Goal: Task Accomplishment & Management: Use online tool/utility

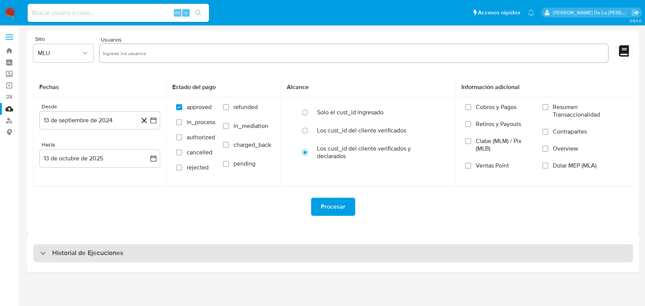
click at [53, 255] on h3 "Historial de Ejecuciones" at bounding box center [87, 253] width 71 height 9
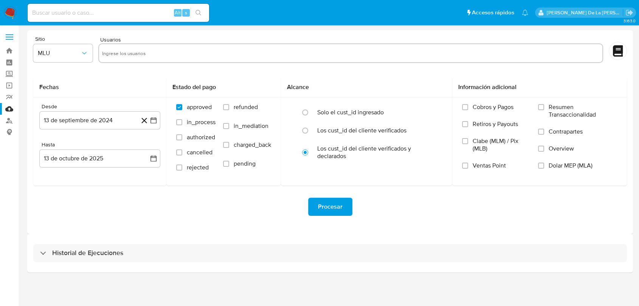
select select "10"
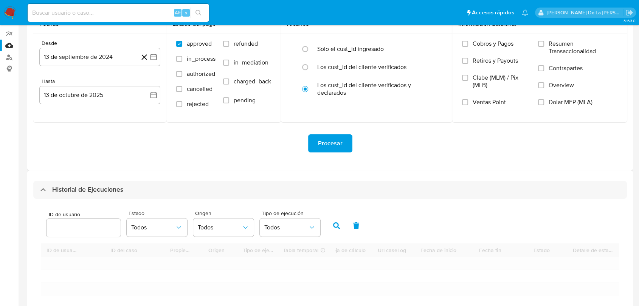
scroll to position [168, 0]
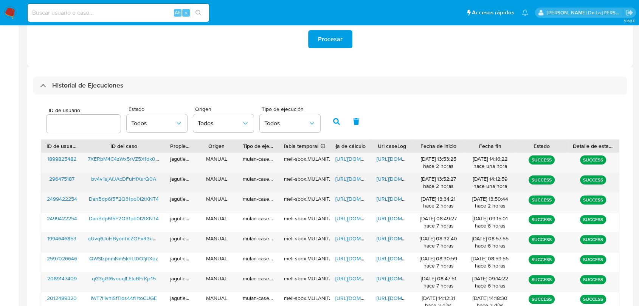
click at [56, 178] on span "296475187" at bounding box center [61, 179] width 25 height 8
click at [114, 179] on span "bv4viisjAfJAcDFuHfXsrQ0A" at bounding box center [123, 179] width 65 height 8
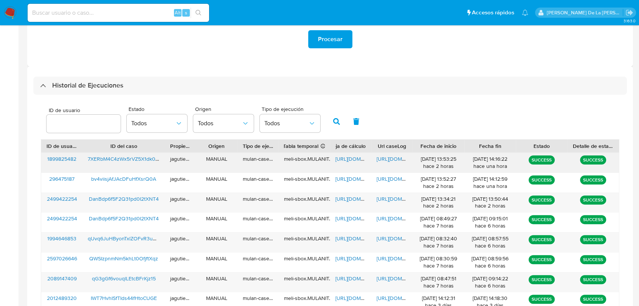
click at [115, 156] on span "7XERbM4C4zWx5rVZ5X1dk0w1" at bounding box center [124, 159] width 73 height 8
click at [342, 160] on span "https://docs.google.com/spreadsheets/d/131sbShyy-4UHExAH_yyhD-71etDpjBHPxt-BhE8…" at bounding box center [361, 159] width 52 height 8
click at [391, 162] on span "https://docs.google.com/document/d/1_0Zjjd_-gJRsYX53WqPk6pi66bIyef2cQQsrd0v2MhM…" at bounding box center [402, 159] width 52 height 8
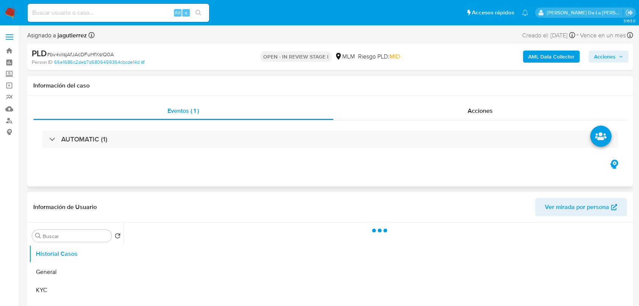
select select "10"
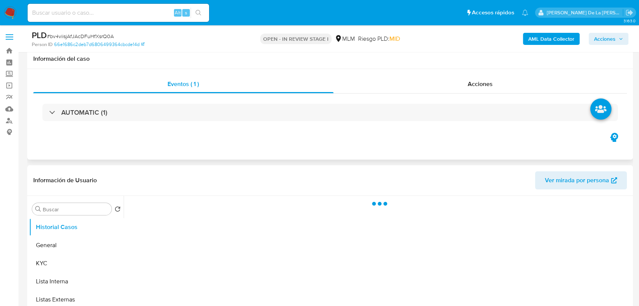
scroll to position [84, 0]
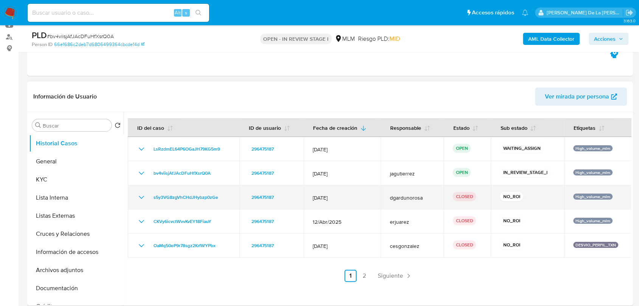
click at [140, 195] on icon "Mostrar/Ocultar" at bounding box center [141, 197] width 9 height 9
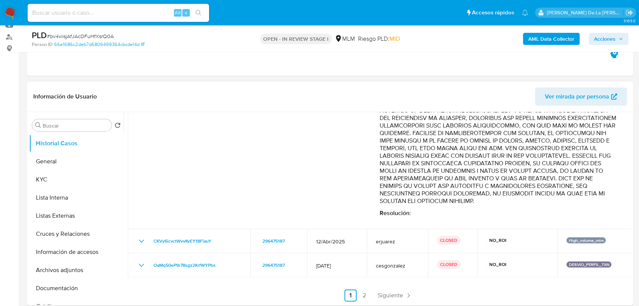
scroll to position [424, 0]
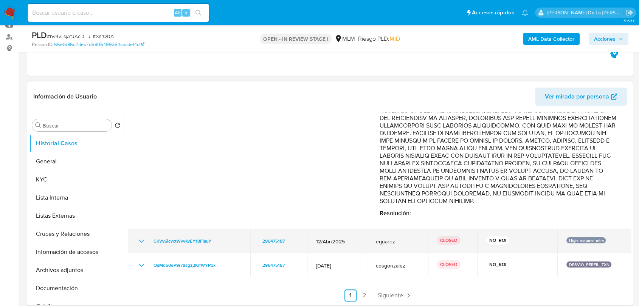
click at [142, 244] on icon "Mostrar/Ocultar" at bounding box center [141, 241] width 9 height 9
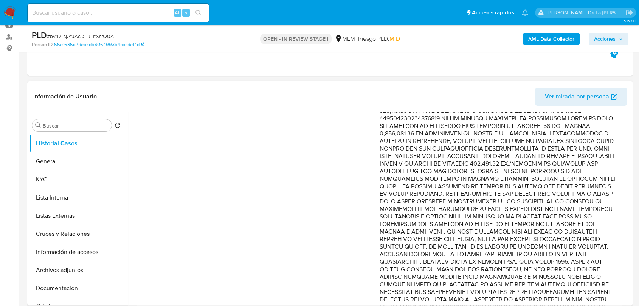
scroll to position [886, 0]
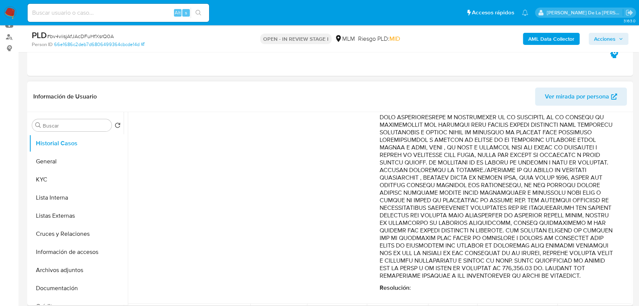
drag, startPoint x: 400, startPoint y: 164, endPoint x: 533, endPoint y: 176, distance: 134.3
click at [533, 176] on p "Comentario :" at bounding box center [497, 38] width 237 height 484
drag, startPoint x: 448, startPoint y: 179, endPoint x: 499, endPoint y: 205, distance: 56.8
click at [499, 205] on p "Comentario :" at bounding box center [497, 38] width 237 height 484
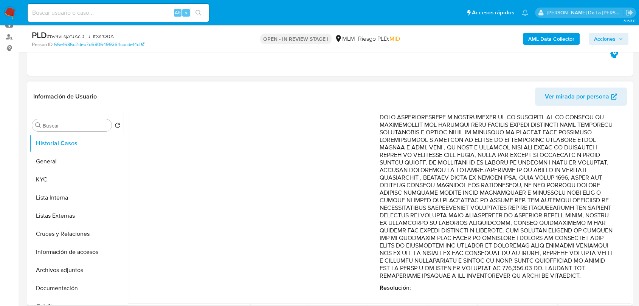
click at [499, 205] on p "Comentario :" at bounding box center [497, 38] width 237 height 484
drag, startPoint x: 434, startPoint y: 194, endPoint x: 497, endPoint y: 243, distance: 79.5
click at [497, 243] on p "Comentario :" at bounding box center [497, 38] width 237 height 484
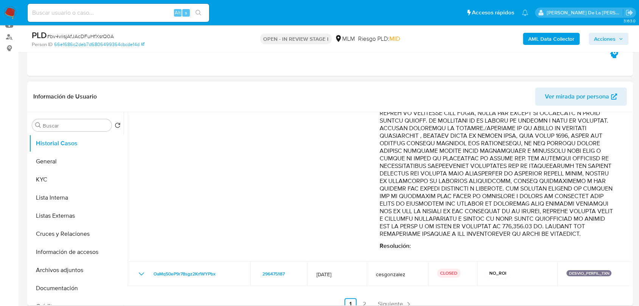
drag, startPoint x: 425, startPoint y: 198, endPoint x: 528, endPoint y: 218, distance: 104.8
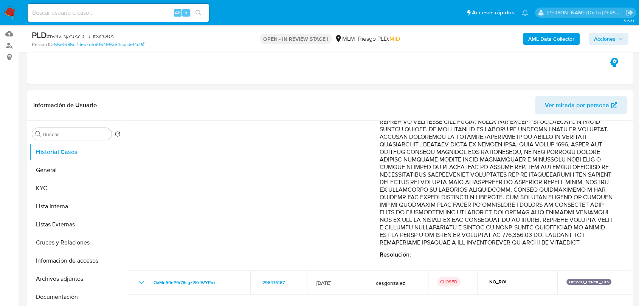
scroll to position [126, 0]
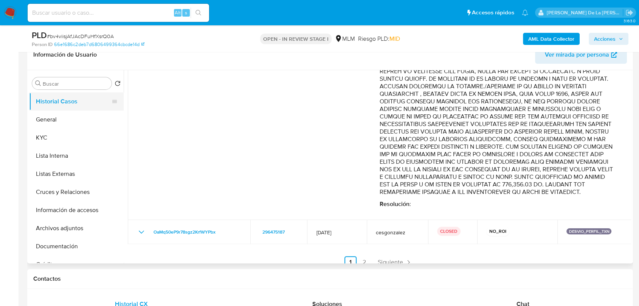
click at [80, 105] on button "Historial Casos" at bounding box center [73, 102] width 88 height 18
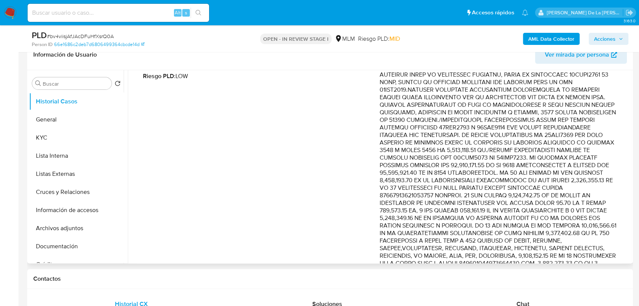
scroll to position [424, 0]
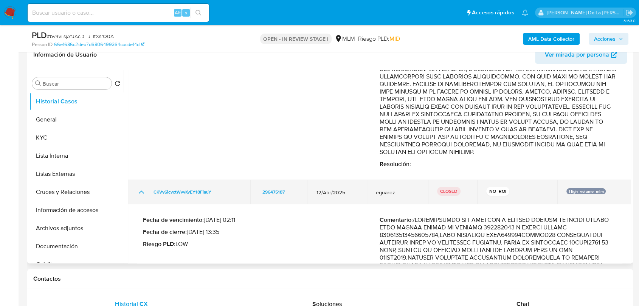
click at [140, 204] on td "CKVy6icvctWvvKvEY18FiauY" at bounding box center [189, 192] width 122 height 24
click at [139, 197] on icon "Mostrar/Ocultar" at bounding box center [141, 192] width 9 height 9
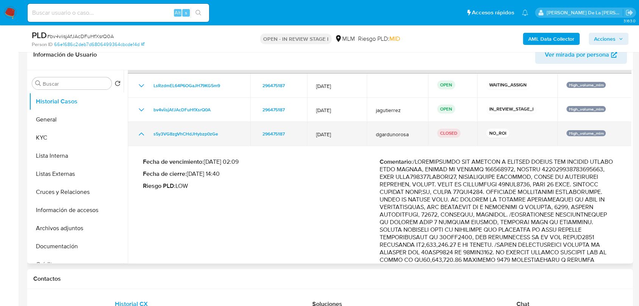
scroll to position [0, 0]
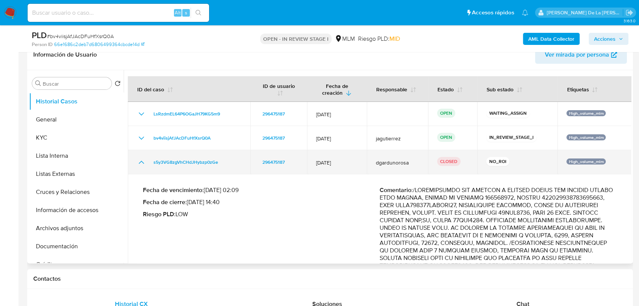
click at [138, 158] on icon "Mostrar/Ocultar" at bounding box center [141, 162] width 9 height 9
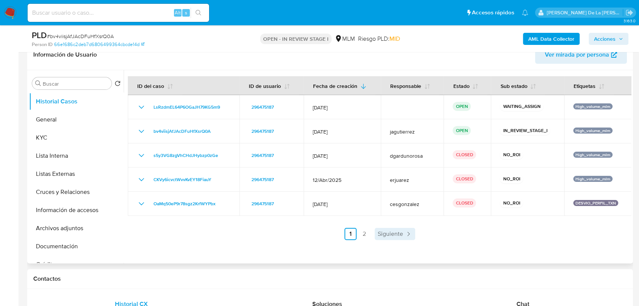
drag, startPoint x: 416, startPoint y: 225, endPoint x: 393, endPoint y: 231, distance: 23.2
click at [412, 226] on div "ID del caso ID de usuario Fecha de creación Responsable Estado Sub estado Etiqu…" at bounding box center [379, 158] width 503 height 164
click at [391, 231] on span "Siguiente" at bounding box center [389, 234] width 25 height 6
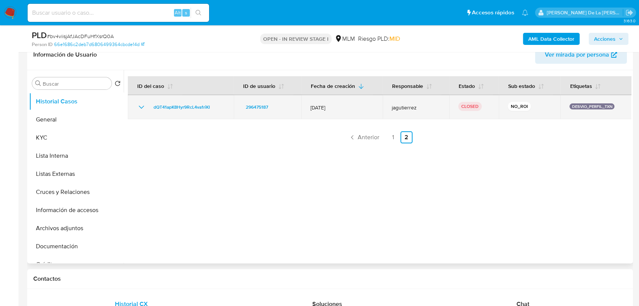
click at [137, 107] on icon "Mostrar/Ocultar" at bounding box center [141, 107] width 9 height 9
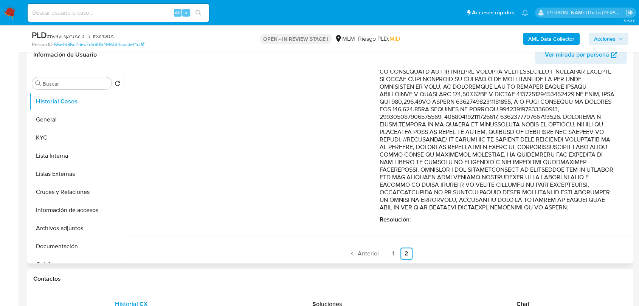
scroll to position [255, 0]
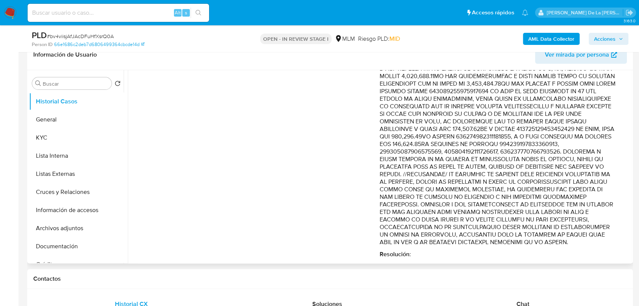
drag, startPoint x: 451, startPoint y: 147, endPoint x: 465, endPoint y: 214, distance: 69.1
click at [467, 216] on p "Comentario :" at bounding box center [497, 65] width 237 height 363
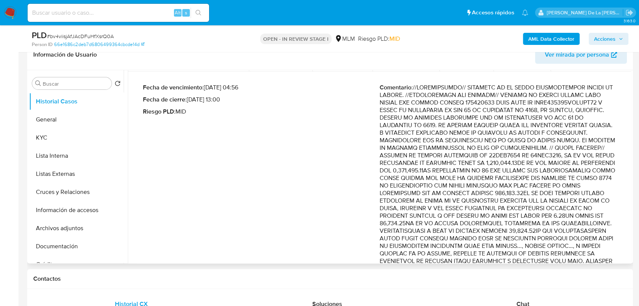
scroll to position [3, 0]
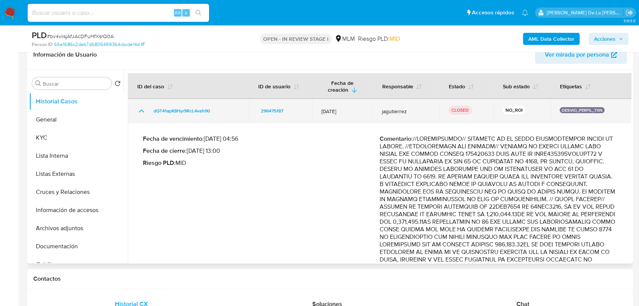
click at [142, 112] on icon "Mostrar/Ocultar" at bounding box center [141, 111] width 9 height 9
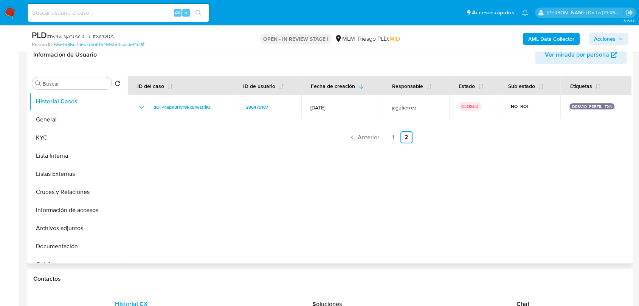
scroll to position [0, 0]
click at [373, 137] on span "Anterior" at bounding box center [368, 138] width 22 height 6
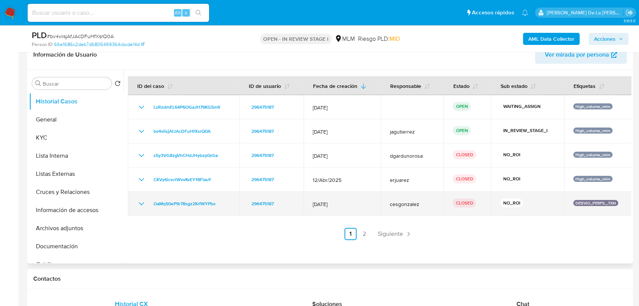
click at [139, 203] on icon "Mostrar/Ocultar" at bounding box center [141, 203] width 9 height 9
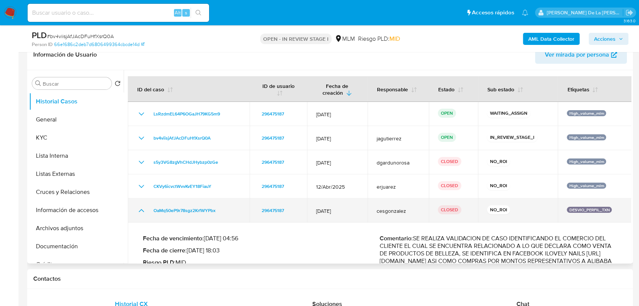
click at [139, 203] on td "OaMq50eP9r78sgz2KrfWYPbx" at bounding box center [189, 211] width 122 height 24
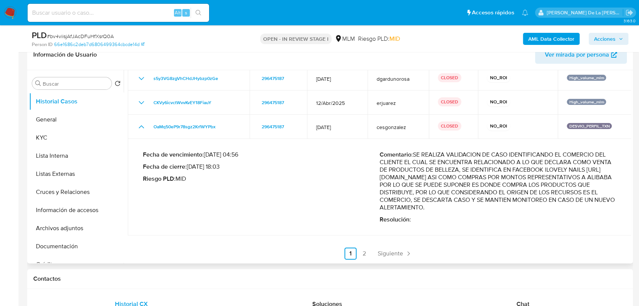
scroll to position [91, 0]
drag, startPoint x: 427, startPoint y: 148, endPoint x: 554, endPoint y: 191, distance: 133.2
click at [554, 191] on p "Comentario : SE REALIZA VALIDACION DE CASO IDENTIFICANDO EL COMERCIO DEL CLIENT…" at bounding box center [497, 181] width 237 height 60
click at [495, 191] on p "Comentario : SE REALIZA VALIDACION DE CASO IDENTIFICANDO EL COMERCIO DEL CLIENT…" at bounding box center [497, 181] width 237 height 60
click at [145, 122] on icon "Mostrar/Ocultar" at bounding box center [141, 126] width 9 height 9
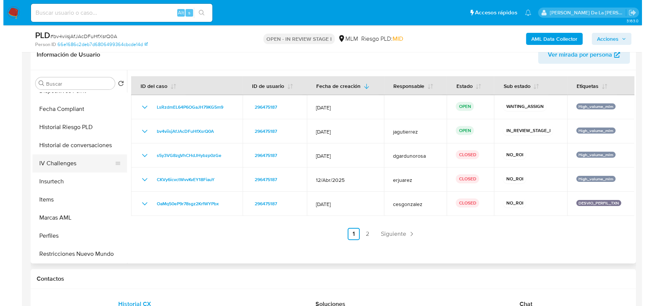
scroll to position [294, 0]
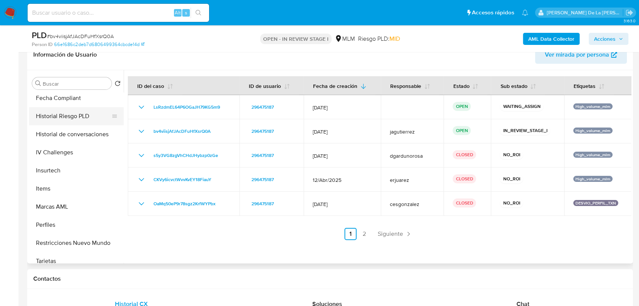
click at [92, 122] on button "Historial Riesgo PLD" at bounding box center [73, 116] width 88 height 18
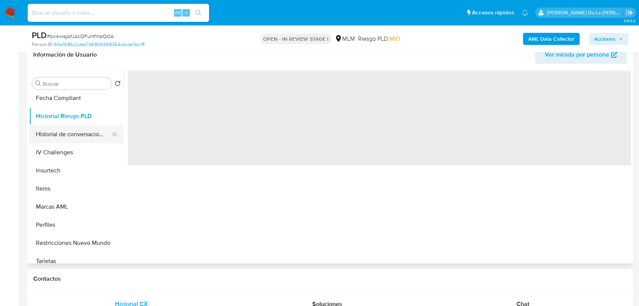
click at [89, 130] on button "Historial de conversaciones" at bounding box center [73, 134] width 88 height 18
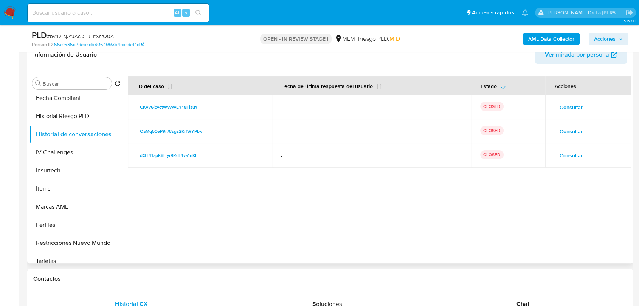
click at [562, 153] on span "Consultar" at bounding box center [570, 155] width 23 height 11
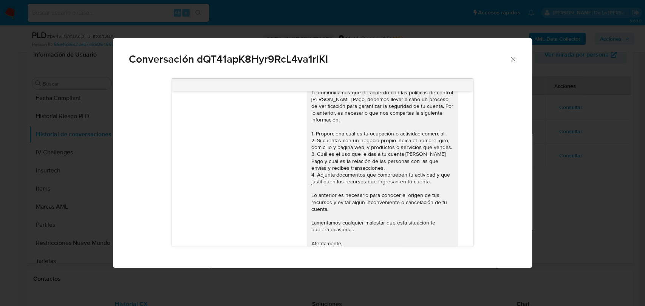
scroll to position [53, 0]
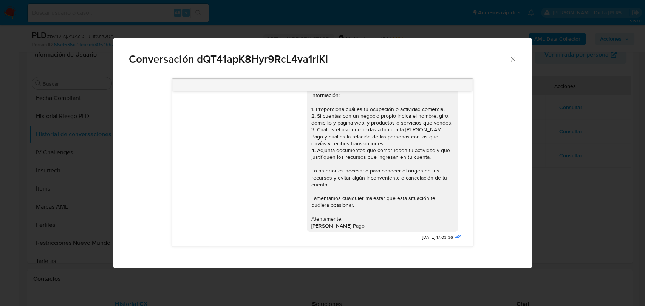
click at [599, 186] on div "Conversación dQT41apK8Hyr9RcL4va1riKI Estimada Nayely, Te comunicamos que de ac…" at bounding box center [322, 153] width 645 height 306
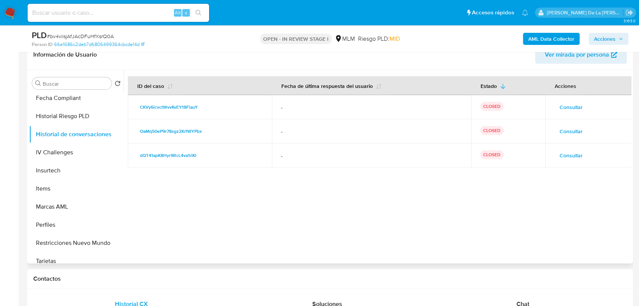
click at [573, 131] on span "Consultar" at bounding box center [570, 131] width 23 height 11
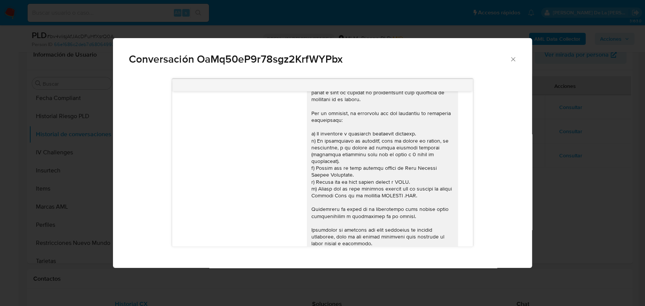
scroll to position [94, 0]
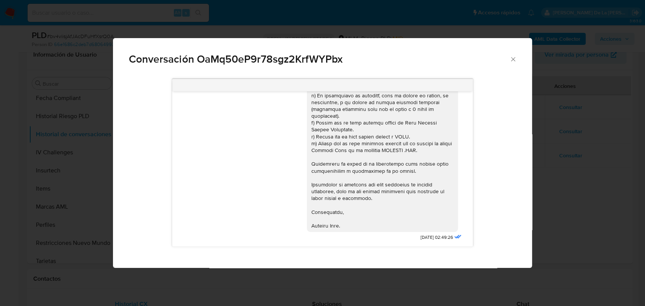
click at [583, 217] on div "Conversación OaMq50eP9r78sgz2KrfWYPbx 24/11/2023 02:49:26" at bounding box center [322, 153] width 645 height 306
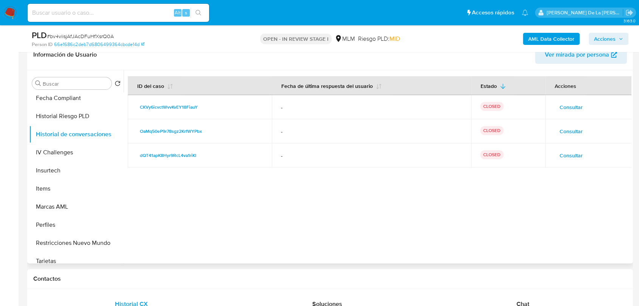
click at [568, 111] on span "Consultar" at bounding box center [570, 107] width 23 height 11
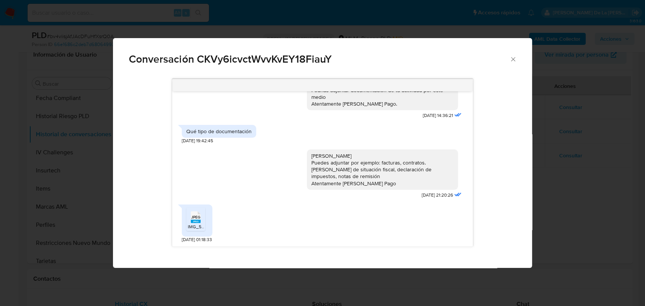
scroll to position [294, 0]
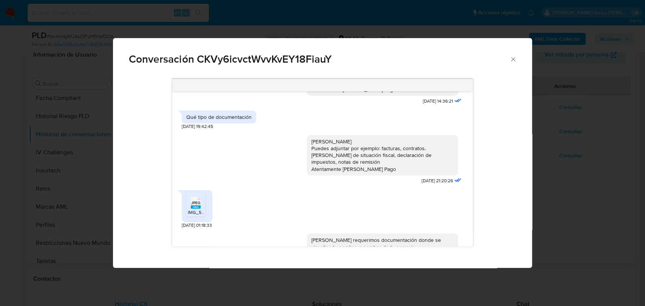
click at [196, 209] on span "IMG_5239.jpeg" at bounding box center [204, 212] width 32 height 6
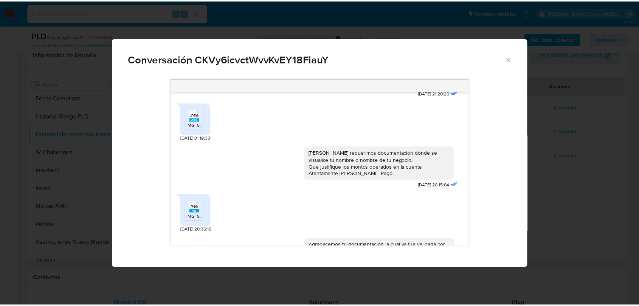
scroll to position [413, 0]
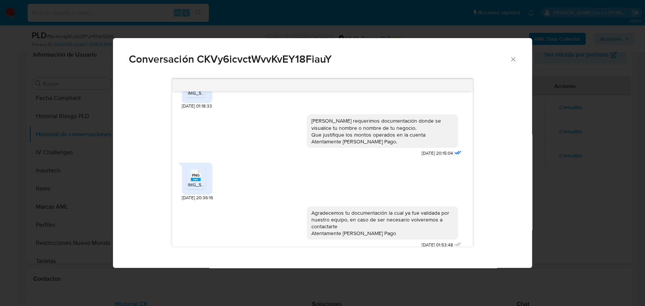
click at [197, 174] on icon "PNG" at bounding box center [196, 175] width 10 height 13
click at [512, 58] on icon "Cerrar" at bounding box center [513, 60] width 8 height 8
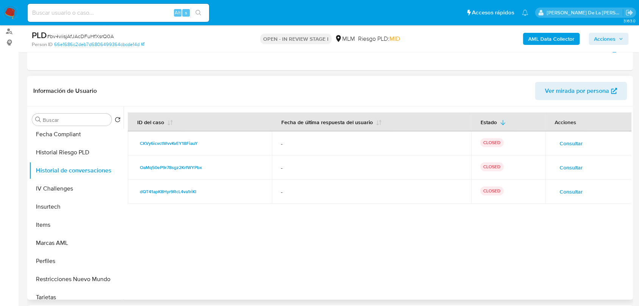
scroll to position [126, 0]
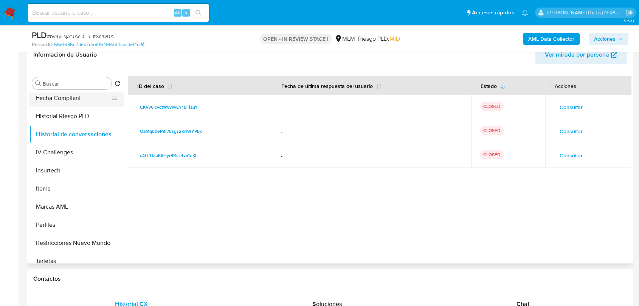
click at [90, 101] on button "Fecha Compliant" at bounding box center [73, 98] width 88 height 18
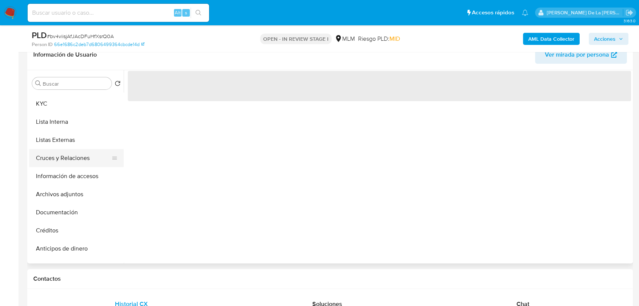
scroll to position [0, 0]
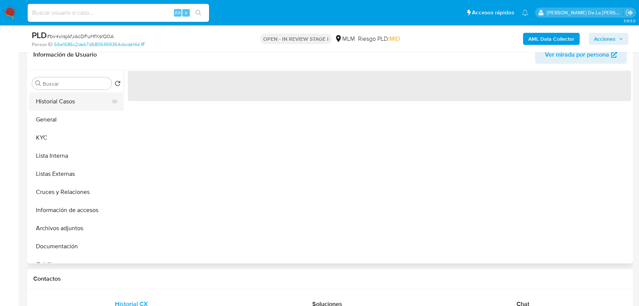
click at [85, 108] on button "Historial Casos" at bounding box center [73, 102] width 88 height 18
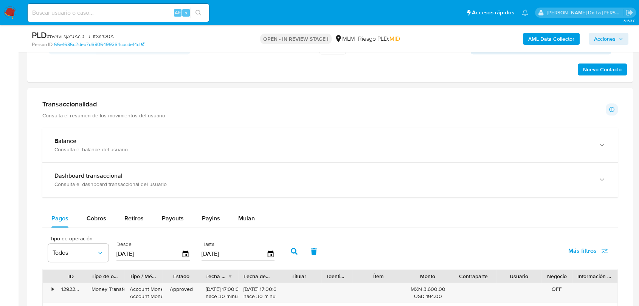
scroll to position [504, 0]
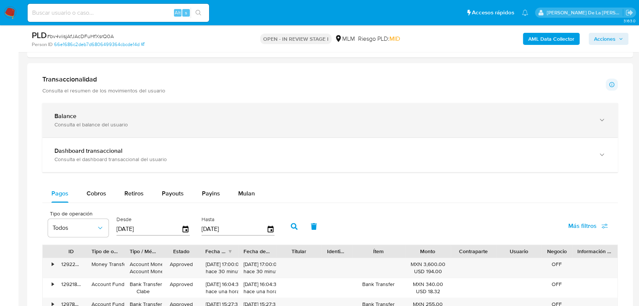
click at [152, 105] on div "Balance Consulta el balance del usuario" at bounding box center [329, 120] width 575 height 34
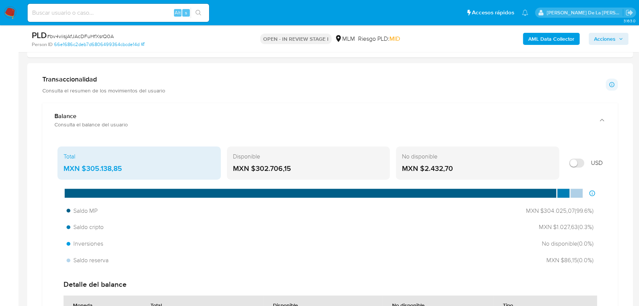
drag, startPoint x: 292, startPoint y: 169, endPoint x: 254, endPoint y: 173, distance: 38.3
click at [254, 173] on div "MXN $302.706,15" at bounding box center [308, 169] width 151 height 10
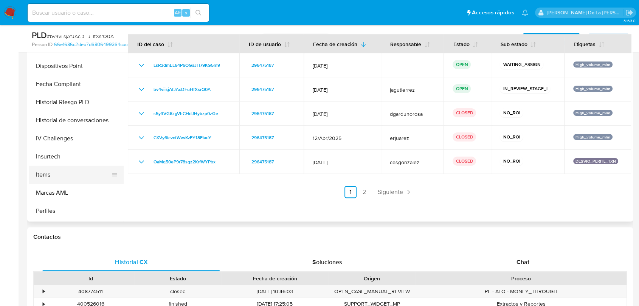
scroll to position [252, 0]
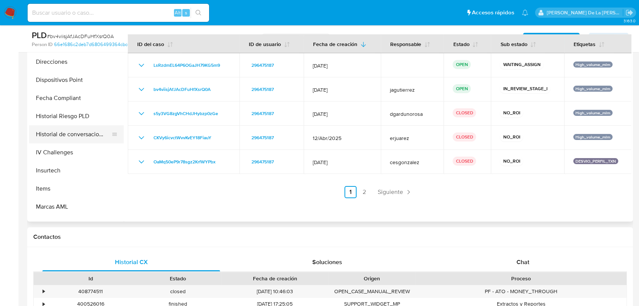
click at [76, 139] on button "Historial de conversaciones" at bounding box center [73, 134] width 88 height 18
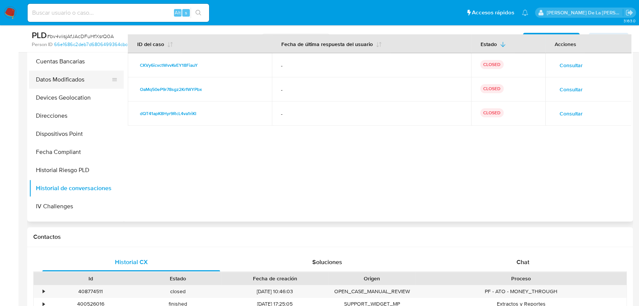
scroll to position [126, 0]
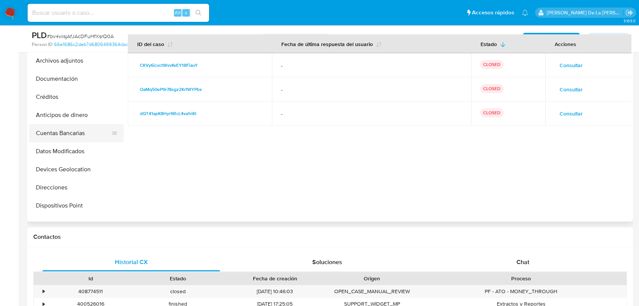
click at [71, 128] on button "Cuentas Bancarias" at bounding box center [73, 133] width 88 height 18
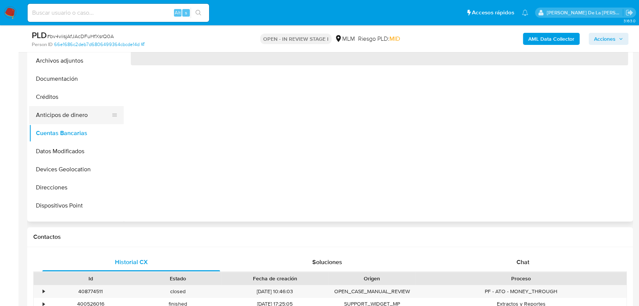
click at [74, 118] on button "Anticipos de dinero" at bounding box center [73, 115] width 88 height 18
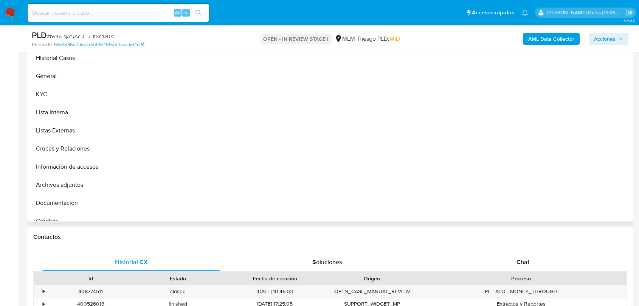
scroll to position [0, 0]
click at [77, 162] on button "Información de accesos" at bounding box center [73, 168] width 88 height 18
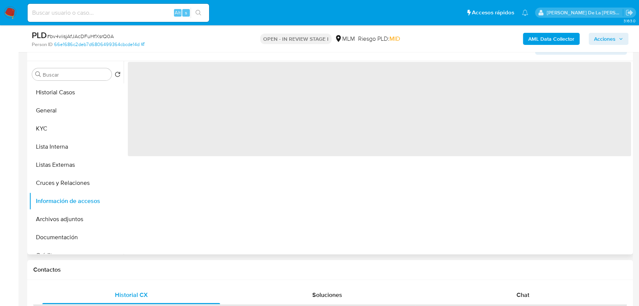
scroll to position [126, 0]
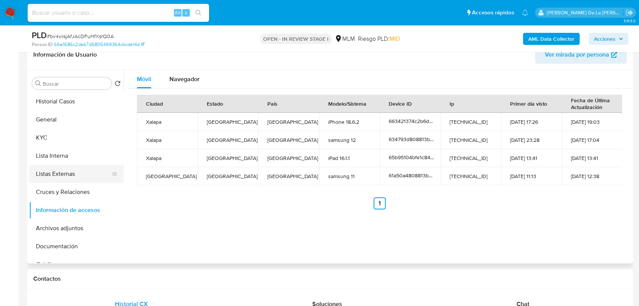
click at [51, 173] on button "Listas Externas" at bounding box center [73, 174] width 88 height 18
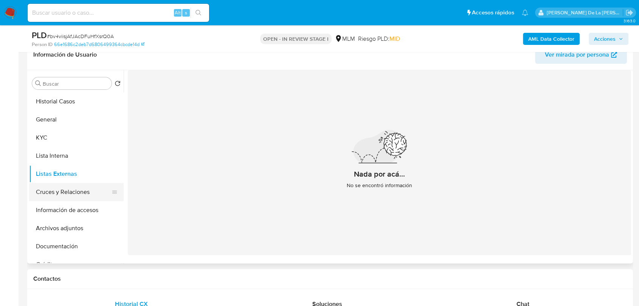
click at [77, 186] on button "Cruces y Relaciones" at bounding box center [73, 192] width 88 height 18
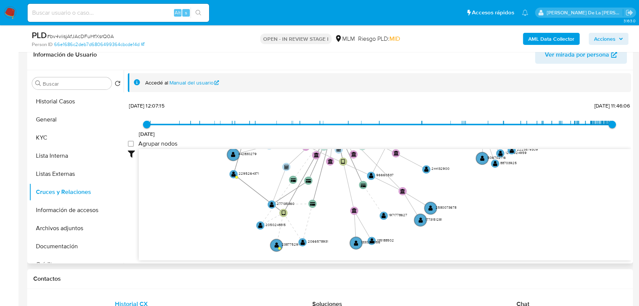
drag, startPoint x: 408, startPoint y: 208, endPoint x: 410, endPoint y: 119, distance: 89.6
click at [410, 119] on div "14/8/2021 14/8/2021, 12:07:15 12/10/2025, 11:46:06 Agrupar nodos Filtros Confia…" at bounding box center [379, 194] width 503 height 188
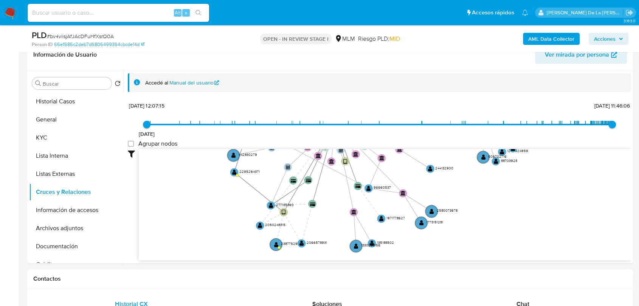
scroll to position [28, 0]
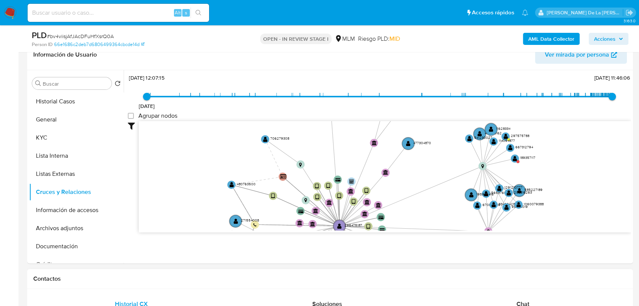
drag, startPoint x: 509, startPoint y: 223, endPoint x: 509, endPoint y: 290, distance: 66.5
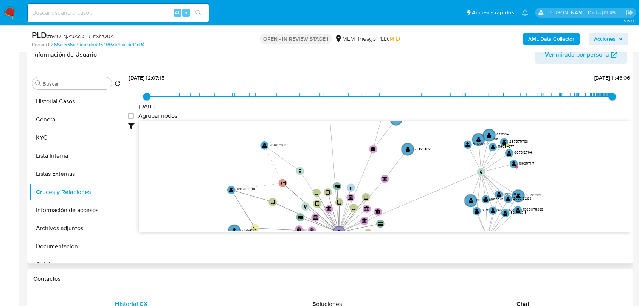
drag, startPoint x: 573, startPoint y: 154, endPoint x: 560, endPoint y: 214, distance: 61.8
click at [560, 214] on icon "device-67522acda0607a336c049ddb  device-677cba1a948e349eddcf9dd1  device-64b4…" at bounding box center [385, 176] width 492 height 110
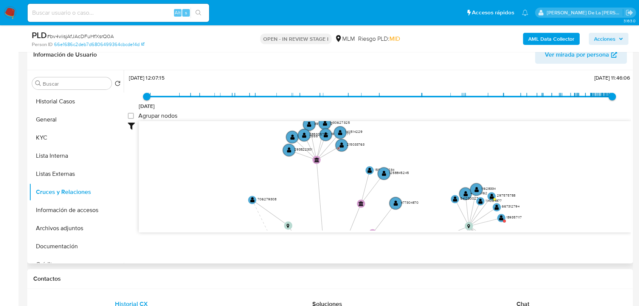
drag, startPoint x: 557, startPoint y: 209, endPoint x: 553, endPoint y: 118, distance: 90.7
click at [553, 118] on div "14/8/2021 14/8/2021, 12:07:15 12/10/2025, 11:46:06 Agrupar nodos Filtros Confia…" at bounding box center [379, 166] width 503 height 188
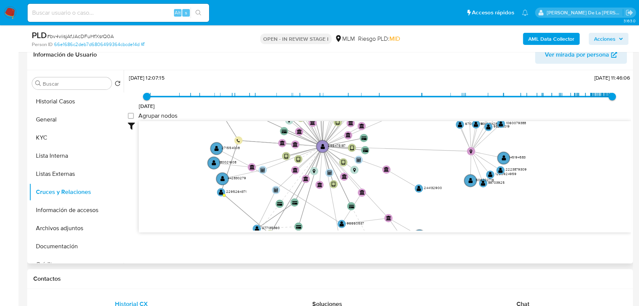
drag, startPoint x: 537, startPoint y: 187, endPoint x: 535, endPoint y: 137, distance: 50.3
click at [535, 137] on icon "device-67522acda0607a336c049ddb  device-677cba1a948e349eddcf9dd1  device-64b4…" at bounding box center [385, 176] width 492 height 110
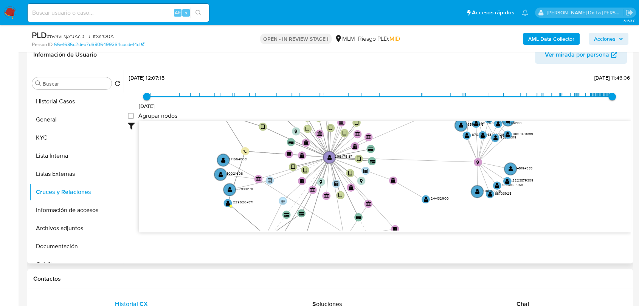
drag, startPoint x: 526, startPoint y: 179, endPoint x: 554, endPoint y: 206, distance: 39.6
click at [554, 206] on icon "device-67522acda0607a336c049ddb  device-677cba1a948e349eddcf9dd1  device-64b4…" at bounding box center [385, 176] width 492 height 110
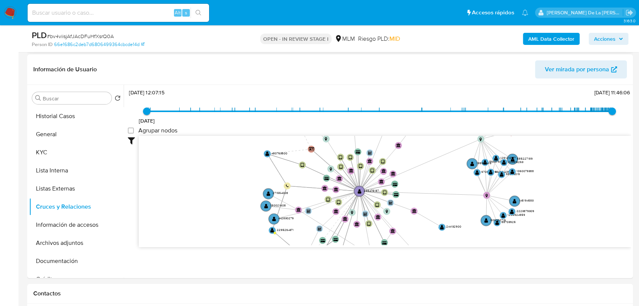
scroll to position [126, 0]
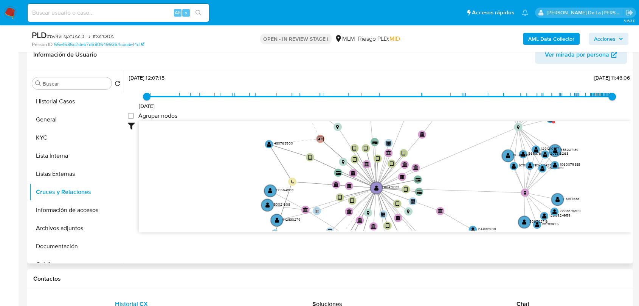
drag, startPoint x: 452, startPoint y: 199, endPoint x: 459, endPoint y: 203, distance: 8.6
click at [459, 203] on icon "device-67522acda0607a336c049ddb  device-677cba1a948e349eddcf9dd1  device-64b4…" at bounding box center [385, 176] width 492 height 110
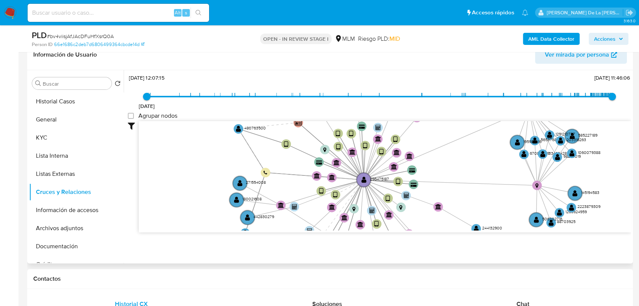
drag, startPoint x: 452, startPoint y: 201, endPoint x: 450, endPoint y: 194, distance: 7.3
click at [450, 194] on icon "device-67522acda0607a336c049ddb  device-677cba1a948e349eddcf9dd1  device-64b4…" at bounding box center [385, 176] width 492 height 110
click at [78, 153] on button "Lista Interna" at bounding box center [73, 156] width 88 height 18
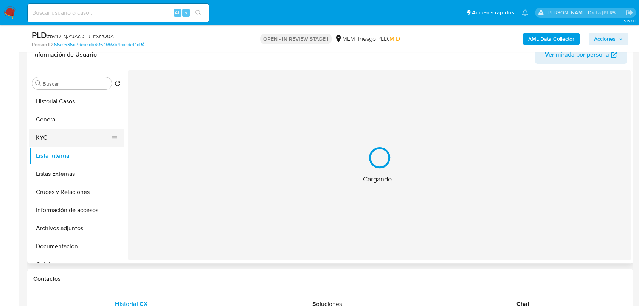
click at [74, 140] on button "KYC" at bounding box center [73, 138] width 88 height 18
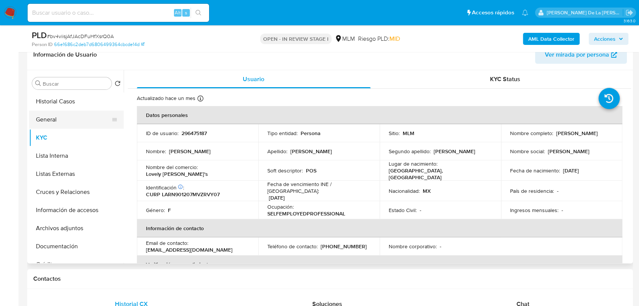
click at [68, 113] on button "General" at bounding box center [73, 120] width 88 height 18
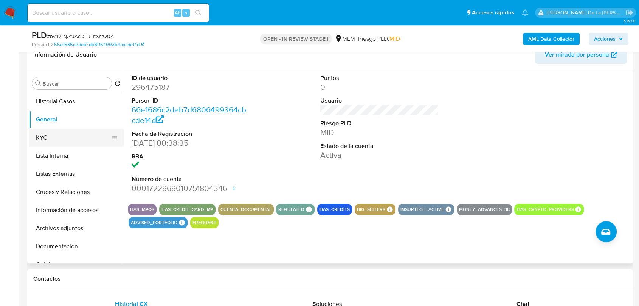
click at [54, 140] on button "KYC" at bounding box center [73, 138] width 88 height 18
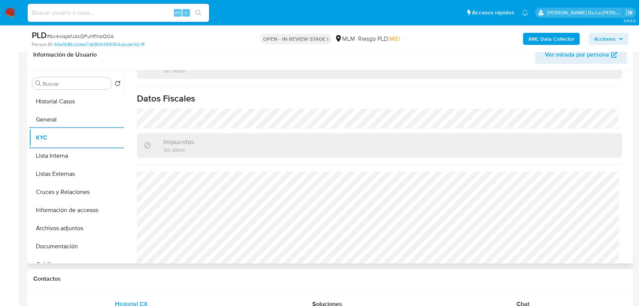
scroll to position [462, 0]
click at [68, 177] on button "Listas Externas" at bounding box center [73, 174] width 88 height 18
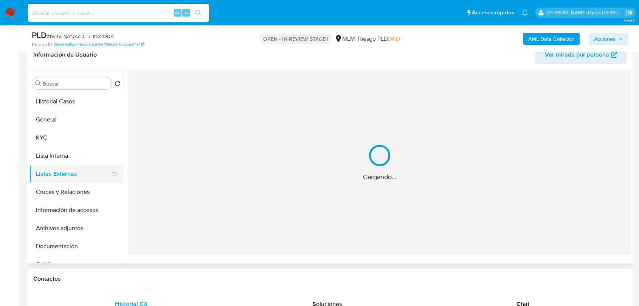
scroll to position [0, 0]
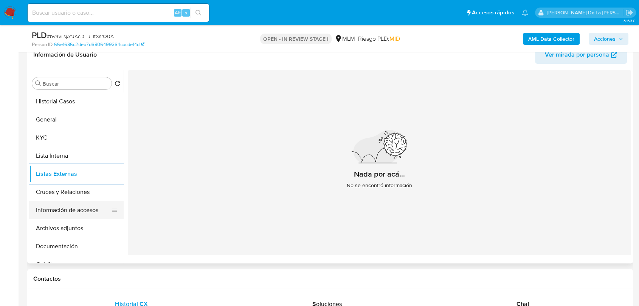
click at [86, 201] on ul "Historial Casos General KYC Lista Interna Listas Externas Cruces y Relaciones I…" at bounding box center [76, 178] width 94 height 170
click at [82, 190] on button "Cruces y Relaciones" at bounding box center [73, 192] width 88 height 18
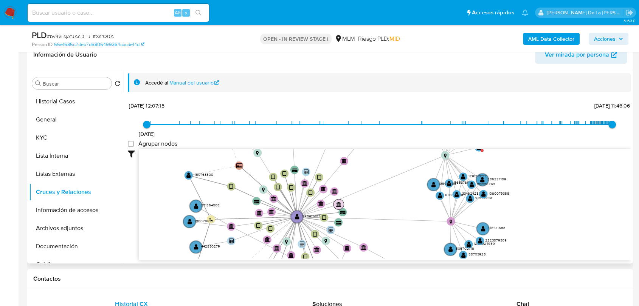
drag, startPoint x: 283, startPoint y: 189, endPoint x: 336, endPoint y: 201, distance: 54.3
click at [336, 201] on circle at bounding box center [338, 204] width 11 height 11
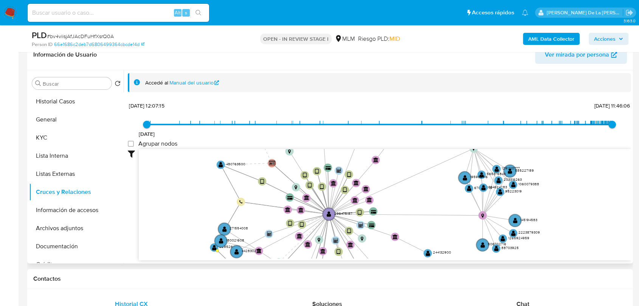
drag, startPoint x: 390, startPoint y: 203, endPoint x: 432, endPoint y: 194, distance: 42.8
click at [432, 194] on icon "device-67522acda0607a336c049ddb  device-677cba1a948e349eddcf9dd1  device-64b4…" at bounding box center [385, 204] width 492 height 110
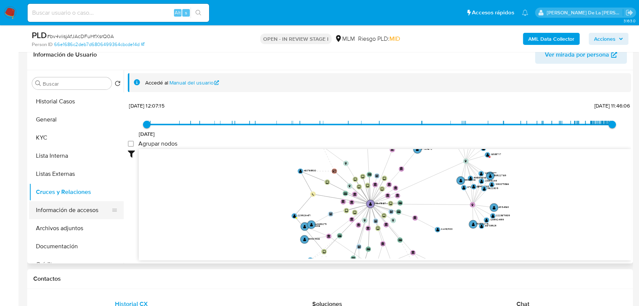
click at [65, 210] on button "Información de accesos" at bounding box center [73, 210] width 88 height 18
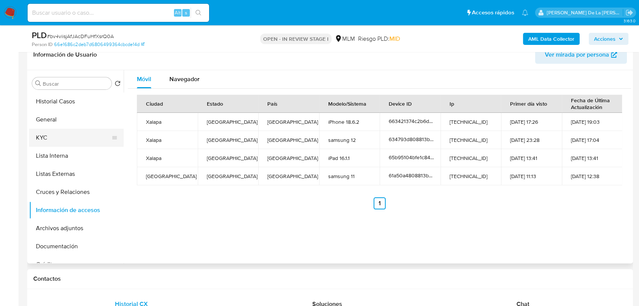
click at [60, 145] on button "KYC" at bounding box center [73, 138] width 88 height 18
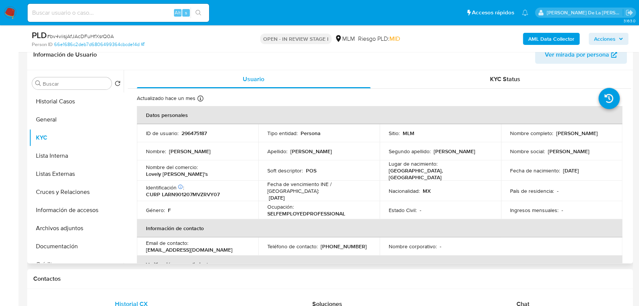
drag, startPoint x: 600, startPoint y: 134, endPoint x: 553, endPoint y: 134, distance: 46.9
click at [553, 134] on div "Nombre completo : Nayely Lara Rivera" at bounding box center [561, 133] width 103 height 7
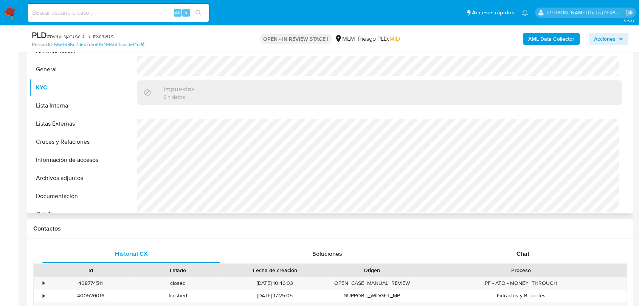
scroll to position [84, 0]
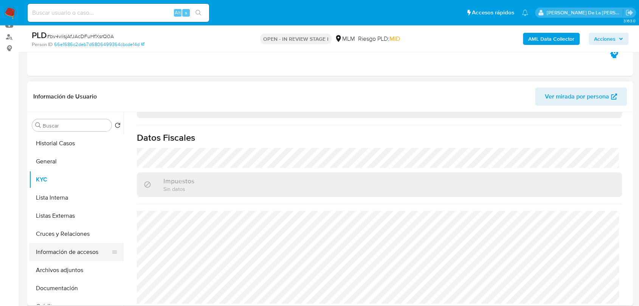
click at [83, 247] on button "Información de accesos" at bounding box center [73, 252] width 88 height 18
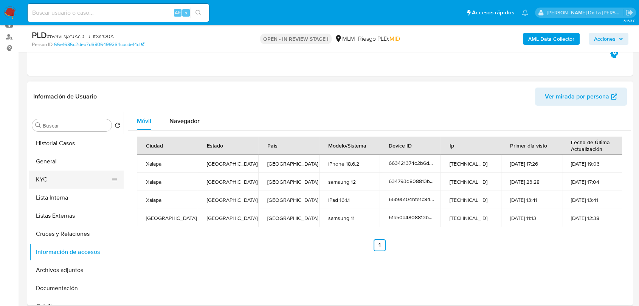
click at [59, 182] on button "KYC" at bounding box center [73, 180] width 88 height 18
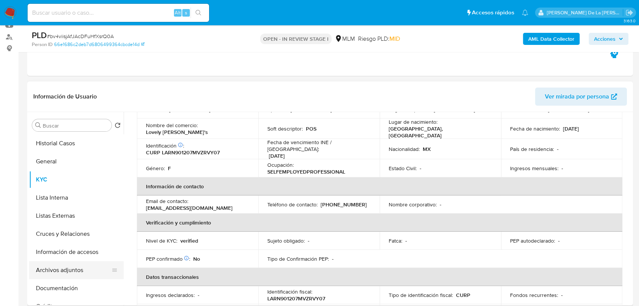
click at [80, 276] on button "Archivos adjuntos" at bounding box center [73, 270] width 88 height 18
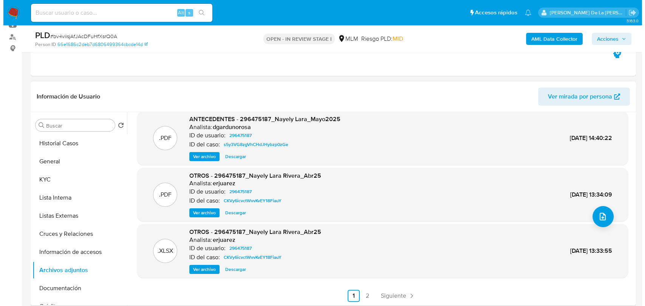
scroll to position [63, 0]
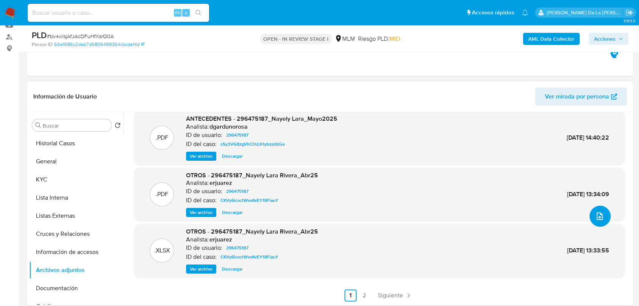
click at [601, 213] on button "upload-file" at bounding box center [599, 216] width 21 height 21
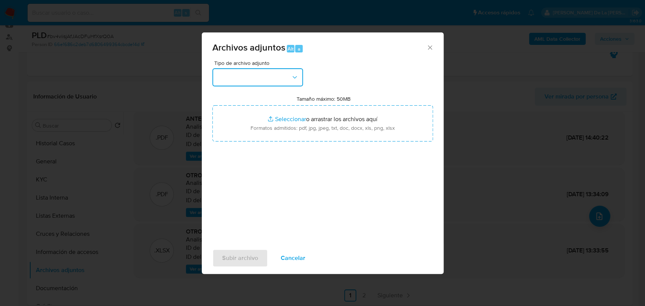
click at [254, 85] on button "button" at bounding box center [257, 77] width 91 height 18
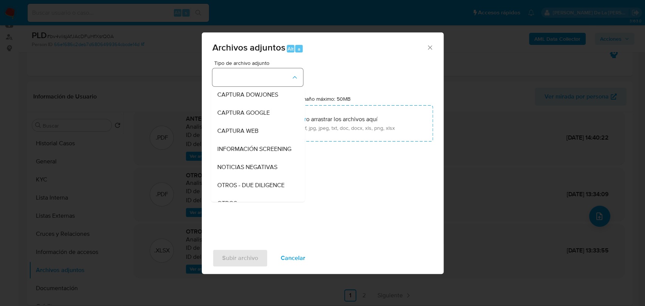
scroll to position [39, 0]
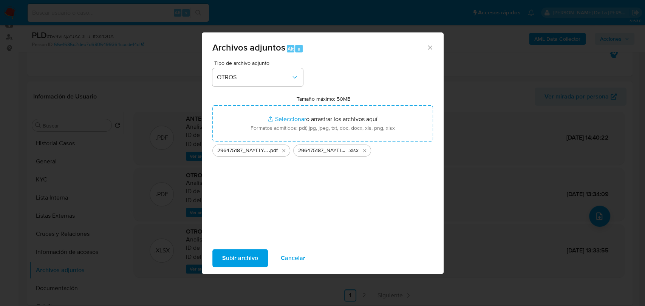
click at [236, 255] on span "Subir archivo" at bounding box center [240, 258] width 36 height 17
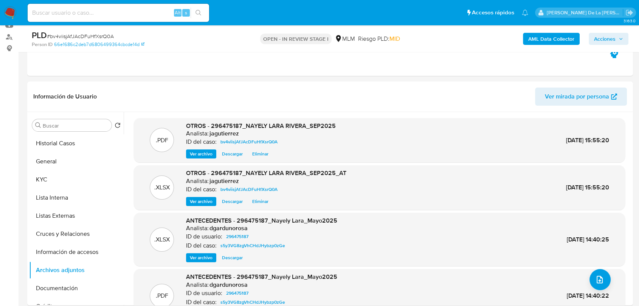
scroll to position [0, 0]
click at [611, 37] on span "Acciones" at bounding box center [605, 39] width 22 height 12
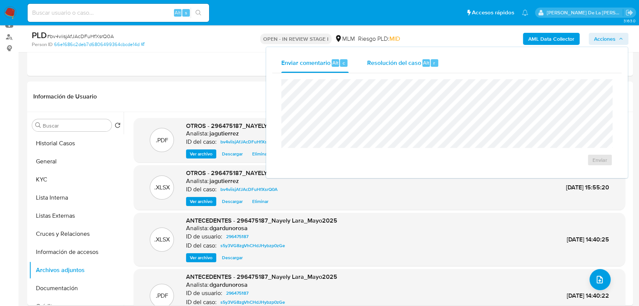
click at [406, 62] on span "Resolución del caso" at bounding box center [393, 62] width 54 height 9
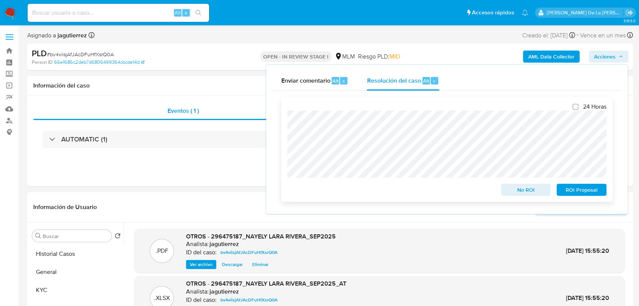
click at [531, 193] on span "No ROI" at bounding box center [525, 190] width 39 height 11
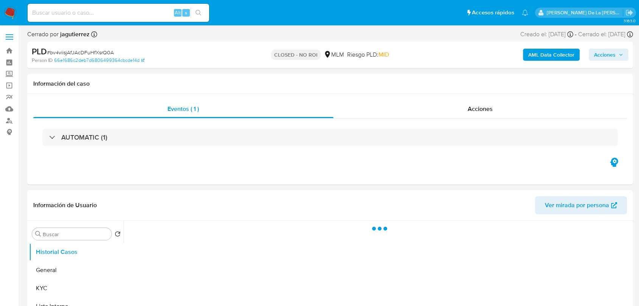
select select "10"
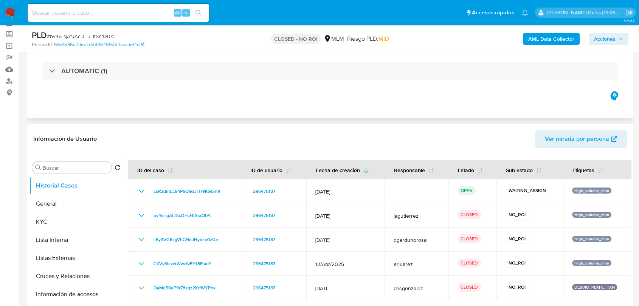
scroll to position [84, 0]
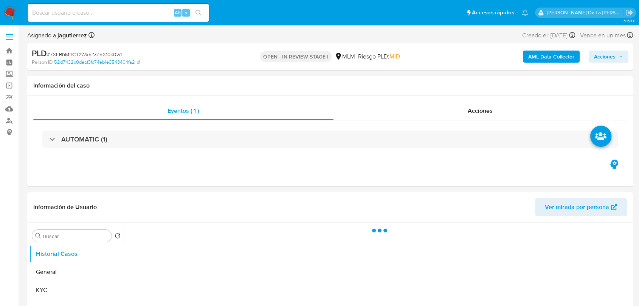
select select "10"
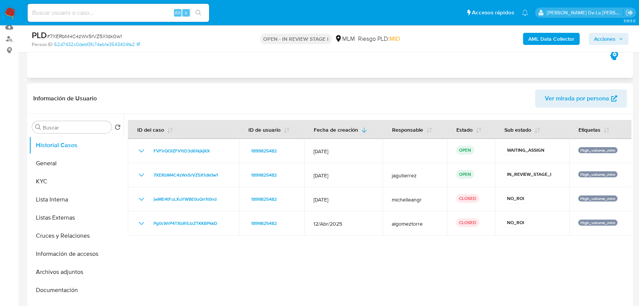
scroll to position [84, 0]
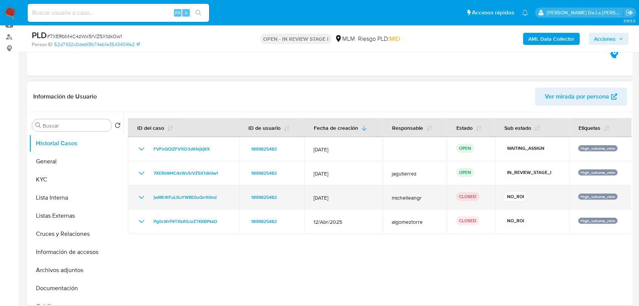
click at [140, 198] on icon "Mostrar/Ocultar" at bounding box center [141, 197] width 5 height 3
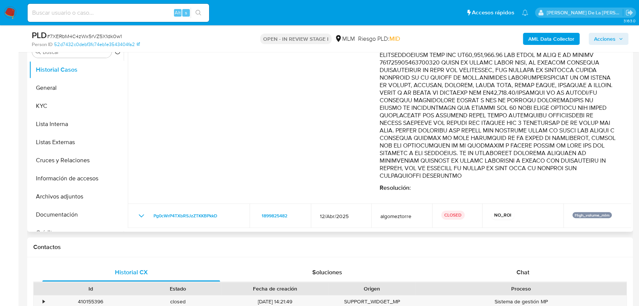
scroll to position [210, 0]
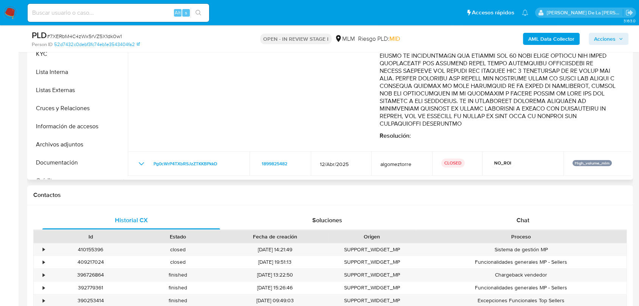
drag, startPoint x: 140, startPoint y: 168, endPoint x: 157, endPoint y: 138, distance: 34.7
click at [141, 168] on td "Pg0cWrP4TXbRSJzZTKKBPkkD" at bounding box center [189, 164] width 122 height 24
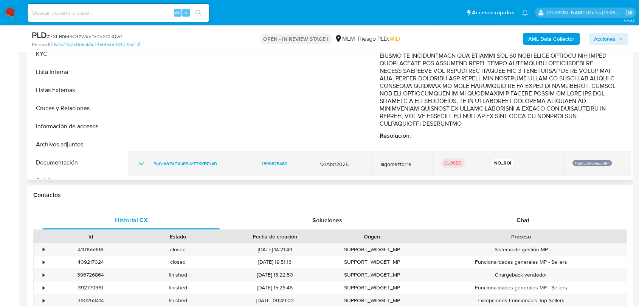
click at [136, 163] on td "Pg0cWrP4TXbRSJzZTKKBPkkD" at bounding box center [189, 164] width 122 height 24
click at [137, 163] on icon "Mostrar/Ocultar" at bounding box center [141, 163] width 9 height 9
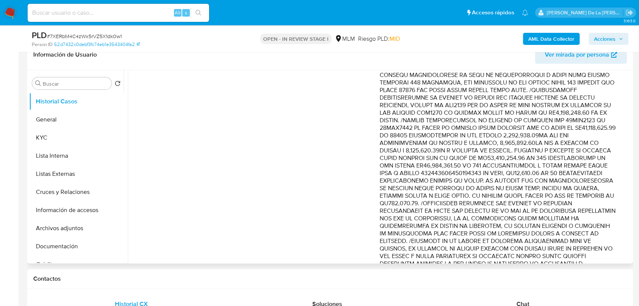
scroll to position [450, 0]
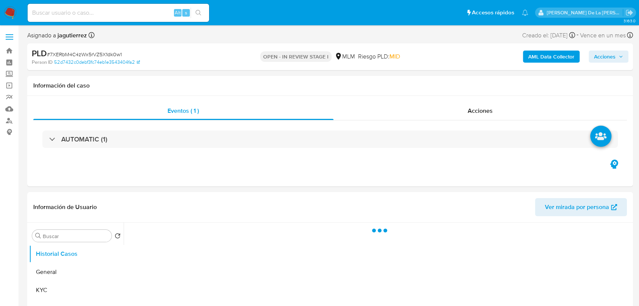
select select "10"
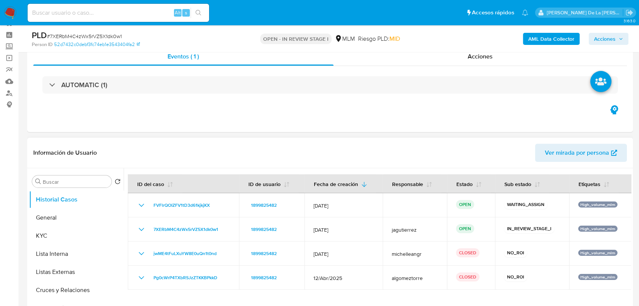
scroll to position [84, 0]
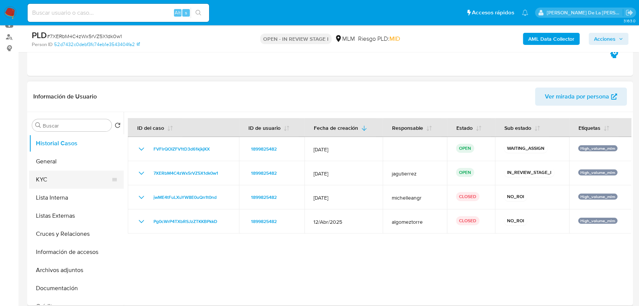
click at [71, 171] on button "KYC" at bounding box center [73, 180] width 88 height 18
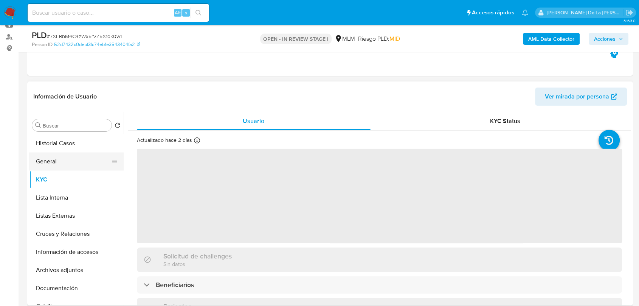
click at [73, 160] on button "General" at bounding box center [73, 162] width 88 height 18
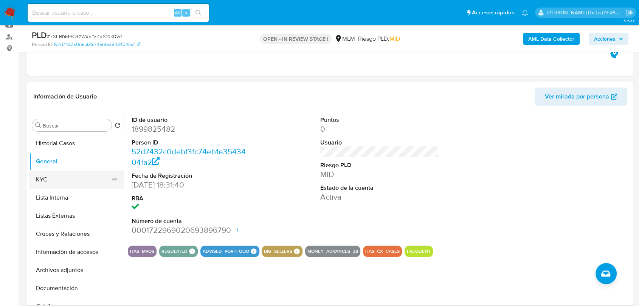
click at [68, 183] on button "KYC" at bounding box center [73, 180] width 88 height 18
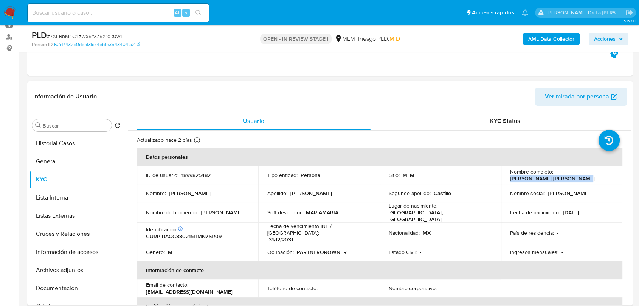
drag, startPoint x: 577, startPoint y: 178, endPoint x: 506, endPoint y: 178, distance: 71.0
click at [506, 178] on td "Nombre completo : Carlos David Baez Castillo" at bounding box center [561, 175] width 121 height 18
click at [327, 209] on p "MARIAMARIA" at bounding box center [322, 212] width 32 height 7
drag, startPoint x: 241, startPoint y: 210, endPoint x: 215, endPoint y: 212, distance: 27.0
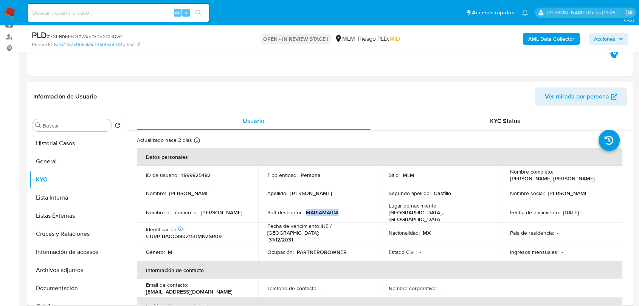
click at [215, 212] on div "Nombre del comercio : María María Valle" at bounding box center [197, 212] width 103 height 7
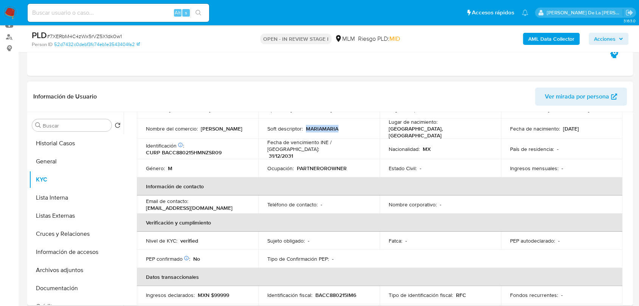
drag, startPoint x: 224, startPoint y: 204, endPoint x: 171, endPoint y: 202, distance: 53.3
click at [142, 204] on td "Email de contacto : mariamariafragancias@gmail.com" at bounding box center [197, 205] width 121 height 18
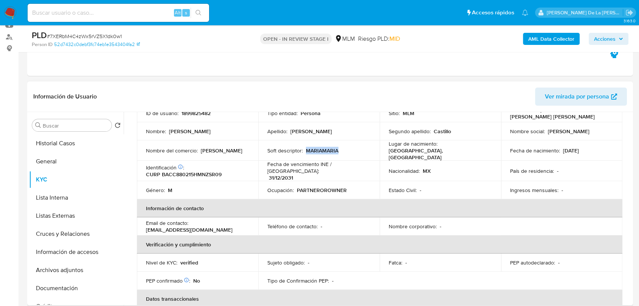
scroll to position [42, 0]
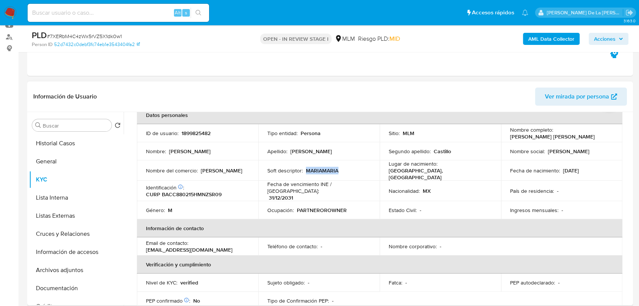
drag, startPoint x: 240, startPoint y: 170, endPoint x: 201, endPoint y: 169, distance: 38.9
click at [201, 169] on p "María María Valle" at bounding box center [222, 170] width 42 height 7
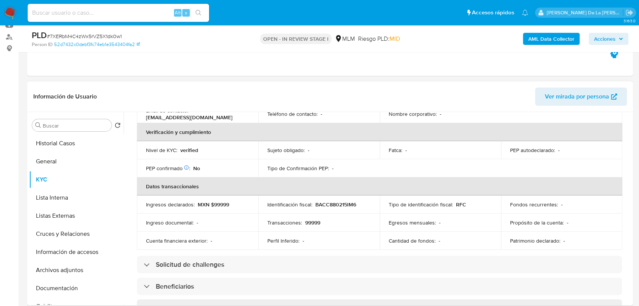
scroll to position [294, 0]
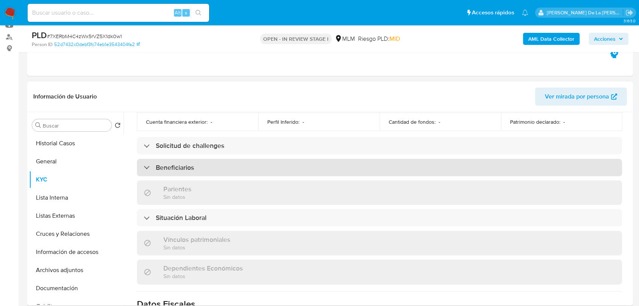
click at [152, 159] on div "Beneficiarios" at bounding box center [379, 167] width 485 height 17
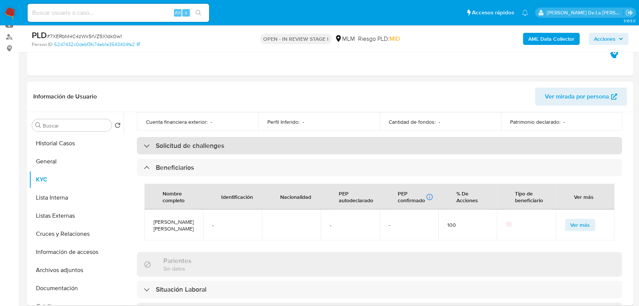
click at [141, 139] on div "Solicitud de challenges" at bounding box center [379, 145] width 485 height 17
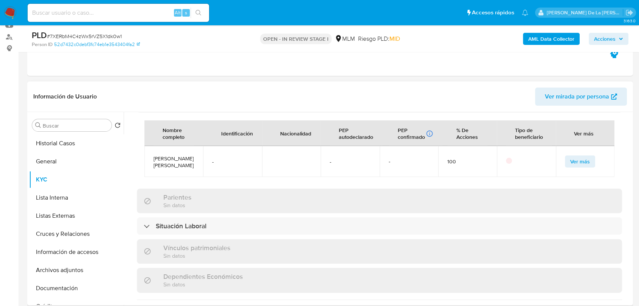
scroll to position [504, 0]
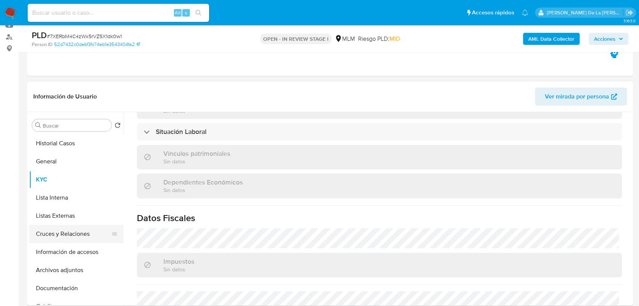
click at [79, 236] on button "Cruces y Relaciones" at bounding box center [73, 234] width 88 height 18
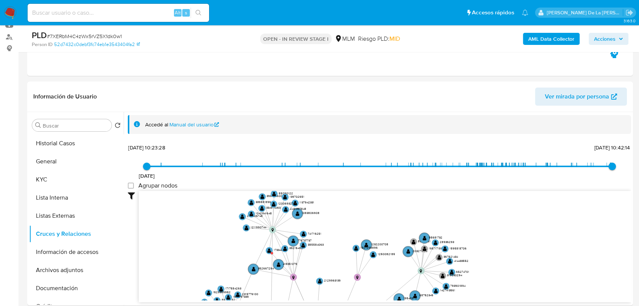
drag, startPoint x: 346, startPoint y: 253, endPoint x: 328, endPoint y: 326, distance: 74.7
click at [64, 207] on button "Listas Externas" at bounding box center [73, 216] width 88 height 18
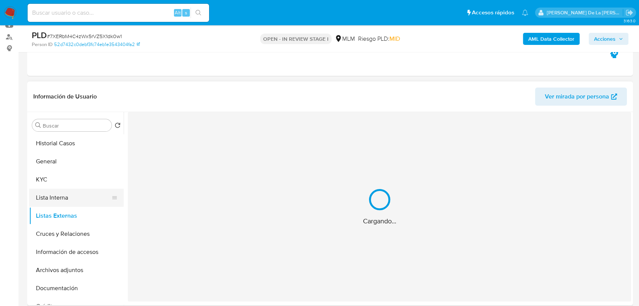
click at [70, 197] on button "Lista Interna" at bounding box center [73, 198] width 88 height 18
click at [68, 262] on button "Archivos adjuntos" at bounding box center [73, 270] width 88 height 18
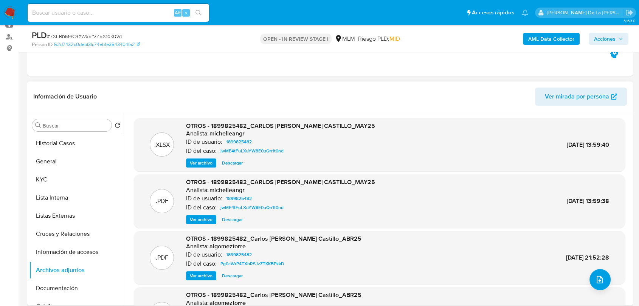
scroll to position [42, 0]
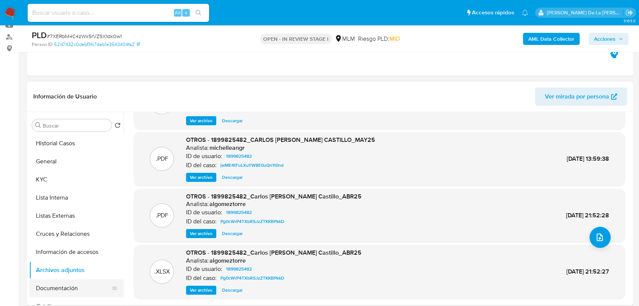
click at [74, 285] on button "Documentación" at bounding box center [73, 289] width 88 height 18
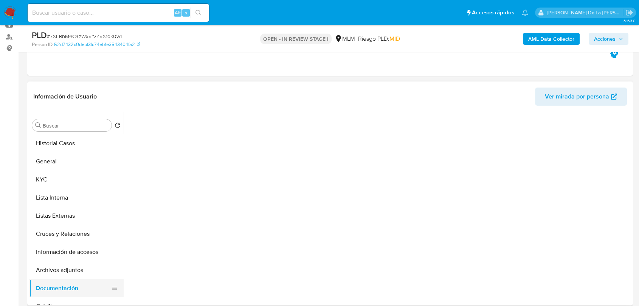
scroll to position [0, 0]
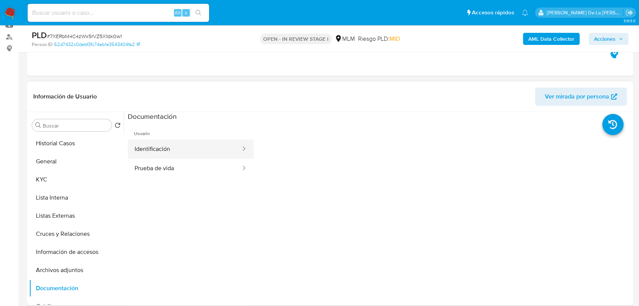
click at [183, 148] on button "Identificación" at bounding box center [185, 149] width 114 height 19
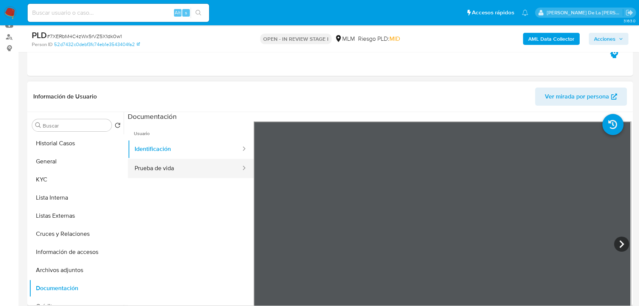
click at [235, 176] on div at bounding box center [241, 168] width 12 height 19
click at [145, 170] on button "Prueba de vida" at bounding box center [185, 168] width 114 height 19
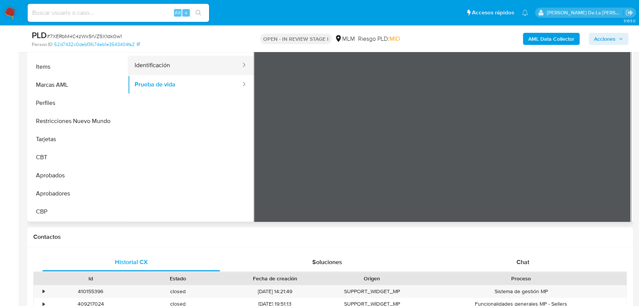
scroll to position [42, 0]
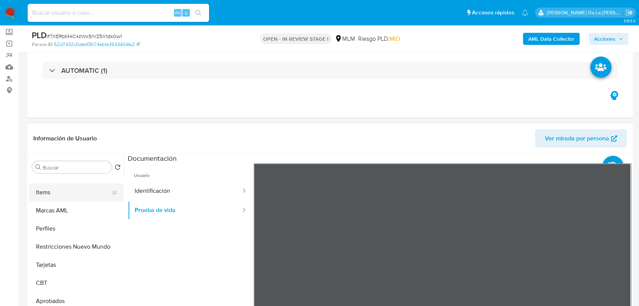
click at [63, 188] on button "Items" at bounding box center [73, 193] width 88 height 18
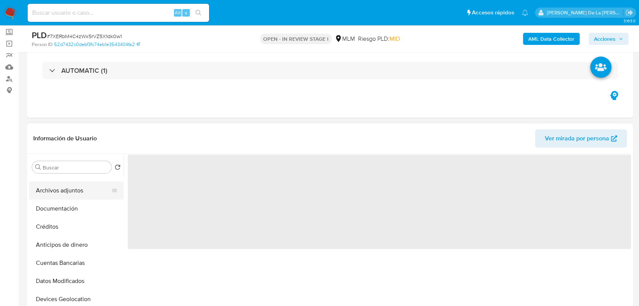
click at [66, 186] on button "Archivos adjuntos" at bounding box center [73, 191] width 88 height 18
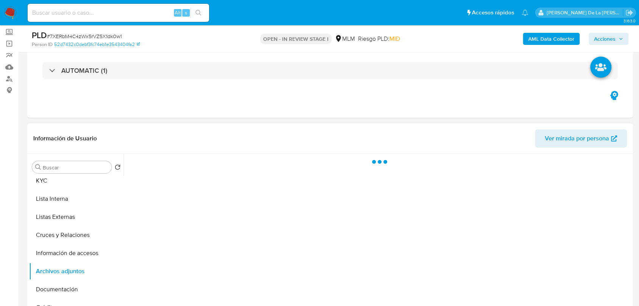
scroll to position [0, 0]
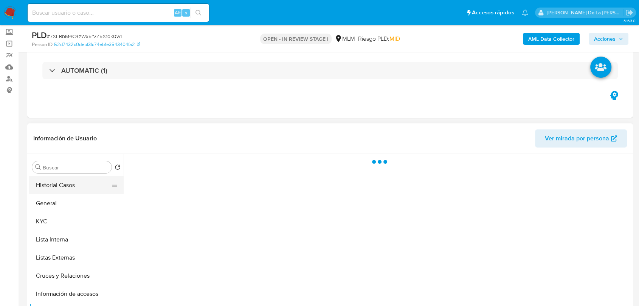
click at [73, 184] on button "Historial Casos" at bounding box center [73, 185] width 88 height 18
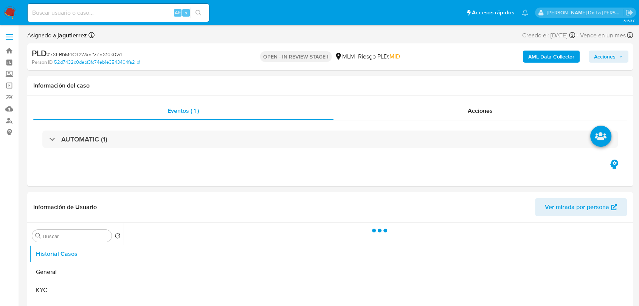
select select "10"
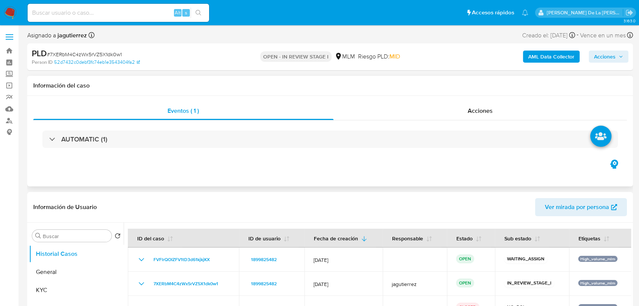
click at [303, 172] on div "Eventos ( 1 ) Acciones AUTOMATIC (1)" at bounding box center [329, 141] width 605 height 91
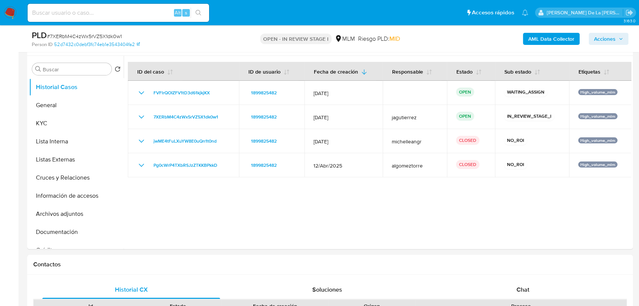
scroll to position [126, 0]
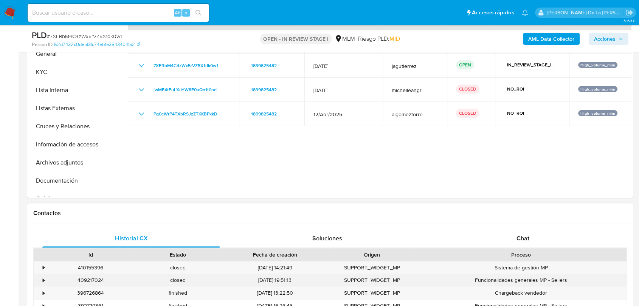
scroll to position [210, 0]
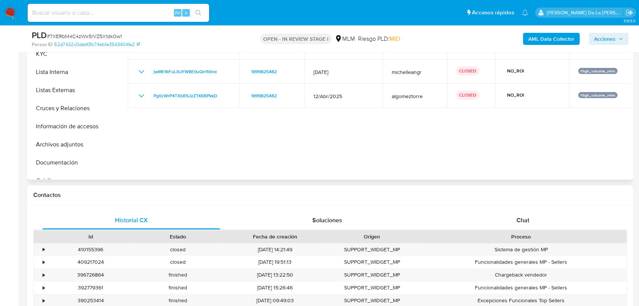
click at [304, 131] on div at bounding box center [377, 82] width 507 height 193
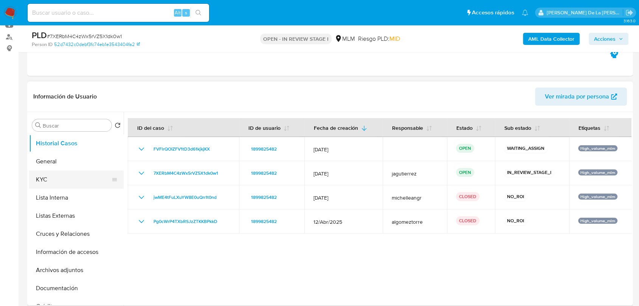
scroll to position [126, 0]
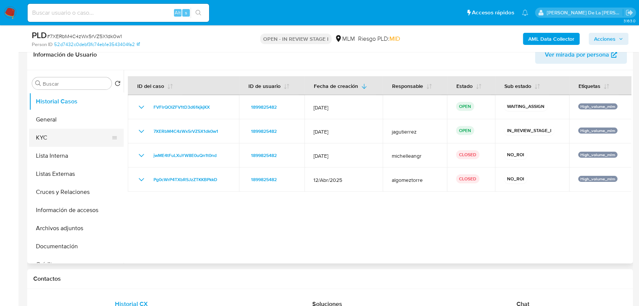
click at [70, 129] on button "KYC" at bounding box center [73, 138] width 88 height 18
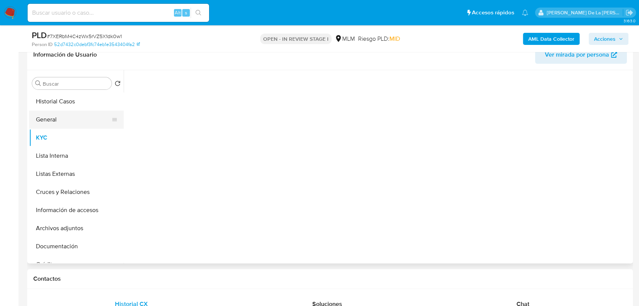
click at [70, 121] on button "General" at bounding box center [73, 120] width 88 height 18
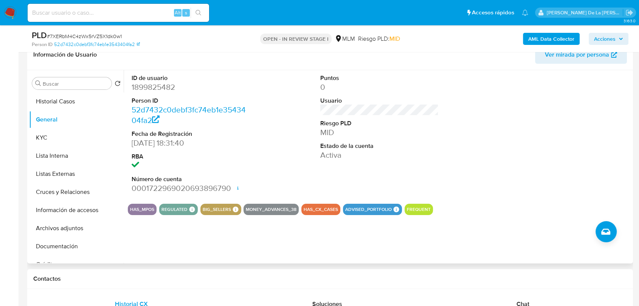
click at [275, 108] on div "ID de usuario 1899825482 Person ID 52d7432c0debf3fc74eb1e3543404fa2 Fecha de Re…" at bounding box center [379, 134] width 503 height 128
click at [47, 137] on button "KYC" at bounding box center [73, 138] width 88 height 18
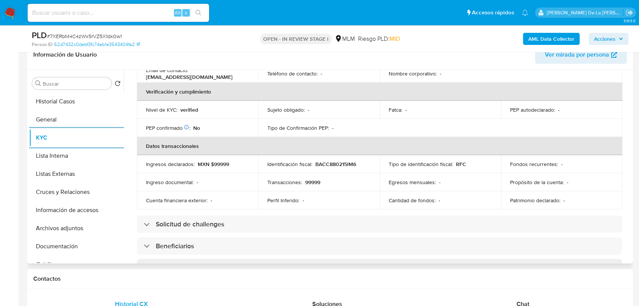
scroll to position [175, 0]
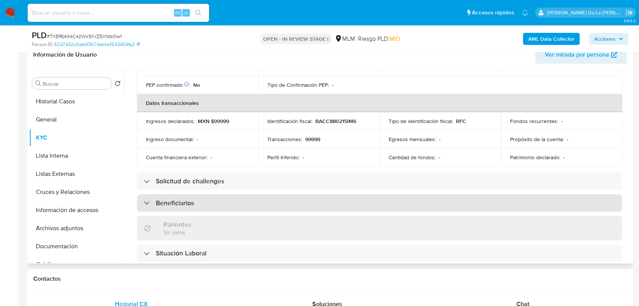
click at [246, 196] on div "Beneficiarios" at bounding box center [379, 203] width 485 height 17
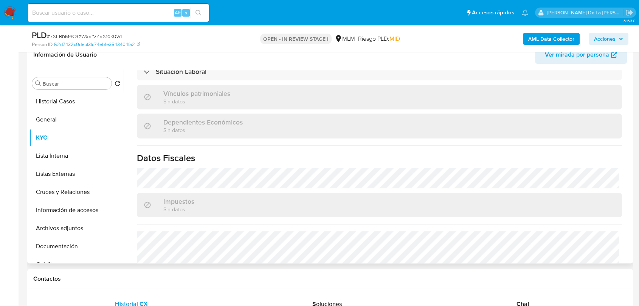
scroll to position [506, 0]
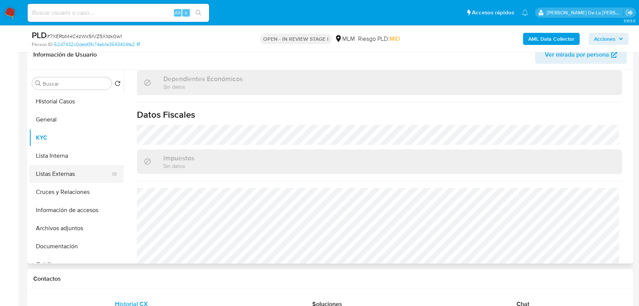
drag, startPoint x: 59, startPoint y: 165, endPoint x: 59, endPoint y: 169, distance: 4.6
click at [57, 165] on button "Listas Externas" at bounding box center [73, 174] width 88 height 18
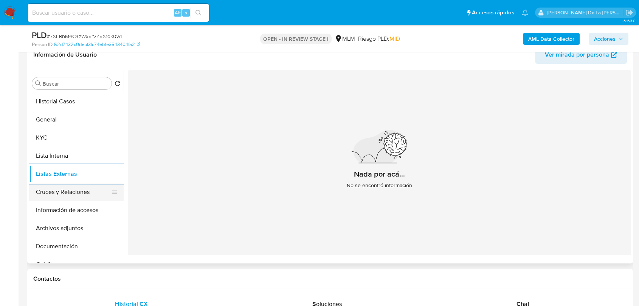
click at [60, 195] on button "Cruces y Relaciones" at bounding box center [73, 192] width 88 height 18
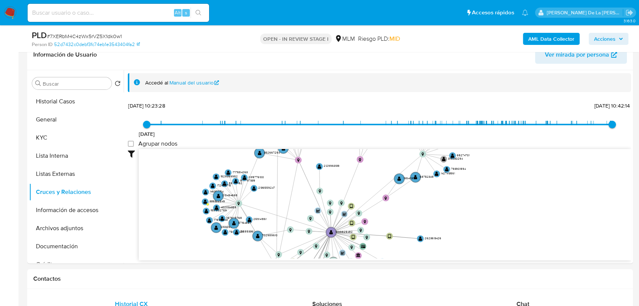
drag, startPoint x: 320, startPoint y: 197, endPoint x: 306, endPoint y: 171, distance: 29.8
click at [306, 171] on icon "device-6697dcb9fc9873e9c78f4957  device-6715225b3f04449bc0a08ff5  device-67c7…" at bounding box center [385, 204] width 492 height 110
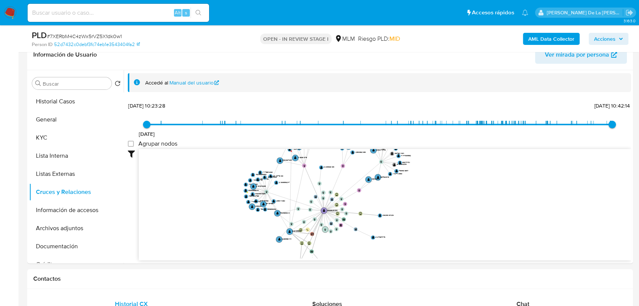
drag, startPoint x: 306, startPoint y: 171, endPoint x: 308, endPoint y: 180, distance: 9.3
click at [308, 180] on icon "device-6697dcb9fc9873e9c78f4957  device-6715225b3f04449bc0a08ff5  device-67c7…" at bounding box center [385, 204] width 492 height 110
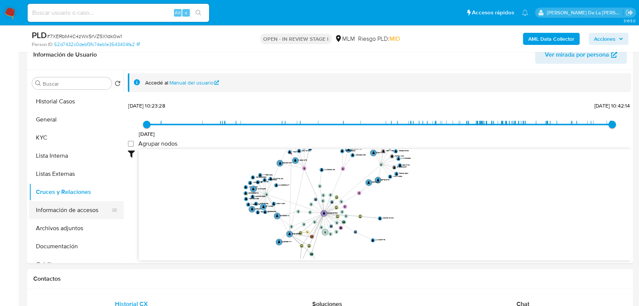
drag, startPoint x: 60, startPoint y: 201, endPoint x: 65, endPoint y: 209, distance: 9.5
click at [60, 203] on button "Información de accesos" at bounding box center [73, 210] width 88 height 18
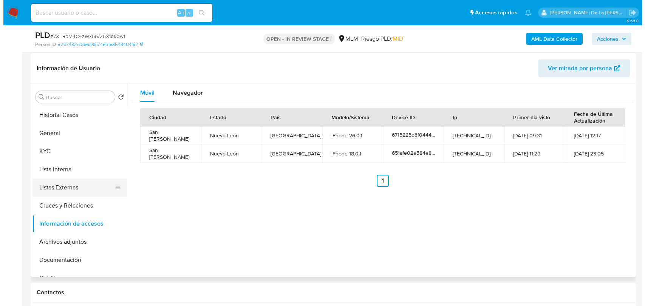
scroll to position [126, 0]
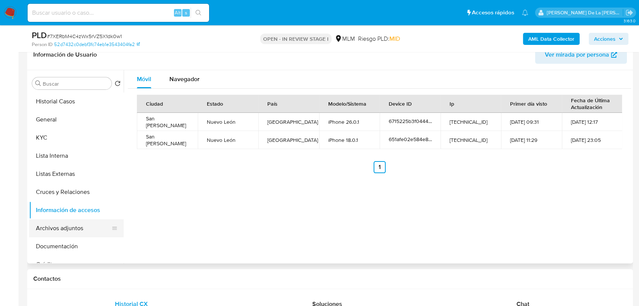
click at [67, 233] on button "Archivos adjuntos" at bounding box center [73, 229] width 88 height 18
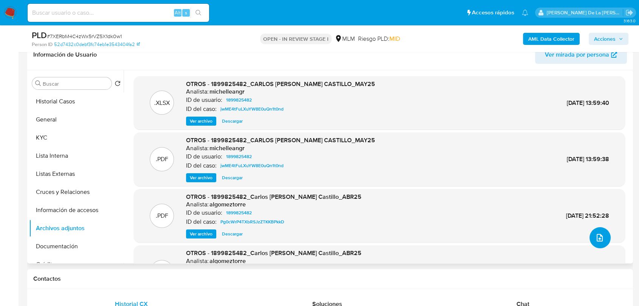
click at [598, 237] on icon "upload-file" at bounding box center [599, 237] width 9 height 9
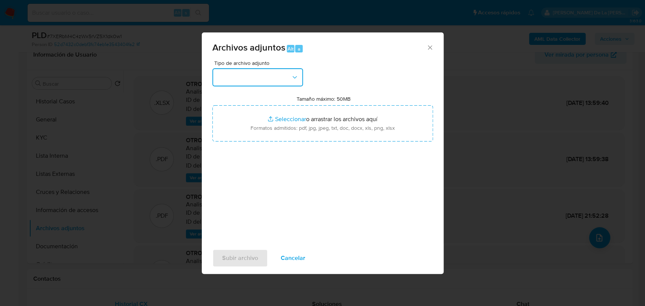
click at [285, 78] on button "button" at bounding box center [257, 77] width 91 height 18
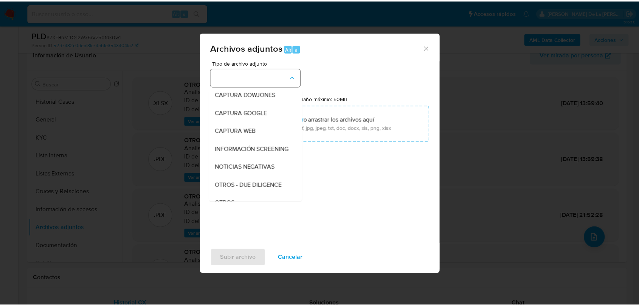
scroll to position [39, 0]
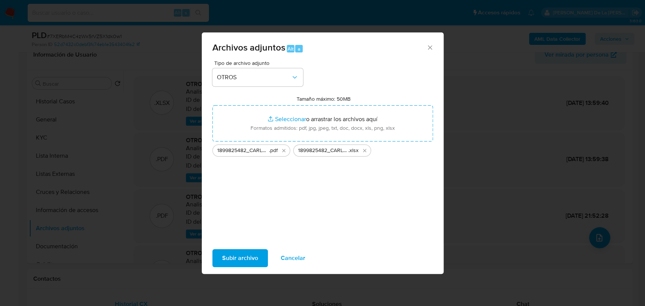
click at [251, 262] on span "Subir archivo" at bounding box center [240, 258] width 36 height 17
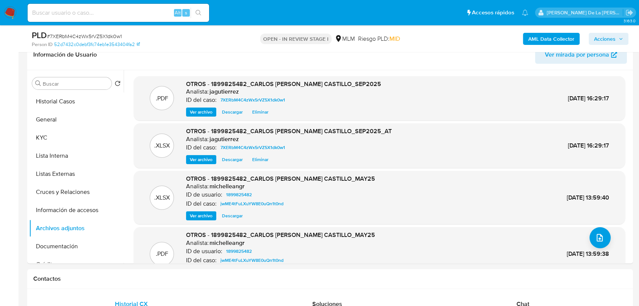
click at [617, 37] on span "Acciones" at bounding box center [608, 39] width 29 height 11
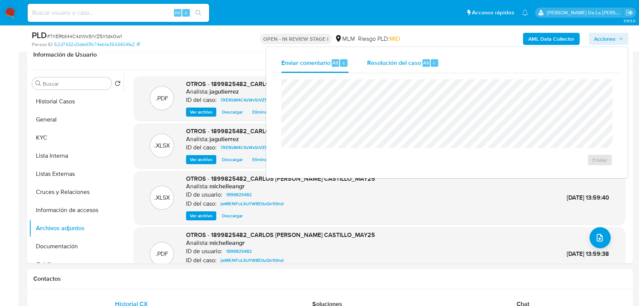
click at [378, 61] on span "Resolución del caso" at bounding box center [393, 62] width 54 height 9
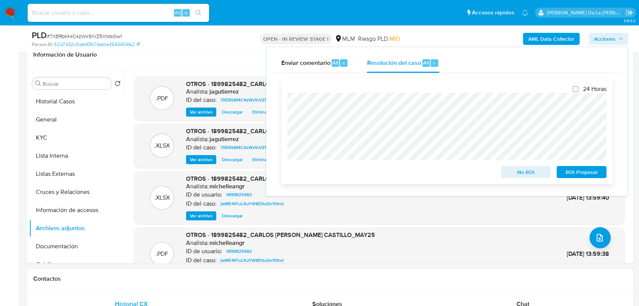
click at [533, 174] on span "No ROI" at bounding box center [525, 172] width 39 height 11
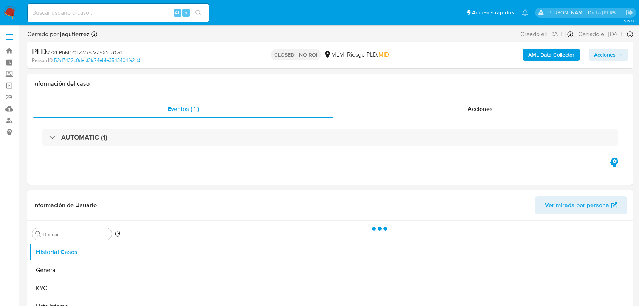
select select "10"
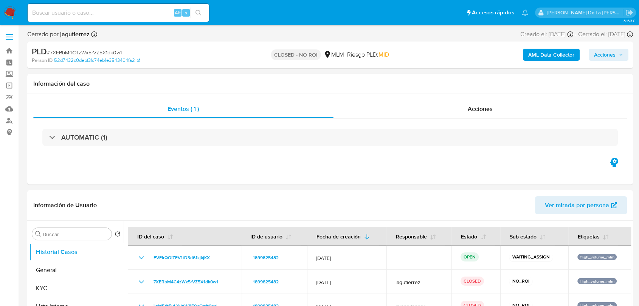
click at [1, 11] on nav "Pausado Ver notificaciones Alt s Accesos rápidos Presiona las siguientes teclas…" at bounding box center [319, 12] width 639 height 25
click at [9, 10] on img at bounding box center [10, 12] width 13 height 13
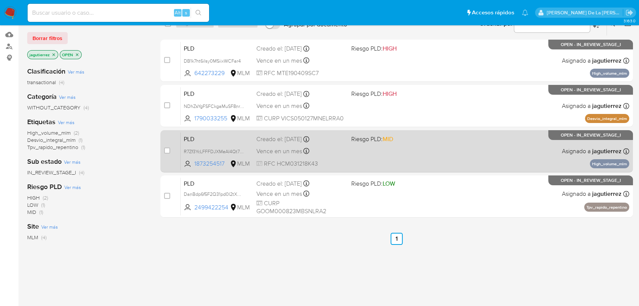
scroll to position [42, 0]
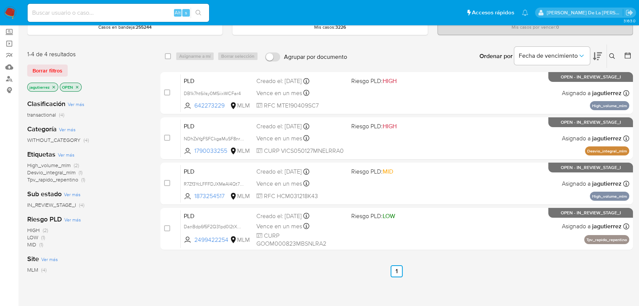
click at [70, 4] on div "Alt s" at bounding box center [118, 13] width 181 height 18
click at [68, 14] on input at bounding box center [118, 13] width 181 height 10
paste input "700904323"
type input "700904323"
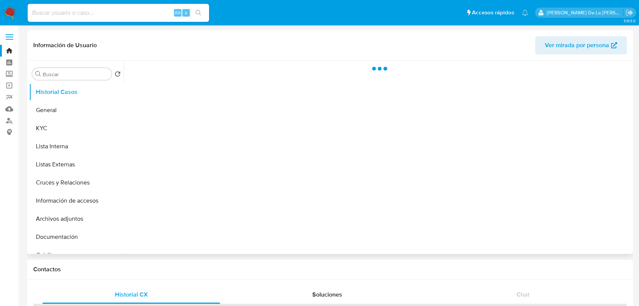
select select "10"
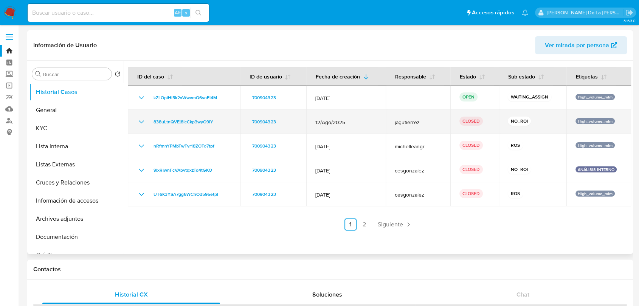
click at [141, 121] on icon "Mostrar/Ocultar" at bounding box center [141, 122] width 9 height 9
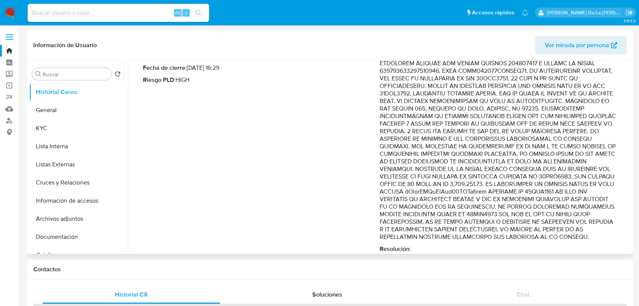
scroll to position [52, 0]
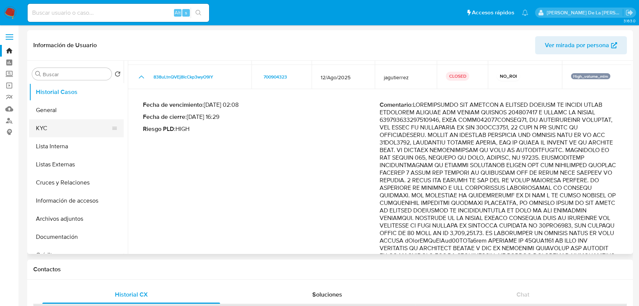
click at [45, 128] on button "KYC" at bounding box center [73, 128] width 88 height 18
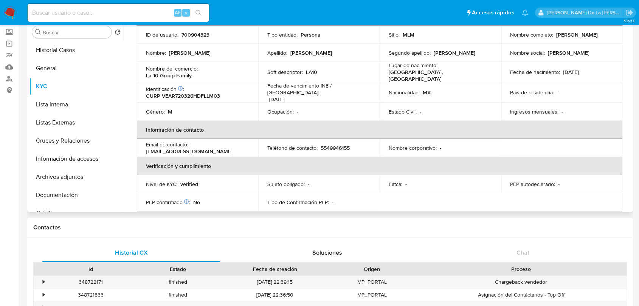
scroll to position [6, 0]
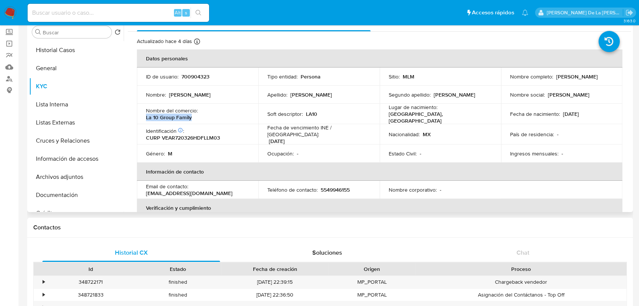
drag, startPoint x: 249, startPoint y: 108, endPoint x: 199, endPoint y: 111, distance: 49.6
click at [199, 111] on td "Nombre del comercio : La 10 Group Family" at bounding box center [197, 114] width 121 height 20
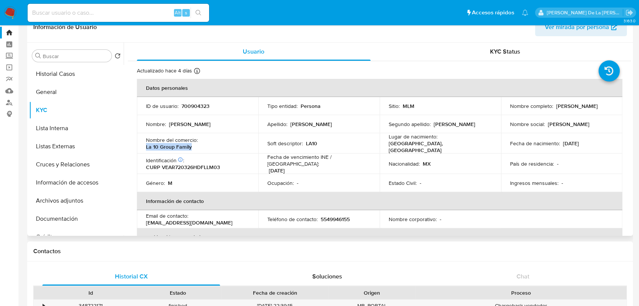
scroll to position [0, 0]
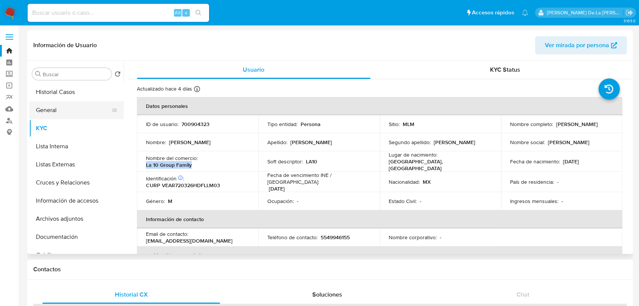
click at [76, 112] on button "General" at bounding box center [73, 110] width 88 height 18
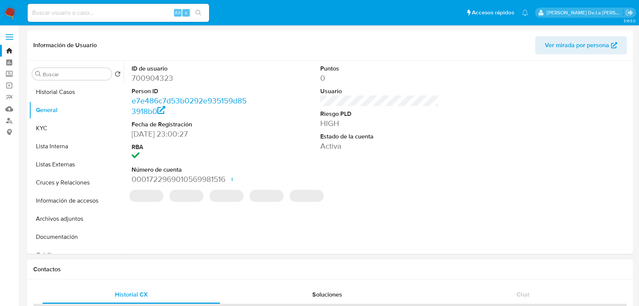
click at [166, 76] on dd "700904323" at bounding box center [190, 78] width 118 height 11
copy dd "700904323"
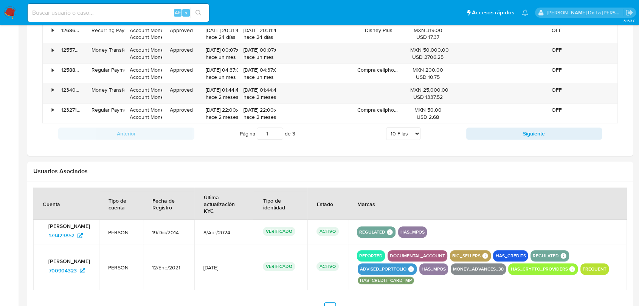
scroll to position [712, 0]
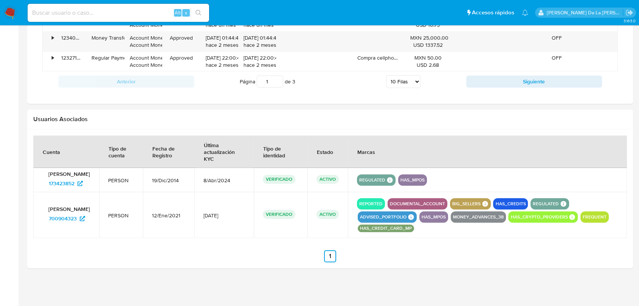
click at [58, 178] on p "[PERSON_NAME]" at bounding box center [66, 174] width 48 height 7
click at [57, 183] on span "173423852" at bounding box center [62, 184] width 26 height 12
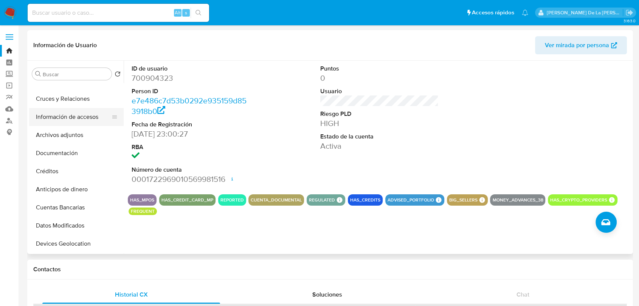
scroll to position [0, 0]
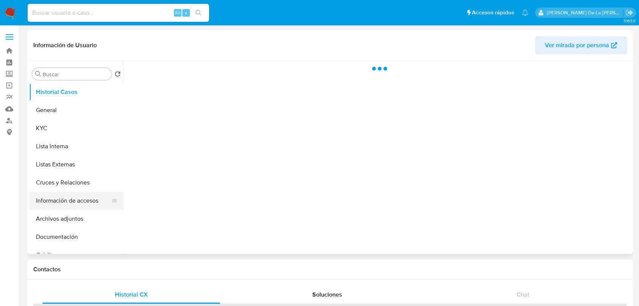
click at [50, 199] on button "Información de accesos" at bounding box center [73, 201] width 88 height 18
select select "10"
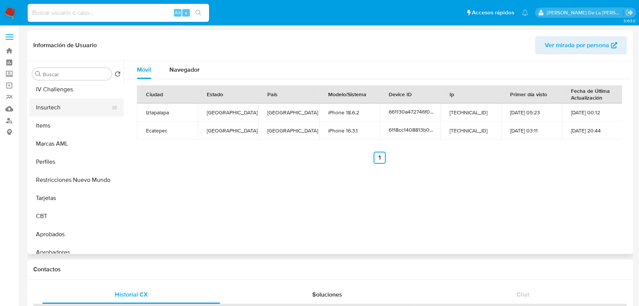
scroll to position [374, 0]
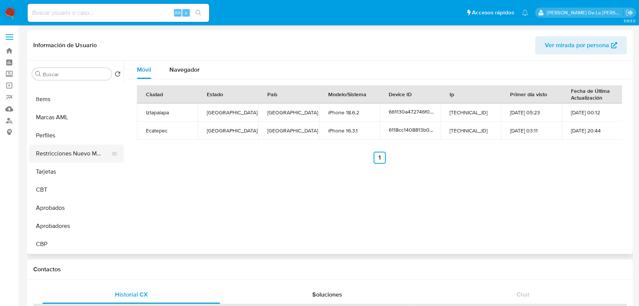
click at [66, 157] on button "Restricciones Nuevo Mundo" at bounding box center [73, 154] width 88 height 18
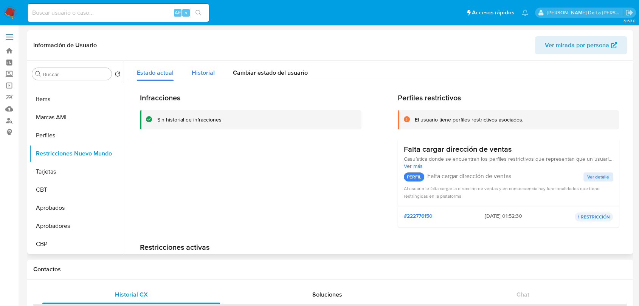
click at [211, 68] on span "Historial" at bounding box center [203, 72] width 23 height 9
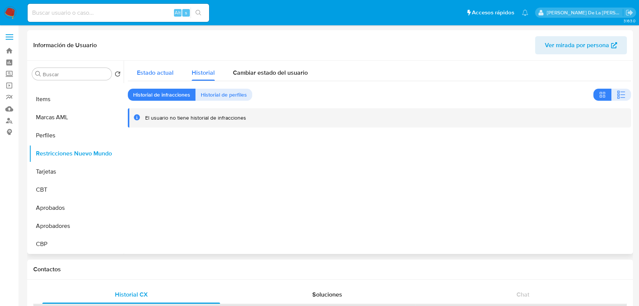
click at [164, 72] on span "Estado actual" at bounding box center [155, 72] width 37 height 9
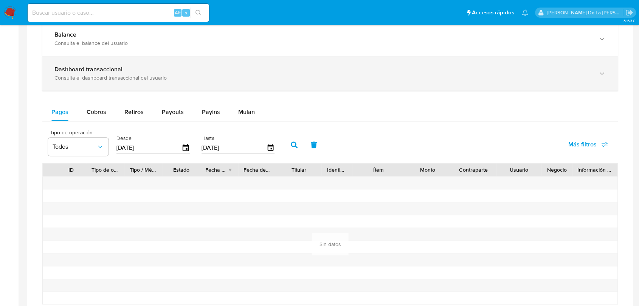
scroll to position [336, 0]
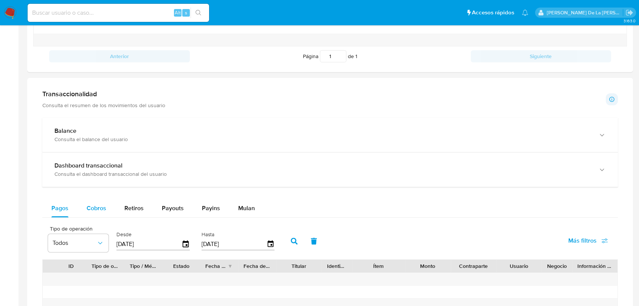
drag, startPoint x: 120, startPoint y: 209, endPoint x: 95, endPoint y: 205, distance: 24.9
click at [119, 210] on button "Retiros" at bounding box center [133, 208] width 37 height 18
select select "10"
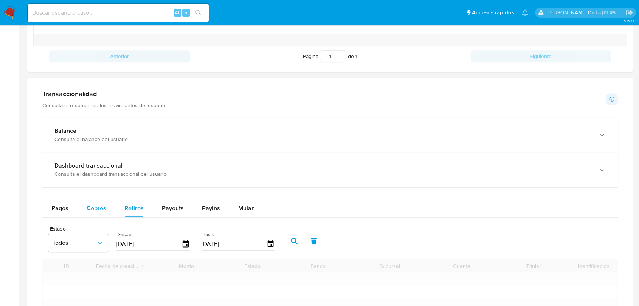
click at [95, 205] on span "Cobros" at bounding box center [97, 208] width 20 height 9
select select "10"
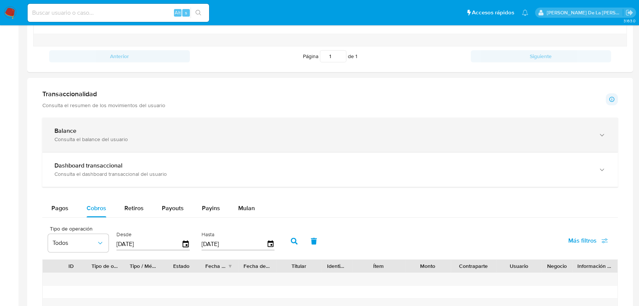
click at [99, 125] on div "Balance Consulta el balance del usuario" at bounding box center [329, 135] width 575 height 34
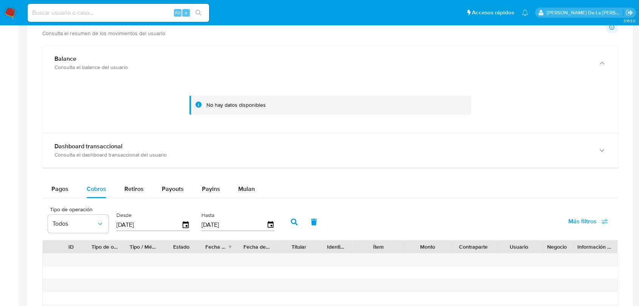
scroll to position [462, 0]
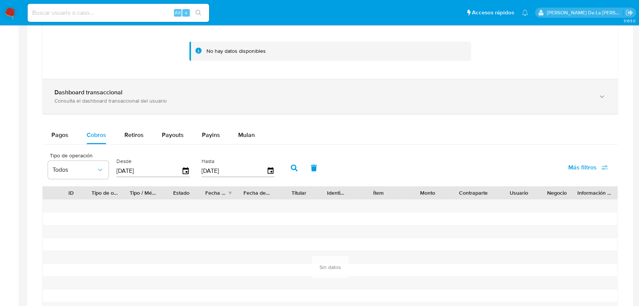
click at [123, 108] on div "Dashboard transaccional Consulta el dashboard transaccional del usuario" at bounding box center [329, 96] width 575 height 34
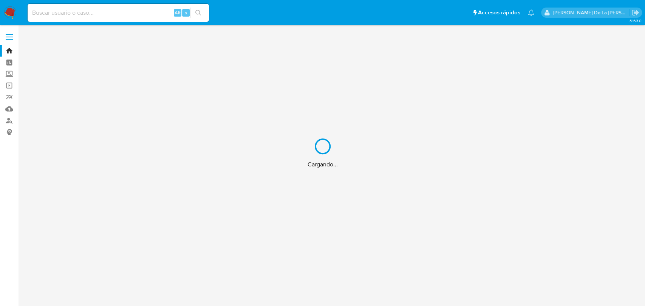
click at [73, 8] on div "Cargando..." at bounding box center [322, 153] width 645 height 306
click at [74, 9] on div "Cargando..." at bounding box center [322, 153] width 645 height 306
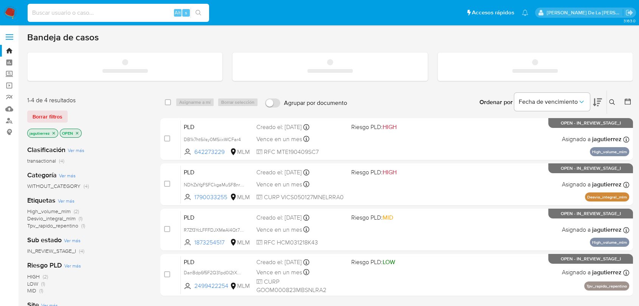
click at [71, 10] on input at bounding box center [118, 13] width 181 height 10
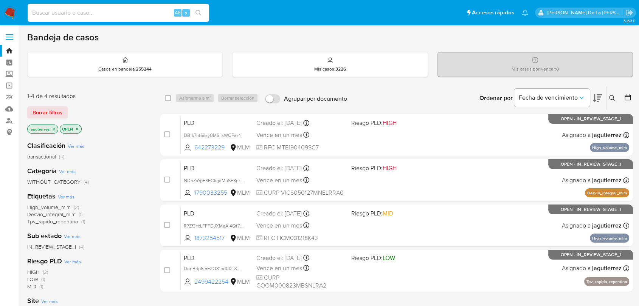
paste input "642273229"
type input "642273229"
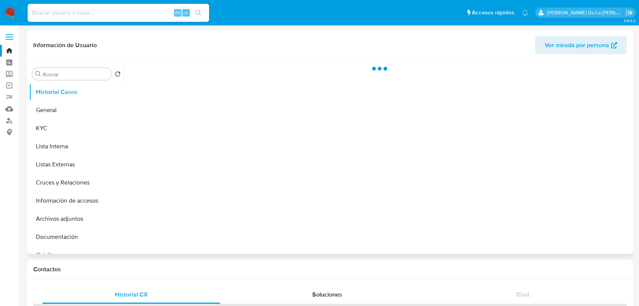
select select "10"
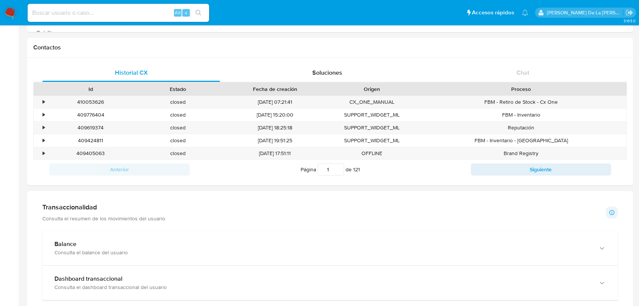
scroll to position [210, 0]
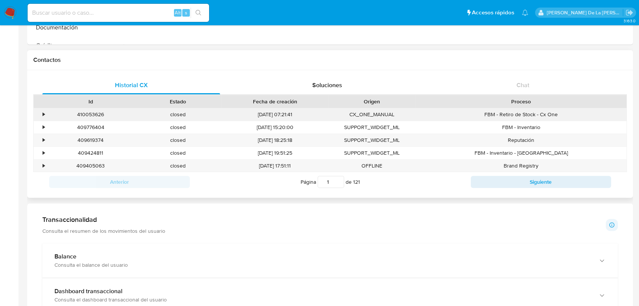
click at [43, 113] on div "•" at bounding box center [44, 114] width 2 height 7
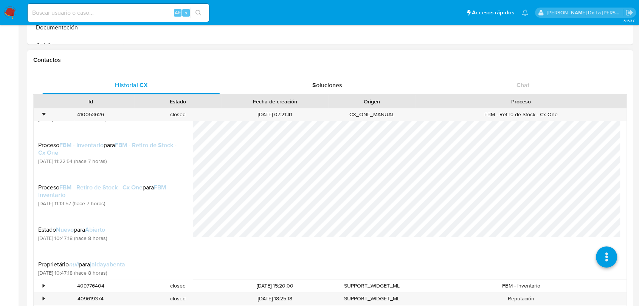
scroll to position [252, 0]
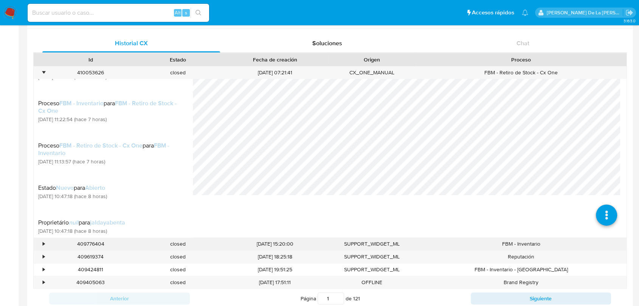
click at [40, 245] on div "•" at bounding box center [40, 244] width 13 height 12
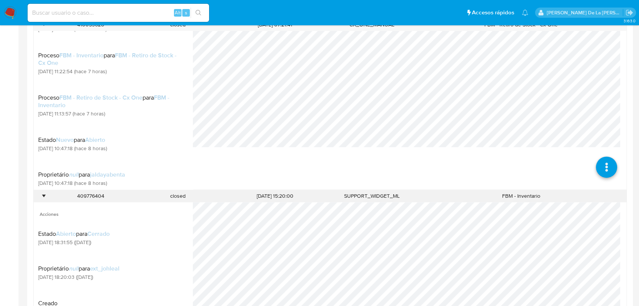
scroll to position [336, 0]
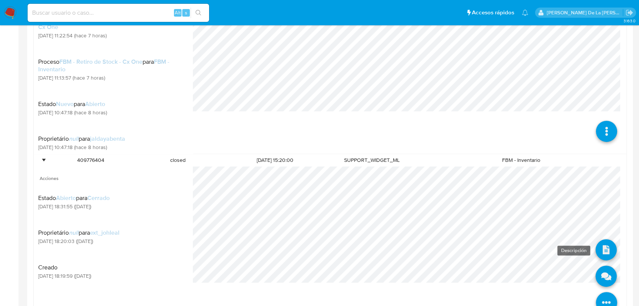
click at [600, 252] on icon at bounding box center [605, 250] width 21 height 21
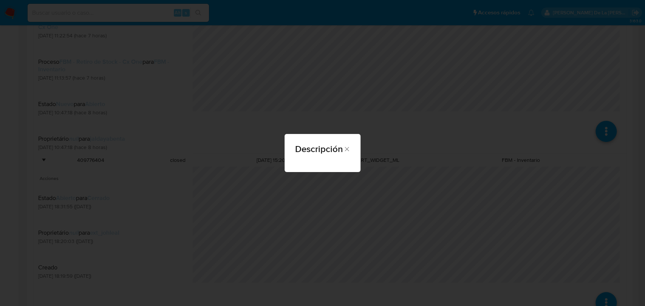
click at [359, 151] on div "Descripción" at bounding box center [322, 153] width 645 height 306
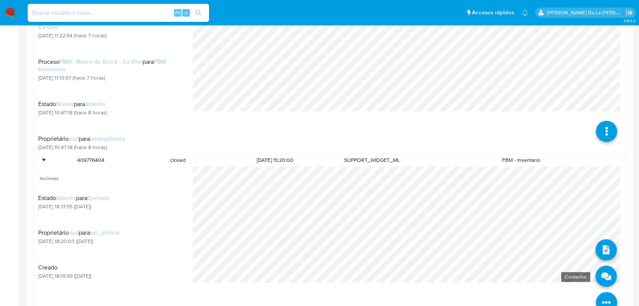
click at [599, 277] on icon at bounding box center [605, 276] width 21 height 21
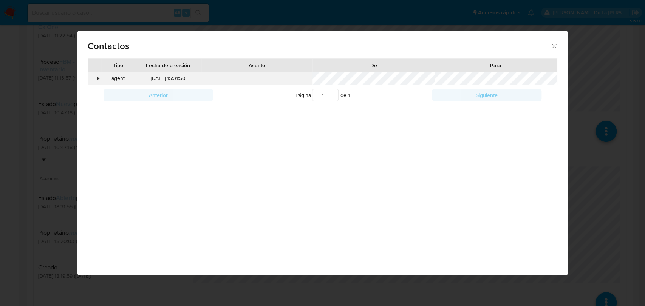
click at [94, 80] on div "•" at bounding box center [94, 78] width 13 height 13
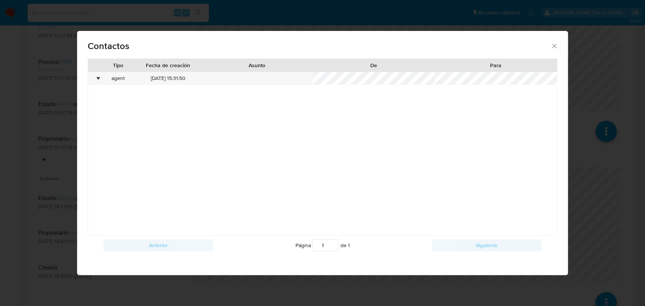
click at [605, 189] on div "Contactos Tipo Fecha de creación Asunto De Para • agent [DATE] 15:31:50 Anterio…" at bounding box center [322, 153] width 645 height 306
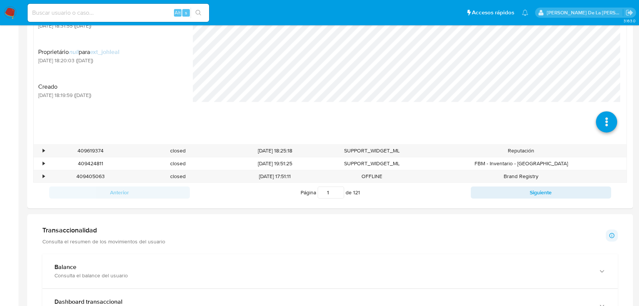
scroll to position [546, 0]
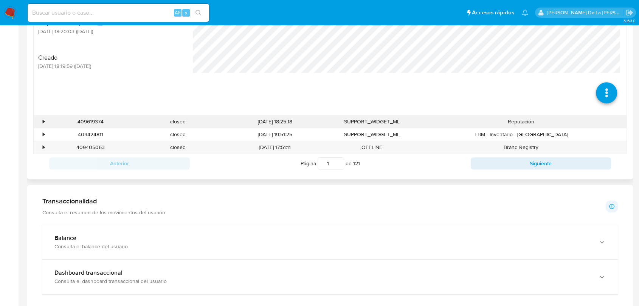
click at [43, 119] on div "•" at bounding box center [44, 121] width 2 height 7
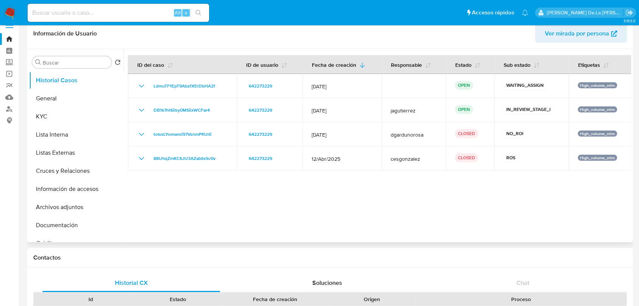
scroll to position [0, 0]
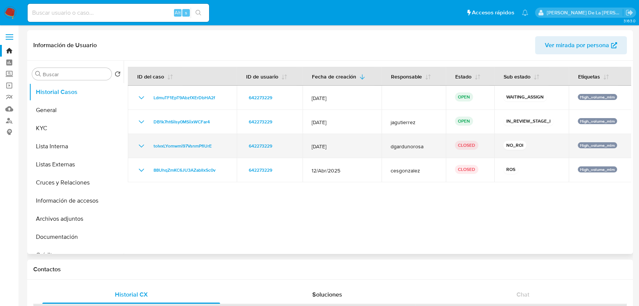
click at [141, 148] on icon "Mostrar/Ocultar" at bounding box center [141, 146] width 9 height 9
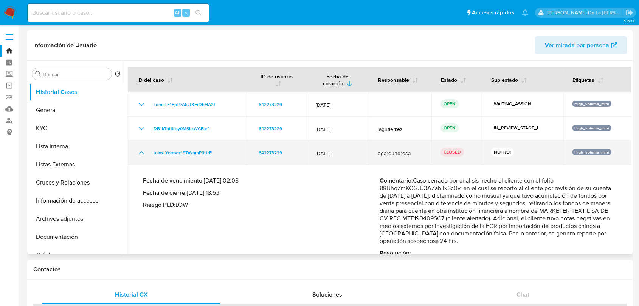
click at [141, 148] on icon "Mostrar/Ocultar" at bounding box center [141, 152] width 9 height 9
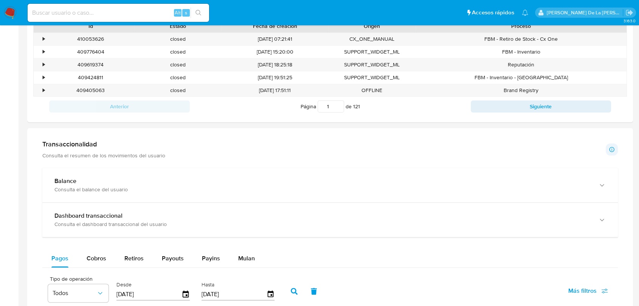
scroll to position [420, 0]
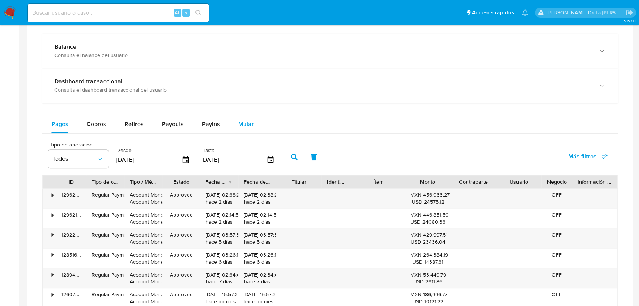
click at [238, 122] on span "Mulan" at bounding box center [246, 124] width 17 height 9
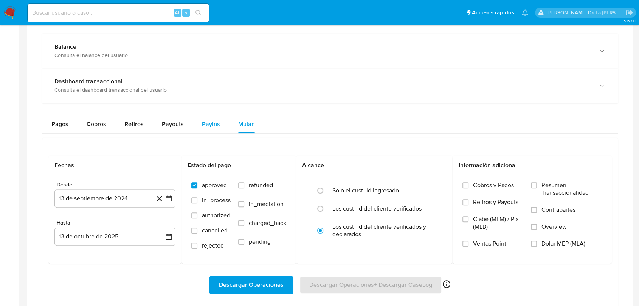
click at [209, 125] on span "Payins" at bounding box center [211, 124] width 18 height 9
select select "10"
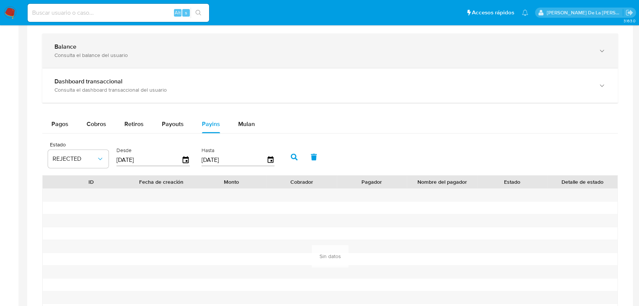
click at [198, 39] on div "Balance Consulta el balance del usuario" at bounding box center [329, 51] width 575 height 34
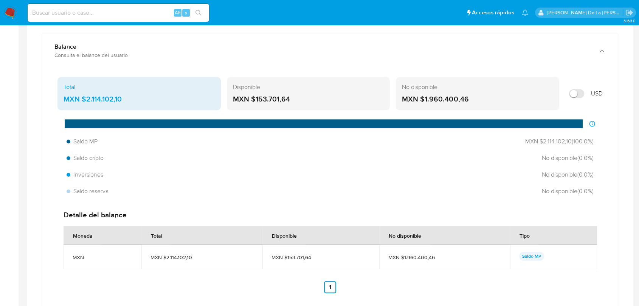
click at [102, 12] on input at bounding box center [118, 13] width 181 height 10
paste input "1080645218"
type input "1080645218"
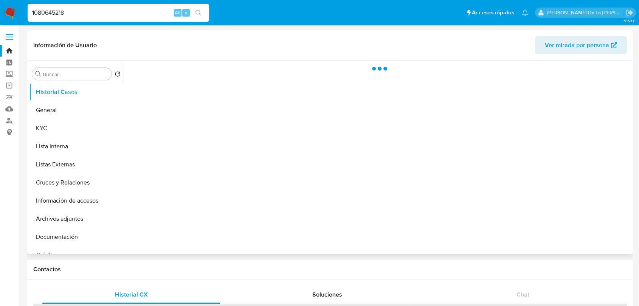
select select "10"
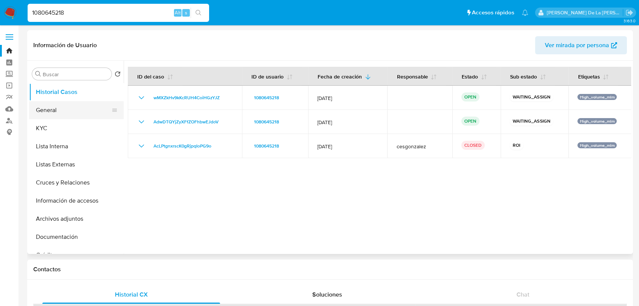
click at [53, 118] on button "General" at bounding box center [73, 110] width 88 height 18
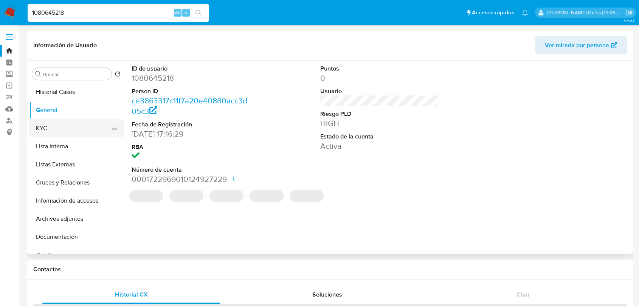
click at [48, 135] on button "KYC" at bounding box center [73, 128] width 88 height 18
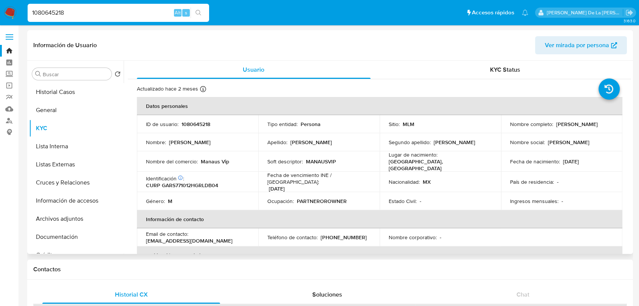
click at [320, 161] on p "MANAUSVIP" at bounding box center [321, 161] width 30 height 7
click at [79, 94] on button "Historial Casos" at bounding box center [73, 92] width 88 height 18
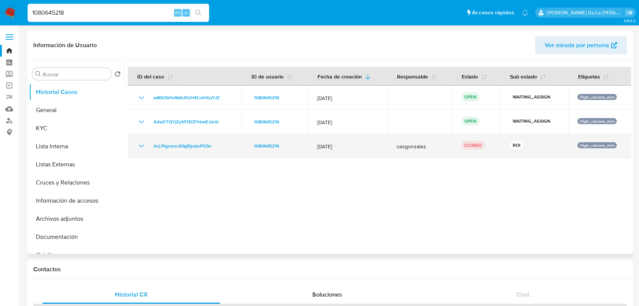
click at [142, 146] on icon "Mostrar/Ocultar" at bounding box center [141, 146] width 5 height 3
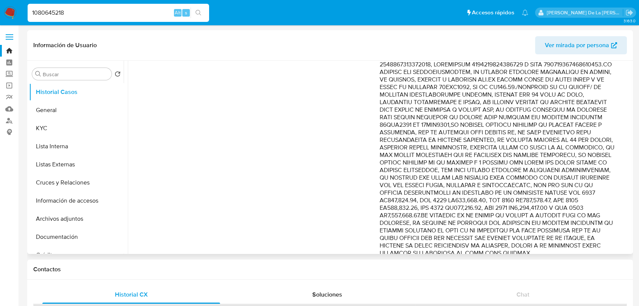
scroll to position [374, 0]
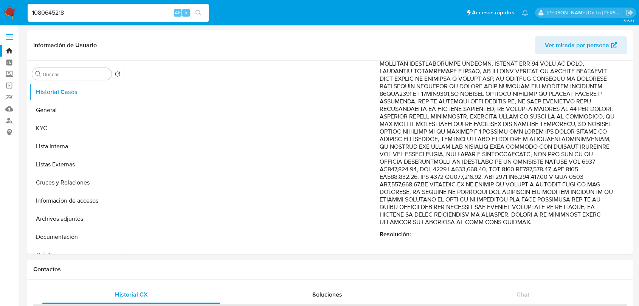
click at [80, 10] on input "1080645218" at bounding box center [118, 13] width 181 height 10
paste input "27967064"
type input "127967064"
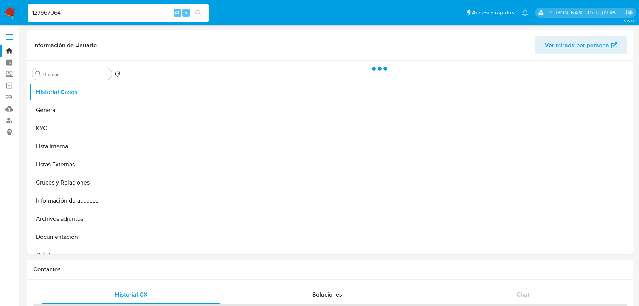
select select "10"
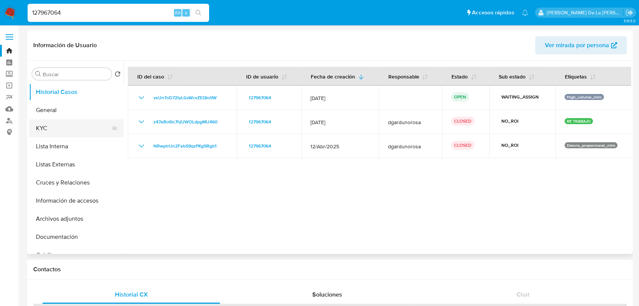
click at [84, 133] on button "KYC" at bounding box center [73, 128] width 88 height 18
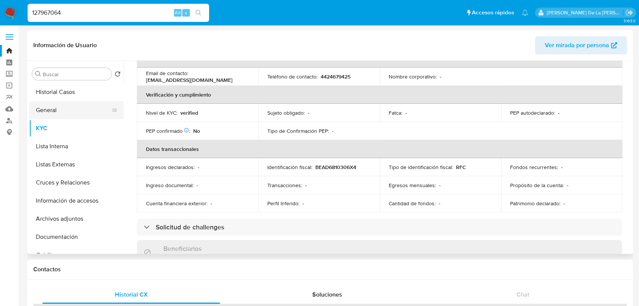
click at [62, 110] on button "General" at bounding box center [73, 110] width 88 height 18
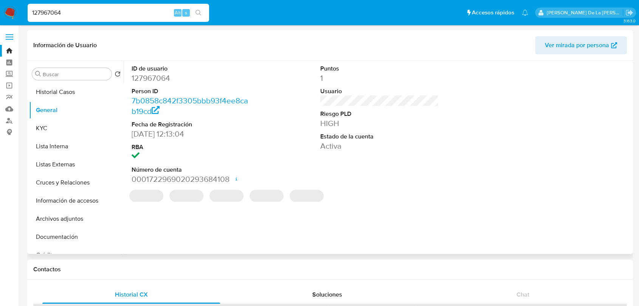
click at [155, 77] on dd "127967064" at bounding box center [190, 78] width 118 height 11
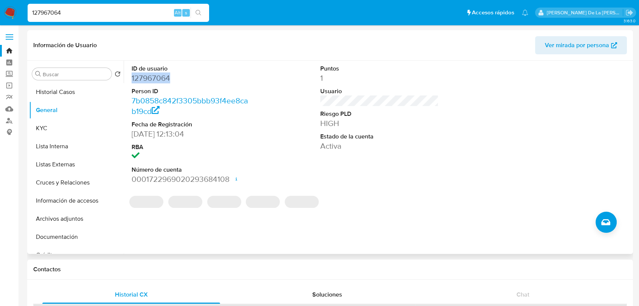
copy dd "127967064"
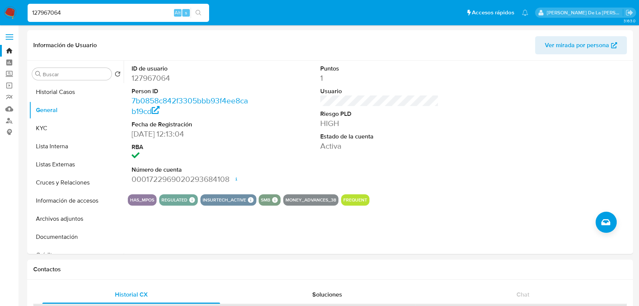
click at [2, 15] on nav "Pausado Ver notificaciones 127967064 Alt s Accesos rápidos Presiona las siguien…" at bounding box center [319, 12] width 639 height 25
click at [6, 14] on img at bounding box center [10, 12] width 13 height 13
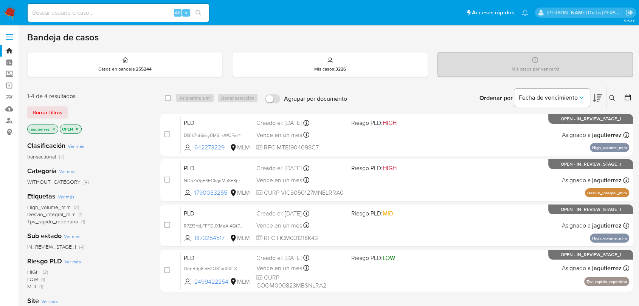
click at [612, 98] on icon at bounding box center [612, 98] width 6 height 6
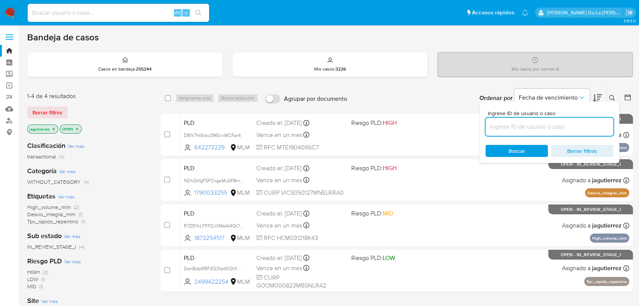
click at [517, 125] on input at bounding box center [549, 127] width 128 height 10
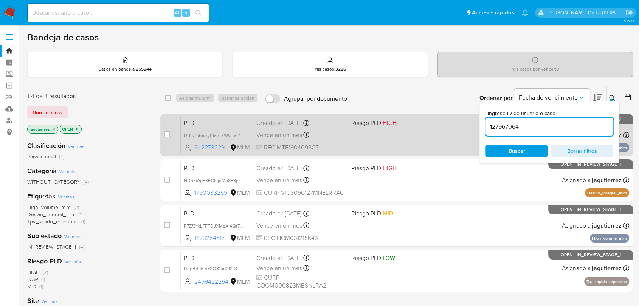
type input "127967064"
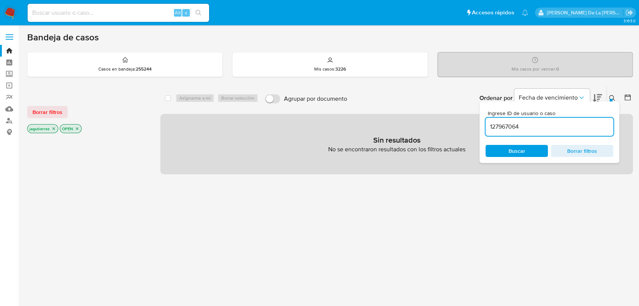
click at [53, 130] on icon "close-filter" at bounding box center [53, 129] width 5 height 5
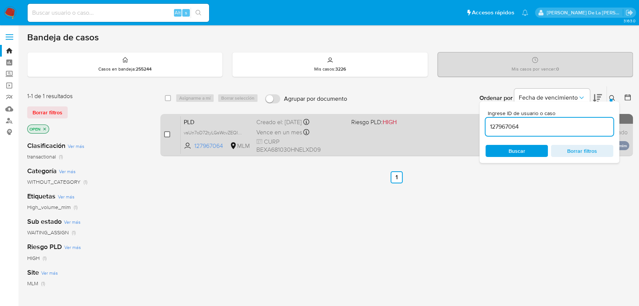
click at [165, 134] on input "checkbox" at bounding box center [167, 134] width 6 height 6
checkbox input "true"
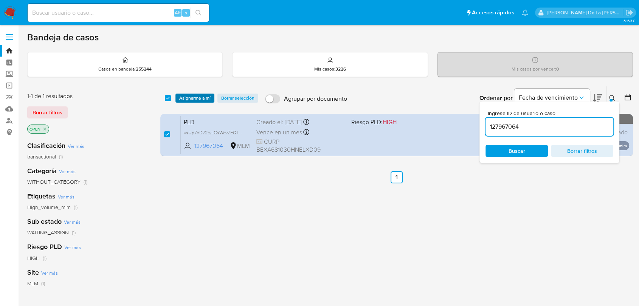
click at [188, 99] on span "Asignarme a mí" at bounding box center [194, 98] width 31 height 8
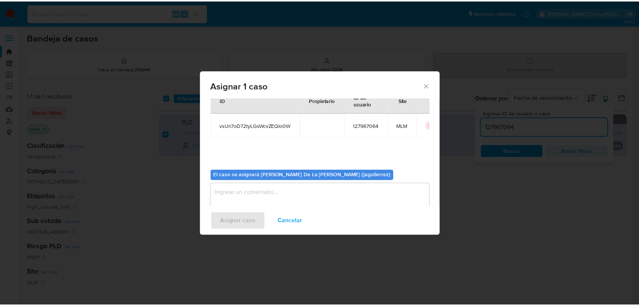
scroll to position [39, 0]
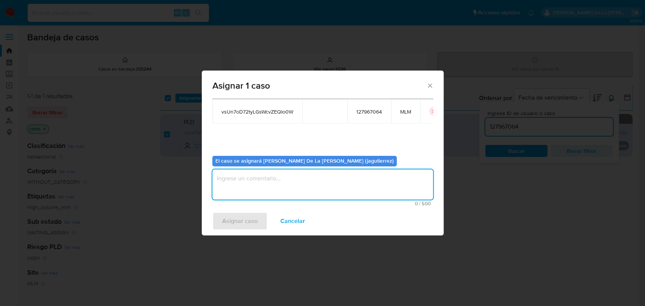
click at [256, 185] on textarea "assign-modal" at bounding box center [322, 185] width 221 height 30
type textarea "JG"
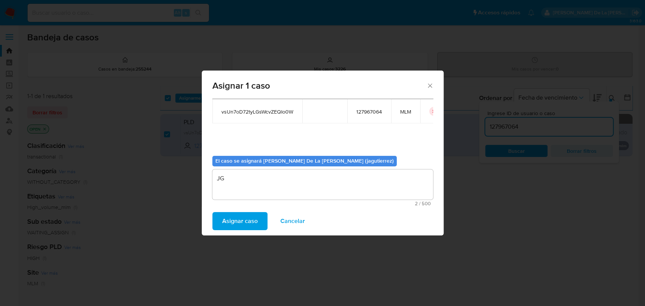
click at [233, 212] on div "Asignar caso Cancelar" at bounding box center [323, 221] width 242 height 29
click at [233, 218] on span "Asignar caso" at bounding box center [240, 221] width 36 height 17
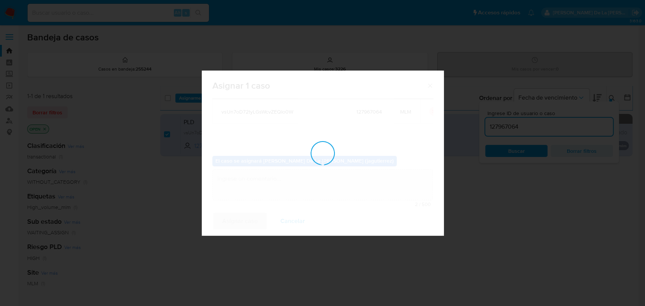
checkbox input "false"
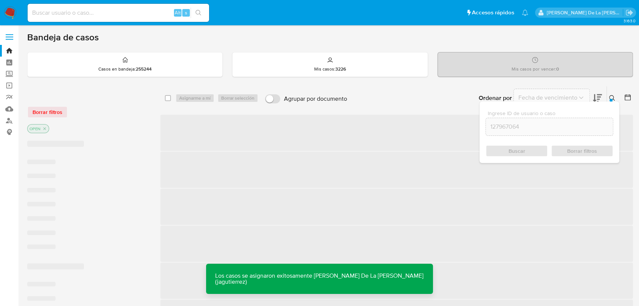
click at [298, 128] on span "‌" at bounding box center [396, 133] width 472 height 36
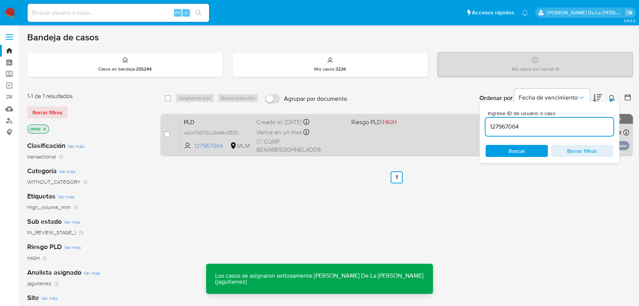
click at [312, 149] on span "CURP BEXA681030HNELXD09" at bounding box center [300, 146] width 88 height 16
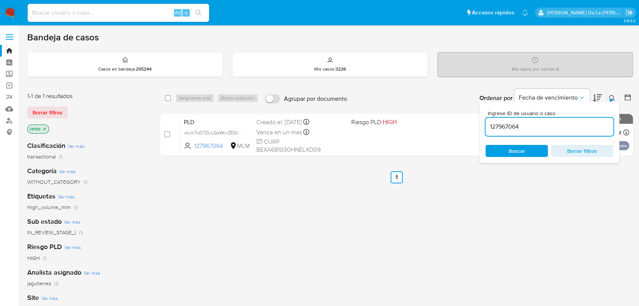
drag, startPoint x: 11, startPoint y: 20, endPoint x: 11, endPoint y: 17, distance: 3.8
click at [11, 20] on nav "Pausado Ver notificaciones Alt s Accesos rápidos Presiona las siguientes teclas…" at bounding box center [319, 12] width 639 height 25
click at [10, 9] on img at bounding box center [10, 12] width 13 height 13
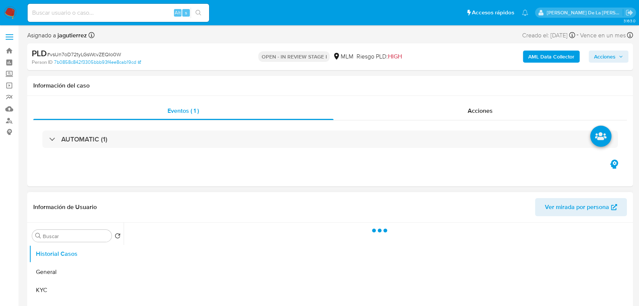
select select "10"
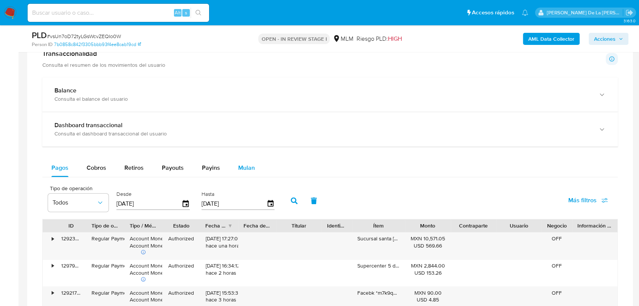
click at [251, 165] on span "Mulan" at bounding box center [246, 168] width 17 height 9
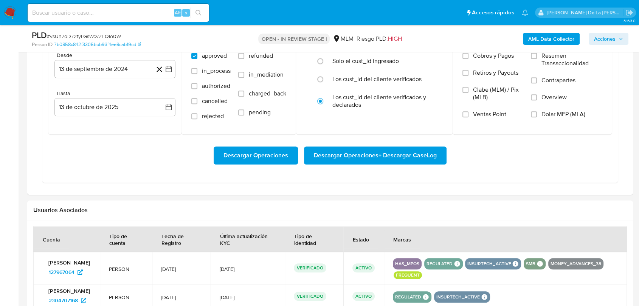
scroll to position [629, 0]
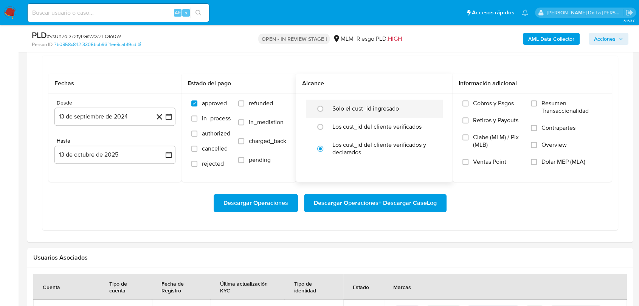
click at [336, 107] on label "Solo el cust_id ingresado" at bounding box center [365, 109] width 66 height 8
click at [326, 107] on input "radio" at bounding box center [320, 109] width 12 height 12
radio input "true"
click at [165, 113] on icon "button" at bounding box center [169, 117] width 8 height 8
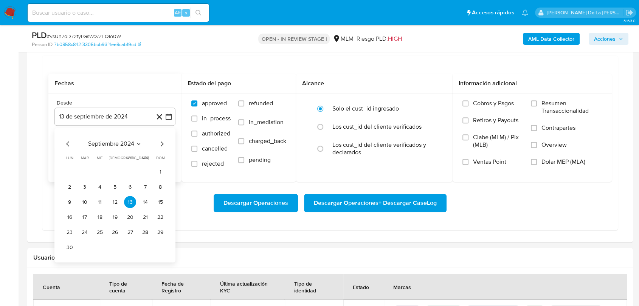
click at [162, 140] on icon "Mes siguiente" at bounding box center [161, 143] width 9 height 9
click at [161, 142] on icon "Mes siguiente" at bounding box center [162, 143] width 3 height 5
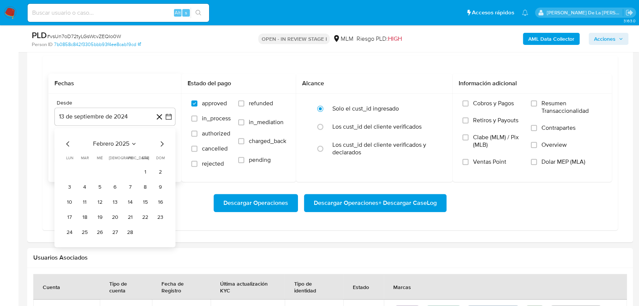
click at [161, 142] on icon "Mes siguiente" at bounding box center [162, 143] width 3 height 5
click at [143, 171] on button "1" at bounding box center [145, 172] width 12 height 12
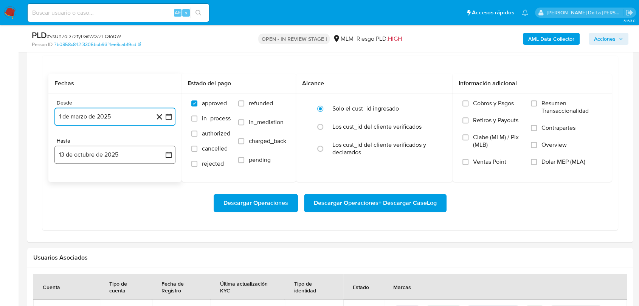
click at [119, 154] on button "13 de octubre de 2025" at bounding box center [114, 155] width 121 height 18
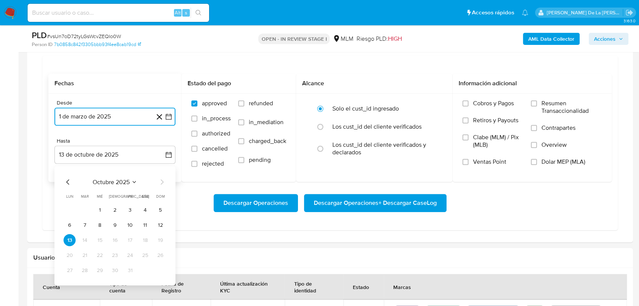
click at [67, 179] on icon "Mes anterior" at bounding box center [67, 182] width 9 height 9
click at [158, 272] on button "31" at bounding box center [160, 270] width 12 height 12
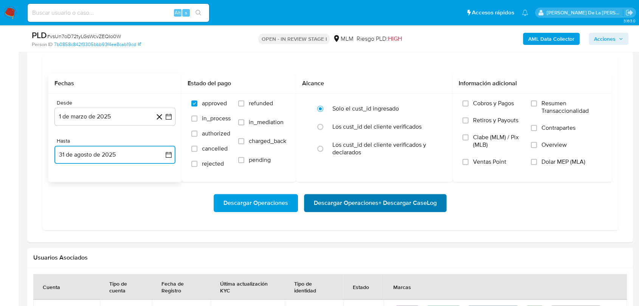
click at [401, 203] on span "Descargar Operaciones + Descargar CaseLog" at bounding box center [375, 203] width 123 height 17
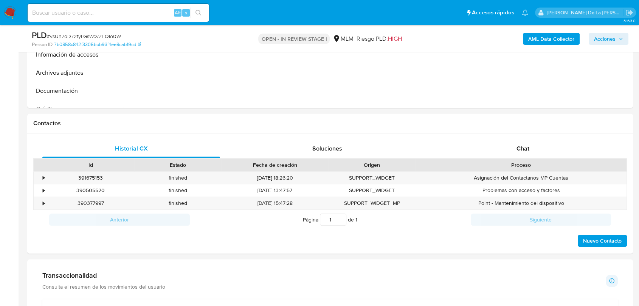
scroll to position [252, 0]
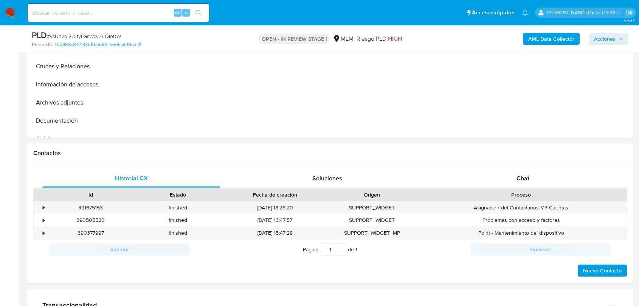
drag, startPoint x: 8, startPoint y: 12, endPoint x: 27, endPoint y: 1, distance: 22.5
click at [8, 12] on img at bounding box center [10, 12] width 13 height 13
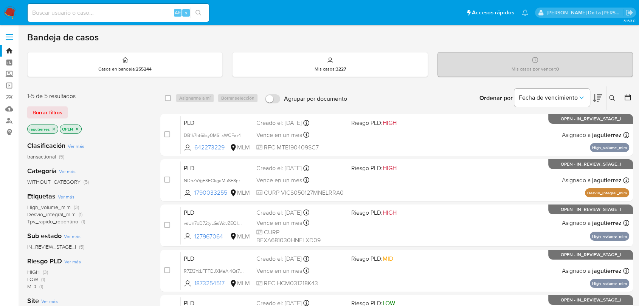
click at [53, 130] on icon "close-filter" at bounding box center [53, 129] width 5 height 5
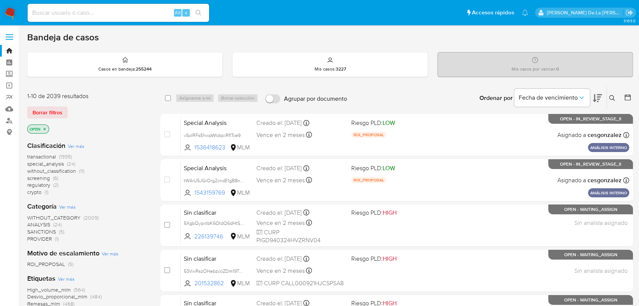
click at [40, 177] on span "screening" at bounding box center [38, 179] width 23 height 8
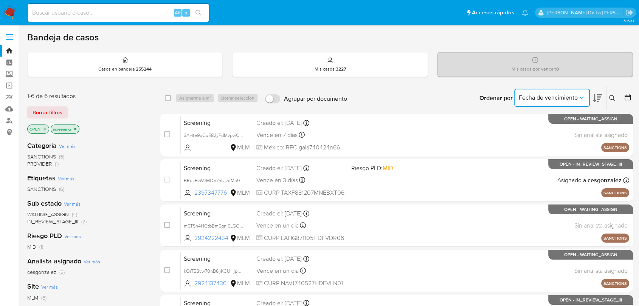
click at [572, 97] on span "Fecha de vencimiento" at bounding box center [547, 98] width 59 height 8
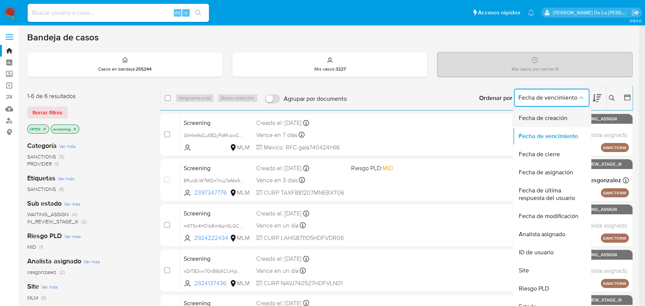
click at [559, 119] on span "Fecha de creación" at bounding box center [542, 118] width 49 height 8
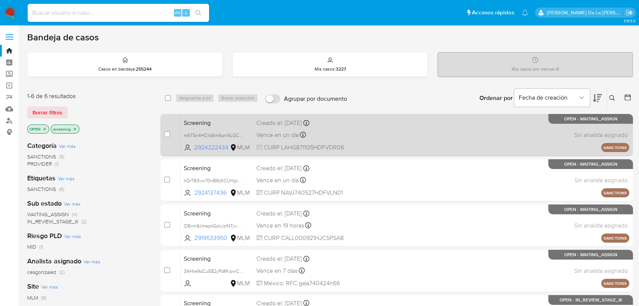
click at [337, 122] on div "Creado el: [DATE] Creado el: [DATE] 15:32:49" at bounding box center [300, 123] width 88 height 8
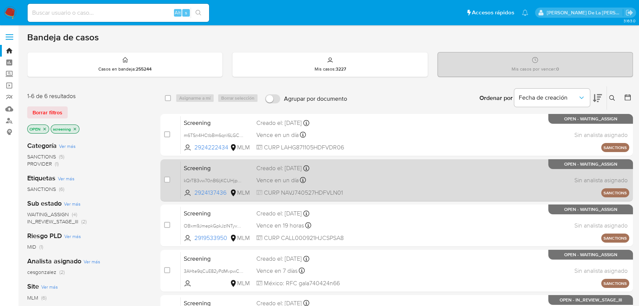
click at [362, 188] on div "Screening kQrTB3vw70nB6IjKCUHjpB5m 2924137436 MLM Creado el: [DATE] Creado el: …" at bounding box center [405, 180] width 448 height 38
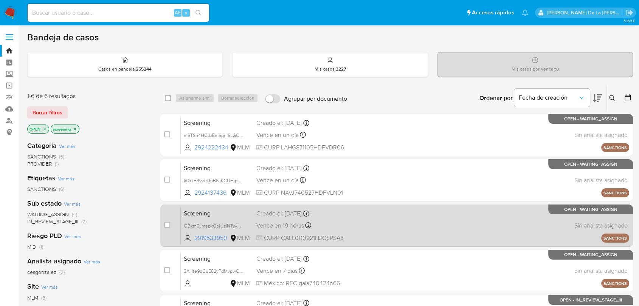
click at [360, 238] on div "Screening OBxm9JmepkGpkJzINTyvDJj7 2919533950 MLM Creado el: [DATE] Creado el: …" at bounding box center [405, 226] width 448 height 38
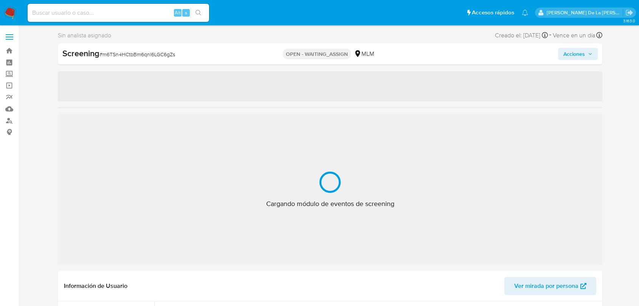
select select "10"
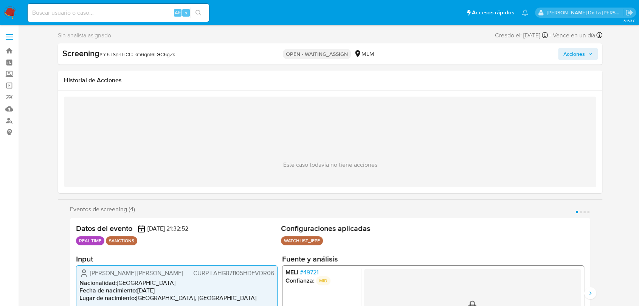
drag, startPoint x: 148, startPoint y: 46, endPoint x: 147, endPoint y: 51, distance: 5.4
click at [148, 48] on div "Screening # m6TSn4HCtbBm6qnl6LGC6gZs OPEN - WAITING_ASSIGN MLM Acciones" at bounding box center [330, 53] width 544 height 21
click at [147, 53] on span "# m6TSn4HCtbBm6qnl6LGC6gZs" at bounding box center [137, 55] width 76 height 8
copy span "m6TSn4HCtbBm6qnl6LGC6gZs"
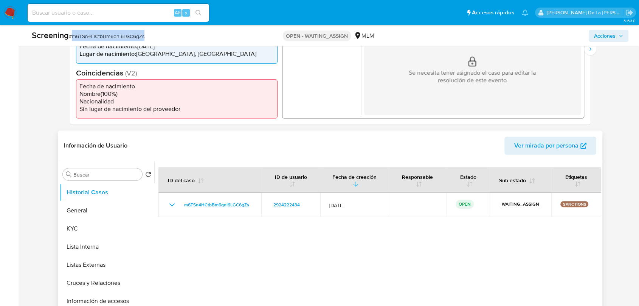
scroll to position [294, 0]
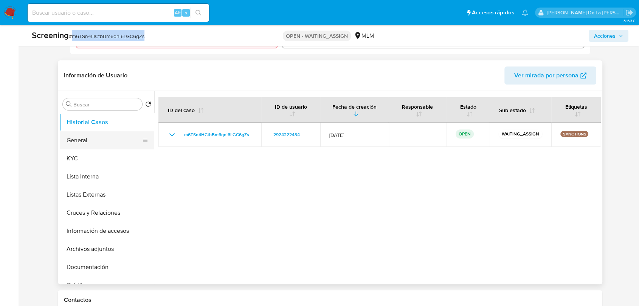
click at [97, 145] on button "General" at bounding box center [104, 140] width 88 height 18
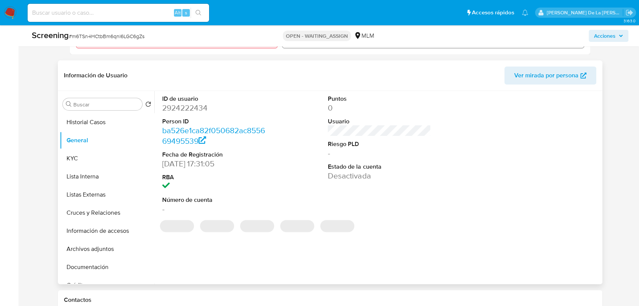
click at [184, 103] on dd "2924222434" at bounding box center [213, 108] width 103 height 11
click at [183, 106] on dd "2924222434" at bounding box center [213, 108] width 103 height 11
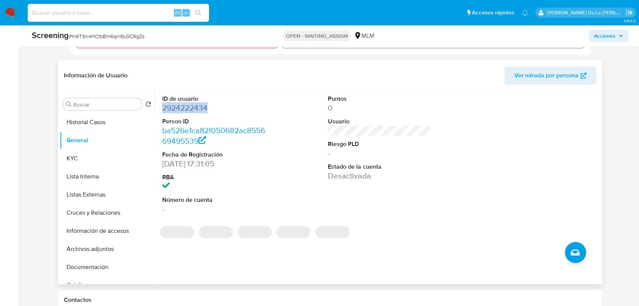
click at [183, 106] on dd "2924222434" at bounding box center [213, 108] width 103 height 11
copy dd "2924222434"
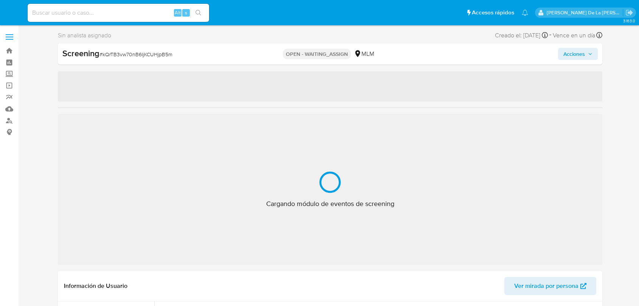
select select "10"
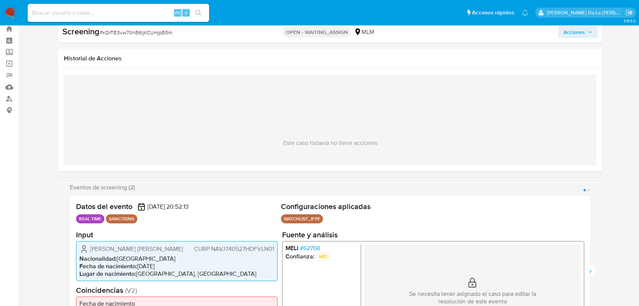
scroll to position [42, 0]
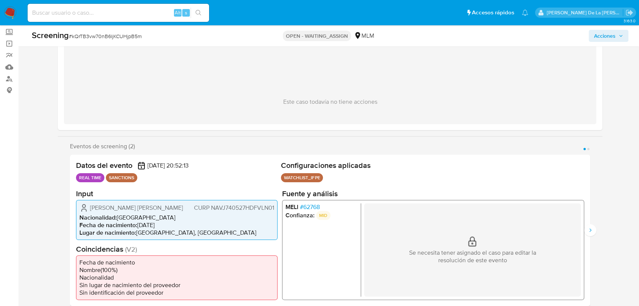
click at [120, 39] on span "# kQrTB3vw70nB6IjKCUHjpB5m" at bounding box center [105, 36] width 73 height 8
copy span "kQrTB3vw70nB6IjKCUHjpB5m"
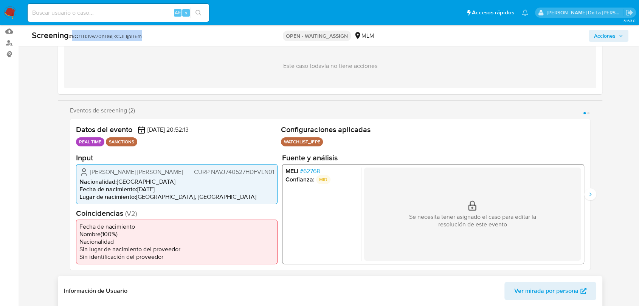
scroll to position [252, 0]
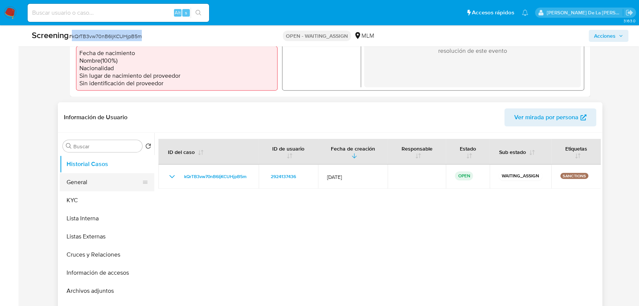
click at [89, 180] on button "General" at bounding box center [104, 182] width 88 height 18
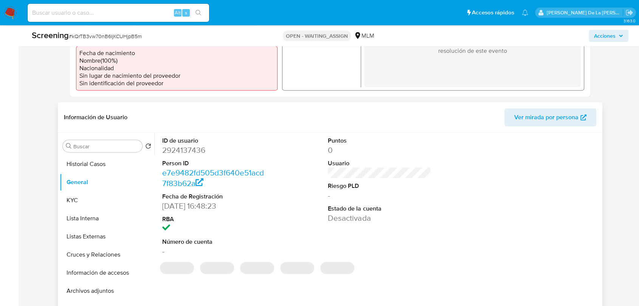
click at [193, 150] on dd "2924137436" at bounding box center [213, 150] width 103 height 11
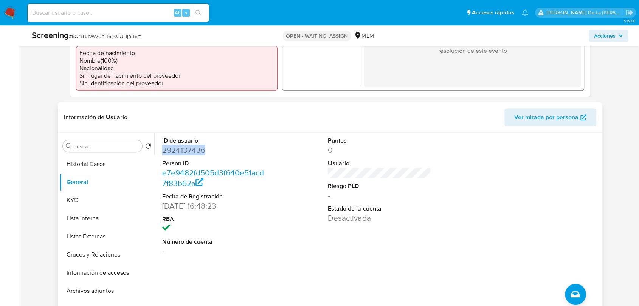
copy dd "2924137436"
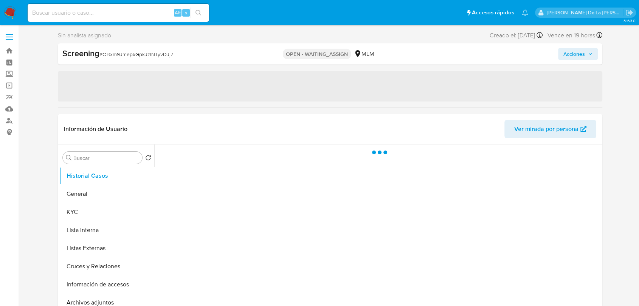
select select "10"
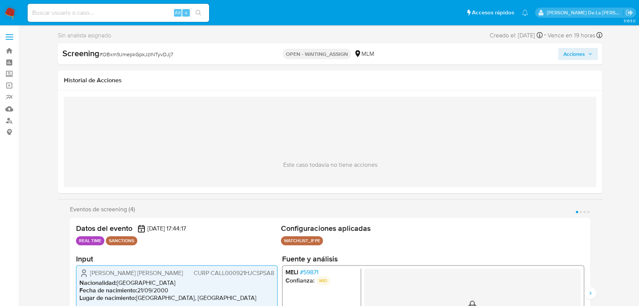
click at [130, 54] on span "# OBxm9JmepkGpkJzINTyvDJj7" at bounding box center [136, 55] width 74 height 8
copy span "OBxm9JmepkGpkJzINTyvDJj7"
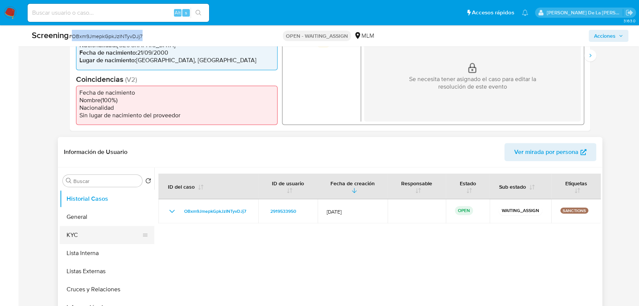
scroll to position [252, 0]
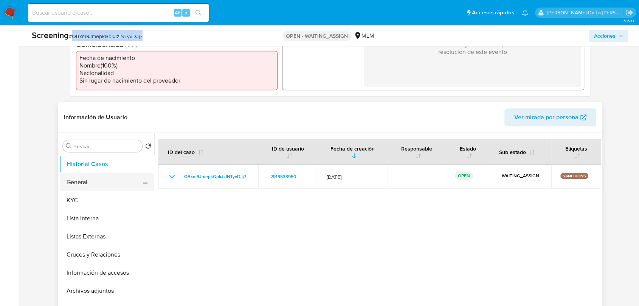
click at [85, 187] on button "General" at bounding box center [104, 182] width 88 height 18
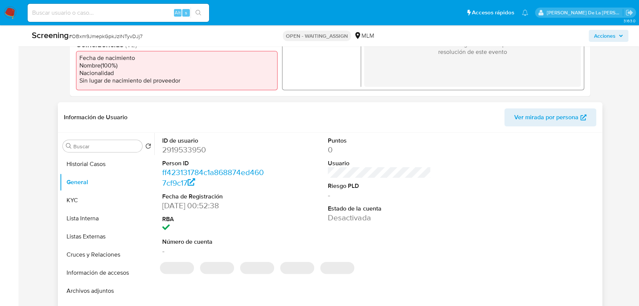
click at [187, 147] on dd "2919533950" at bounding box center [213, 150] width 103 height 11
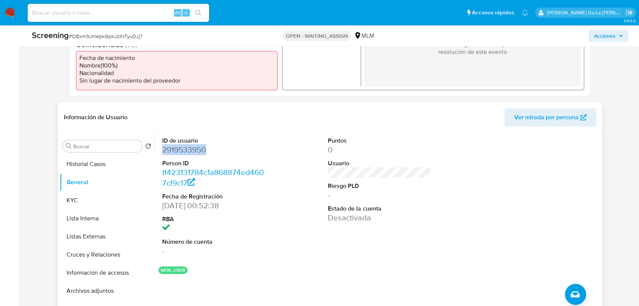
copy dd "2919533950"
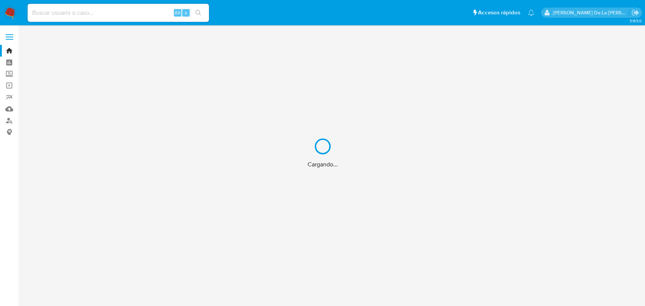
click at [9, 111] on div "Cargando..." at bounding box center [322, 153] width 645 height 306
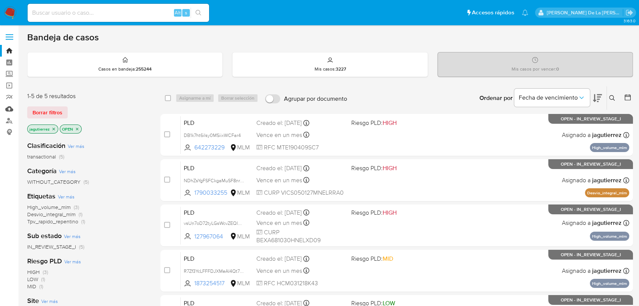
click at [11, 110] on link "Mulan" at bounding box center [45, 109] width 90 height 12
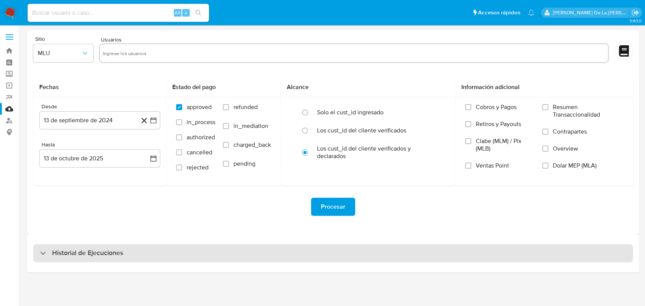
click at [127, 247] on div "Historial de Ejecuciones" at bounding box center [333, 253] width 600 height 18
select select "10"
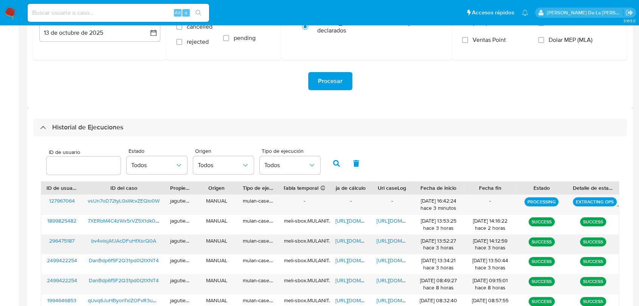
scroll to position [168, 0]
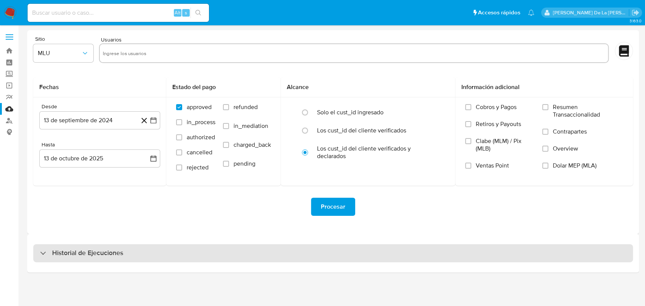
click at [77, 259] on div "Historial de Ejecuciones" at bounding box center [333, 253] width 600 height 18
select select "10"
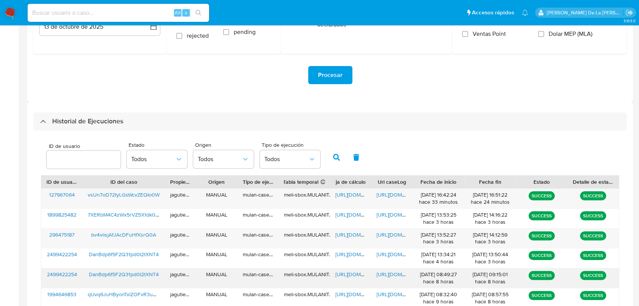
scroll to position [168, 0]
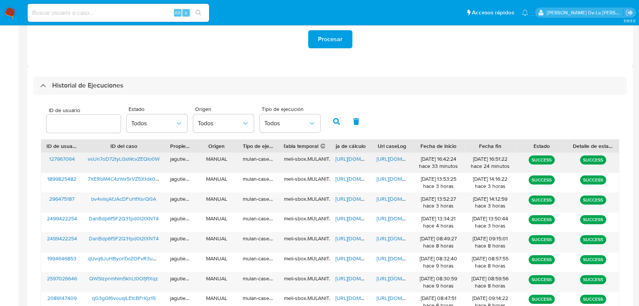
click at [383, 162] on span "[URL][DOMAIN_NAME]" at bounding box center [402, 159] width 52 height 8
click at [345, 155] on div "[URL][DOMAIN_NAME]" at bounding box center [350, 163] width 41 height 20
click at [345, 158] on span "https://docs.google.com/spreadsheets/d/1ynMZcv8BlgEe3OMDW0bQVF7TCZnBLQ9U11DWffn…" at bounding box center [361, 159] width 52 height 8
click at [139, 162] on span "vsUn7oD72tyLGsWcvZEQIo0W" at bounding box center [124, 159] width 72 height 8
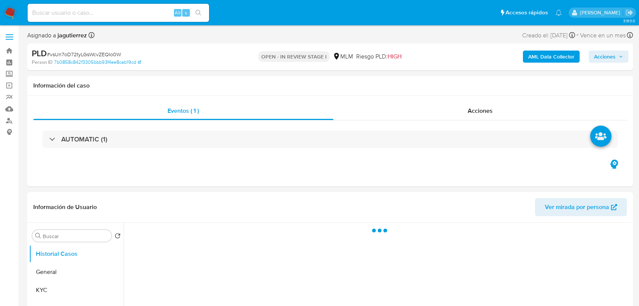
select select "10"
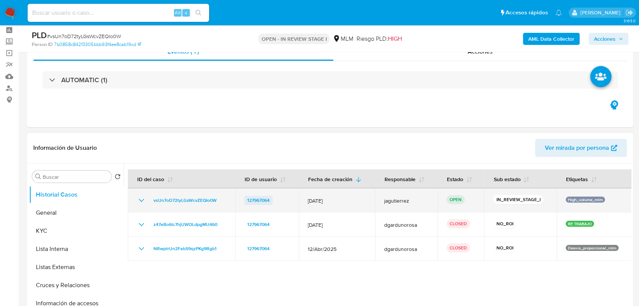
scroll to position [84, 0]
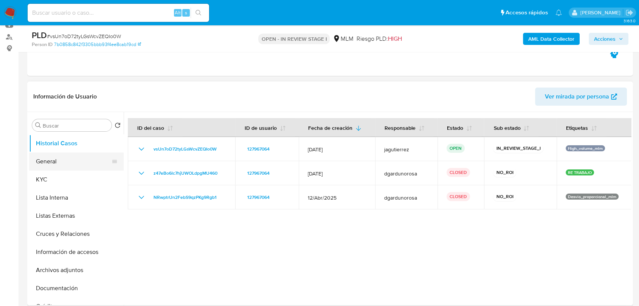
click at [61, 165] on button "General" at bounding box center [73, 162] width 88 height 18
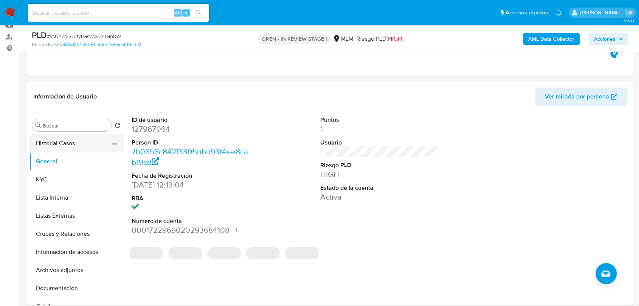
click at [59, 145] on button "Historial Casos" at bounding box center [73, 144] width 88 height 18
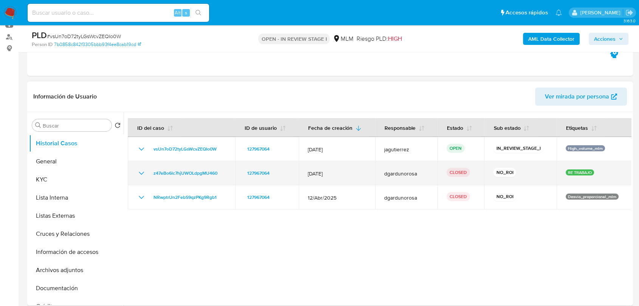
click at [139, 173] on icon "Mostrar/Ocultar" at bounding box center [141, 173] width 5 height 3
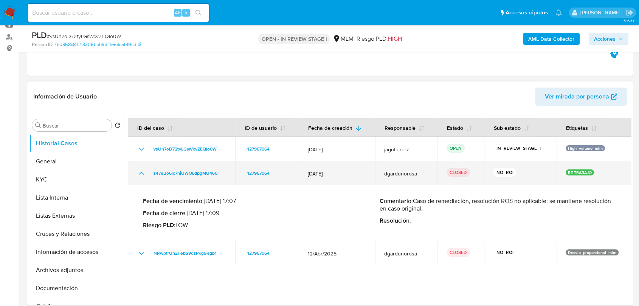
click at [139, 173] on icon "Mostrar/Ocultar" at bounding box center [141, 173] width 9 height 9
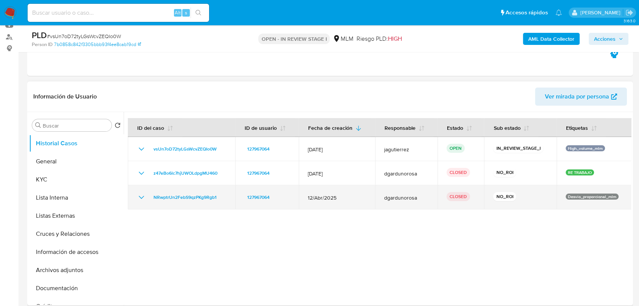
click at [140, 200] on icon "Mostrar/Ocultar" at bounding box center [141, 197] width 9 height 9
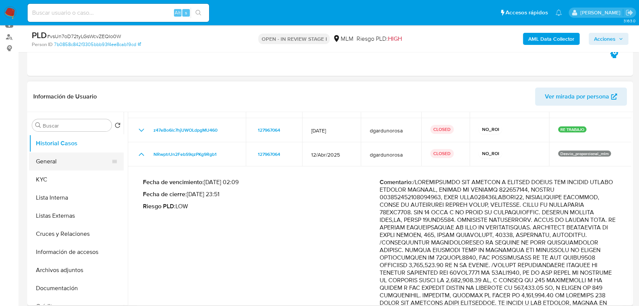
click at [66, 161] on button "General" at bounding box center [73, 162] width 88 height 18
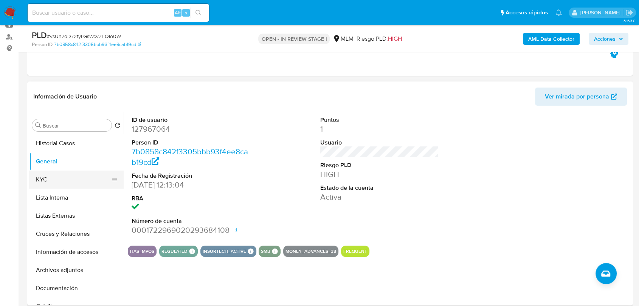
click at [86, 188] on button "KYC" at bounding box center [73, 180] width 88 height 18
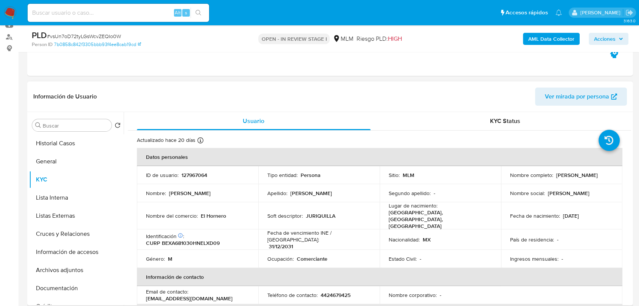
drag, startPoint x: 588, startPoint y: 175, endPoint x: 554, endPoint y: 176, distance: 34.4
click at [554, 176] on td "Nombre completo : Adrian Marcelo Bellino" at bounding box center [561, 175] width 121 height 18
drag, startPoint x: 224, startPoint y: 210, endPoint x: 201, endPoint y: 212, distance: 23.1
click at [200, 213] on div "Nombre del comercio : El Hornero" at bounding box center [197, 216] width 103 height 7
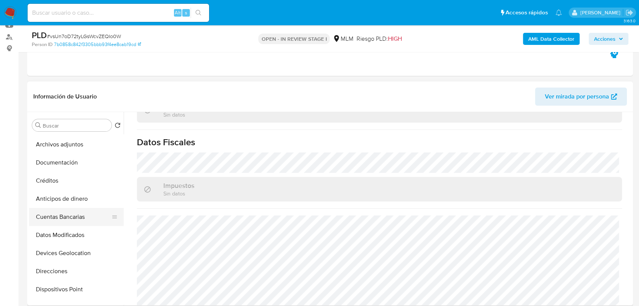
scroll to position [168, 0]
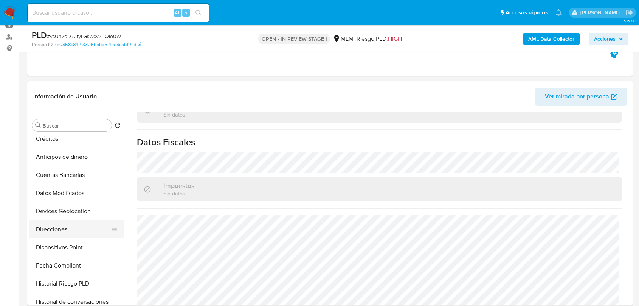
click at [64, 227] on button "Direcciones" at bounding box center [73, 230] width 88 height 18
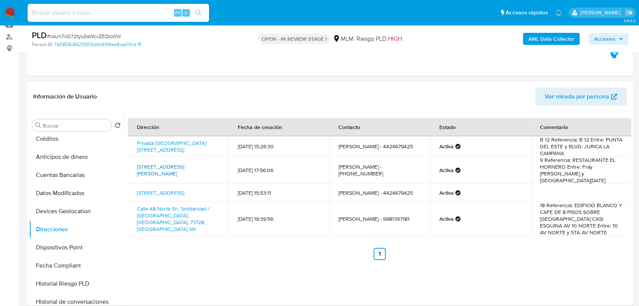
click at [172, 166] on link "Calle Fray Junipero Sierra 2080, Querétaro, Querétaro, 76230, Mexico 2080" at bounding box center [160, 170] width 47 height 14
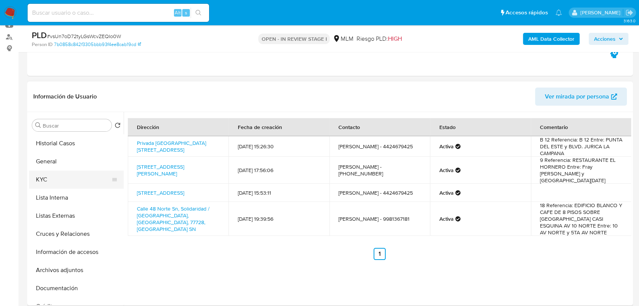
click at [56, 181] on button "KYC" at bounding box center [73, 180] width 88 height 18
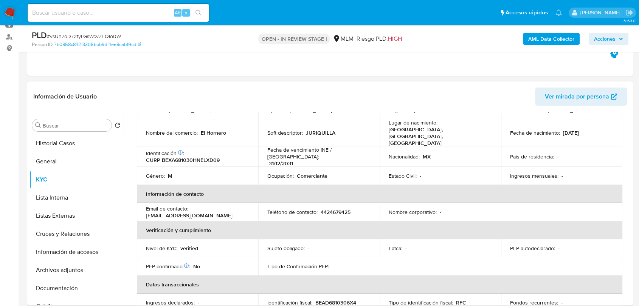
scroll to position [84, 0]
drag, startPoint x: 236, startPoint y: 202, endPoint x: 203, endPoint y: 204, distance: 33.3
click at [203, 205] on div "Email de contacto : info@elhornero.mx" at bounding box center [197, 212] width 103 height 14
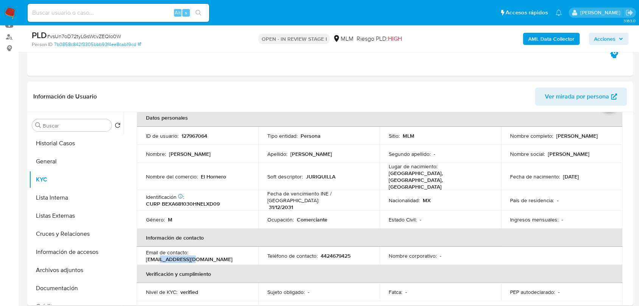
scroll to position [0, 0]
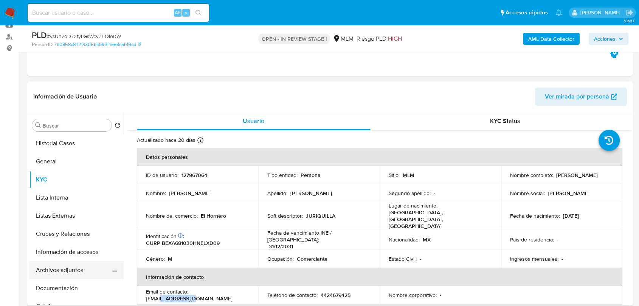
click at [71, 272] on button "Archivos adjuntos" at bounding box center [73, 270] width 88 height 18
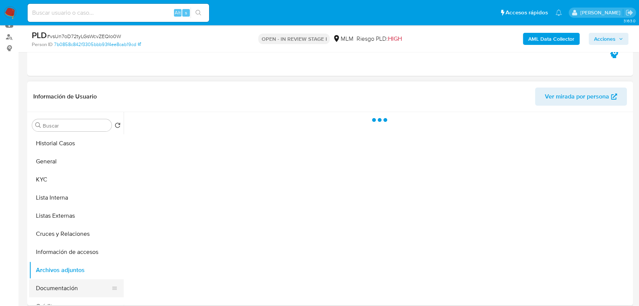
click at [57, 289] on button "Documentación" at bounding box center [73, 289] width 88 height 18
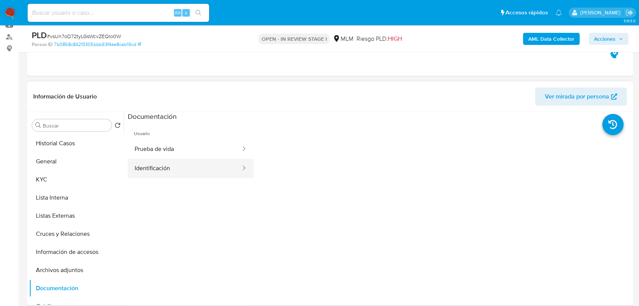
click at [185, 166] on button "Identificación" at bounding box center [185, 168] width 114 height 19
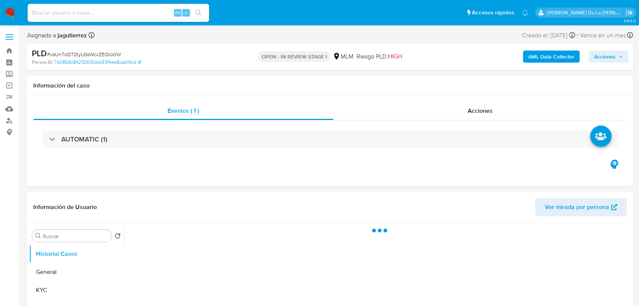
select select "10"
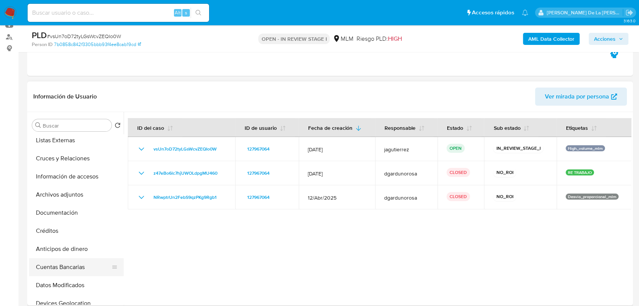
scroll to position [84, 0]
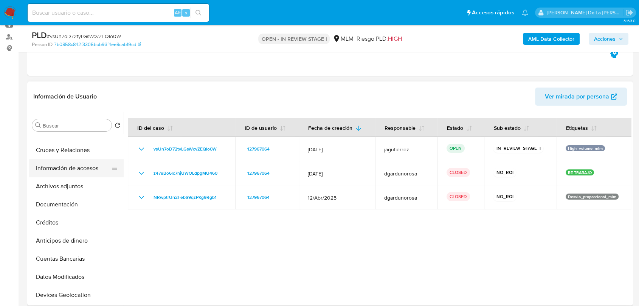
click at [74, 166] on button "Información de accesos" at bounding box center [73, 168] width 88 height 18
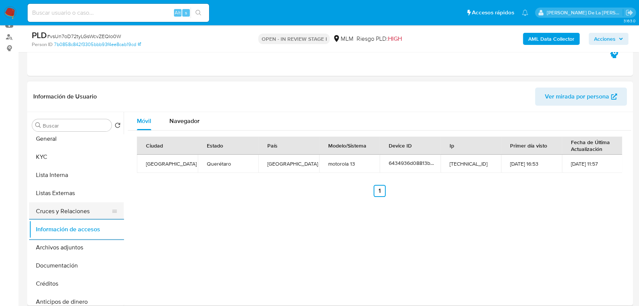
scroll to position [0, 0]
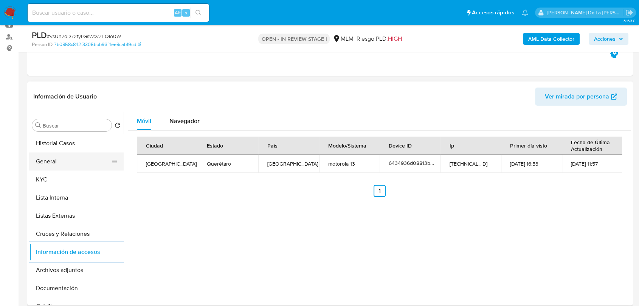
click at [63, 154] on button "General" at bounding box center [73, 162] width 88 height 18
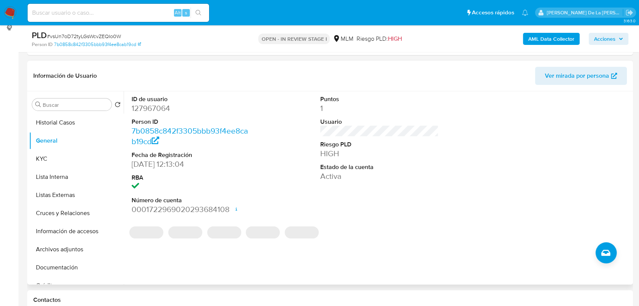
scroll to position [109, 0]
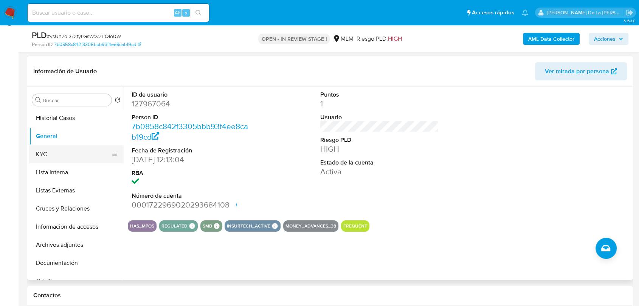
click at [68, 155] on button "KYC" at bounding box center [73, 154] width 88 height 18
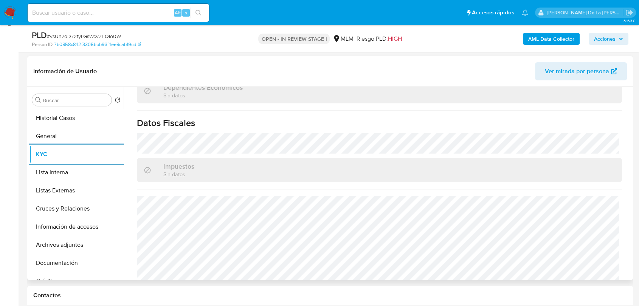
scroll to position [465, 0]
click at [87, 190] on button "Listas Externas" at bounding box center [73, 191] width 88 height 18
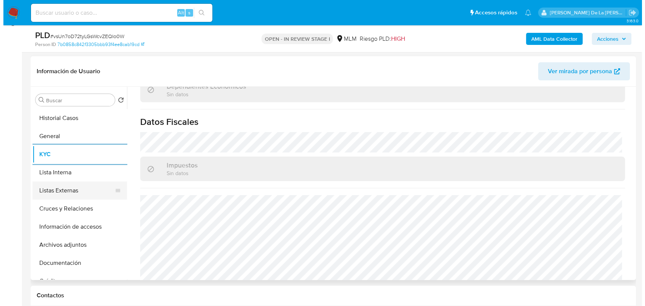
scroll to position [0, 0]
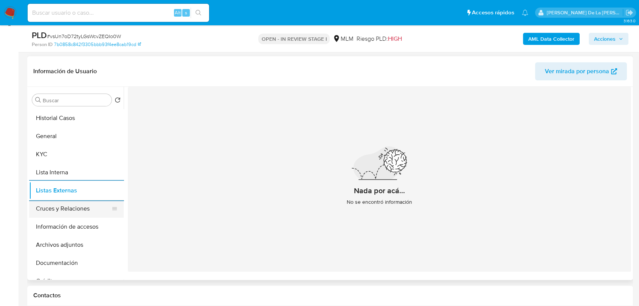
click at [66, 215] on button "Cruces y Relaciones" at bounding box center [73, 209] width 88 height 18
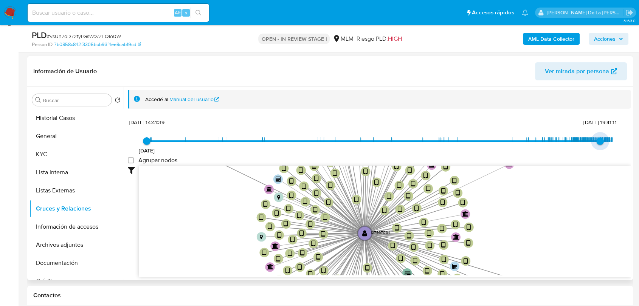
type input "1756502794000"
drag, startPoint x: 611, startPoint y: 140, endPoint x: 595, endPoint y: 140, distance: 15.1
click at [595, 140] on span "29/8/2025, 15:26:34" at bounding box center [599, 142] width 8 height 8
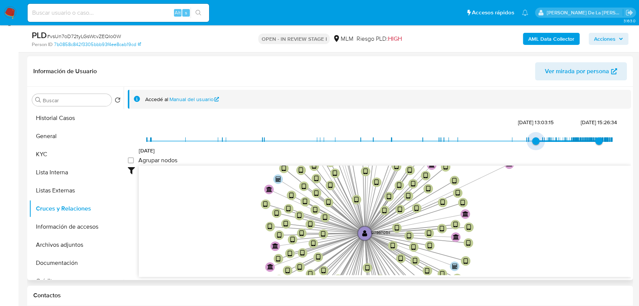
type input "1741046300000"
drag, startPoint x: 149, startPoint y: 143, endPoint x: 537, endPoint y: 141, distance: 388.0
click at [538, 141] on span "3/3/2025, 17:58:20" at bounding box center [542, 142] width 8 height 8
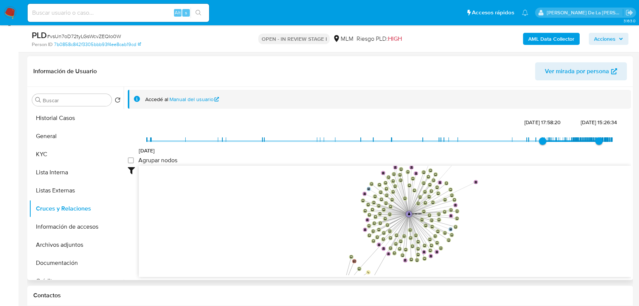
drag, startPoint x: 526, startPoint y: 197, endPoint x: 480, endPoint y: 199, distance: 46.2
click at [484, 197] on icon "device-68dde0a728004220ff6110a8  device-689cddd25314b57804e2a50d  device-68af…" at bounding box center [385, 221] width 492 height 110
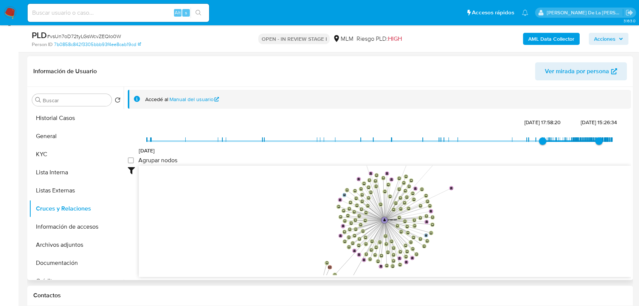
drag, startPoint x: 483, startPoint y: 203, endPoint x: 457, endPoint y: 211, distance: 27.8
click at [457, 210] on icon "device-68dde0a728004220ff6110a8  device-689cddd25314b57804e2a50d  device-68af…" at bounding box center [385, 221] width 492 height 110
click at [51, 221] on button "Información de accesos" at bounding box center [73, 227] width 88 height 18
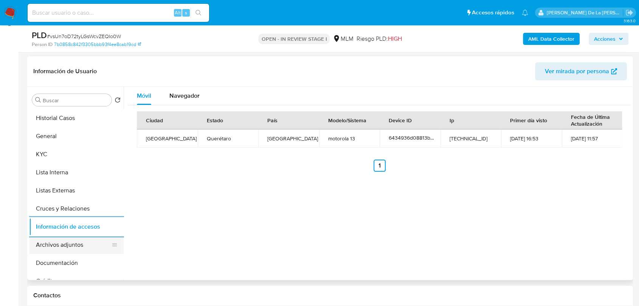
click at [71, 247] on button "Archivos adjuntos" at bounding box center [73, 245] width 88 height 18
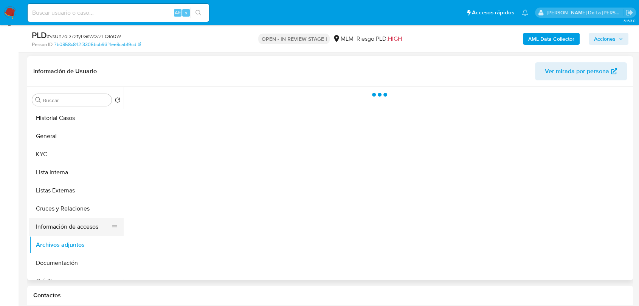
click at [73, 227] on button "Información de accesos" at bounding box center [73, 227] width 88 height 18
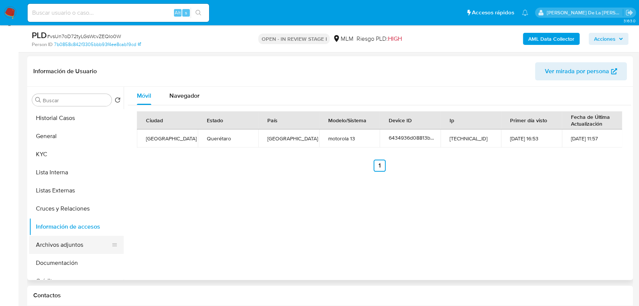
click at [86, 245] on button "Archivos adjuntos" at bounding box center [73, 245] width 88 height 18
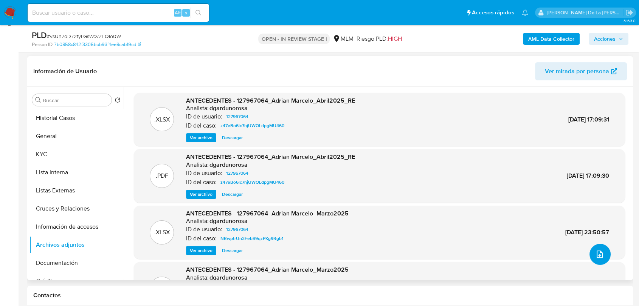
click at [596, 251] on icon "upload-file" at bounding box center [599, 254] width 9 height 9
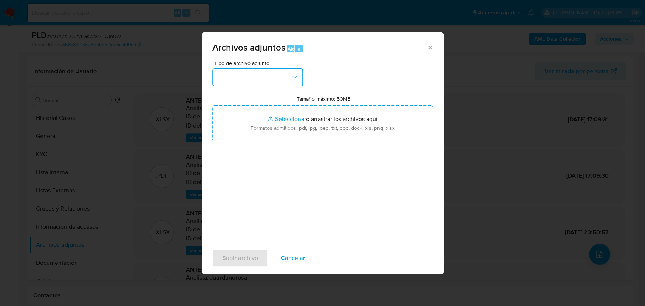
click at [264, 72] on button "button" at bounding box center [257, 77] width 91 height 18
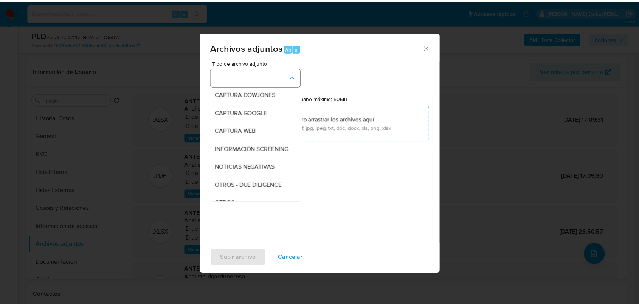
scroll to position [39, 0]
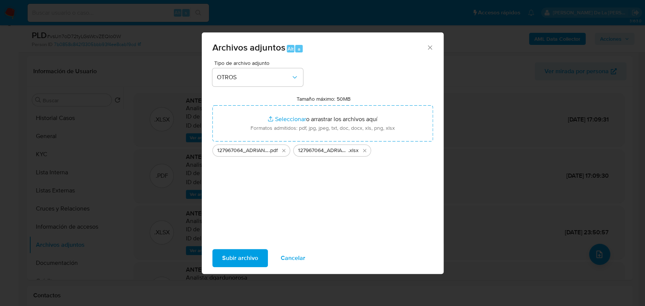
click at [248, 256] on span "Subir archivo" at bounding box center [240, 258] width 36 height 17
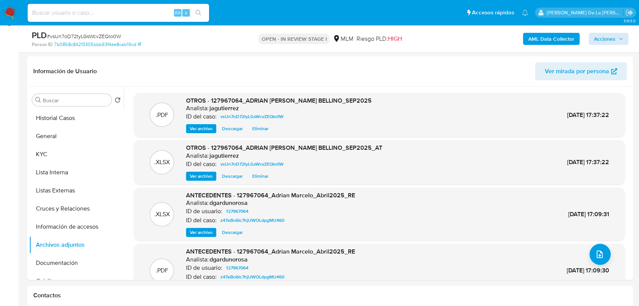
click at [606, 32] on div "AML Data Collector Acciones" at bounding box center [529, 39] width 197 height 18
click at [603, 37] on span "Acciones" at bounding box center [605, 39] width 22 height 12
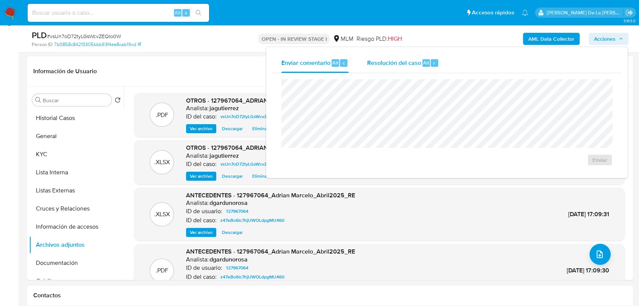
click at [389, 65] on span "Resolución del caso" at bounding box center [393, 62] width 54 height 9
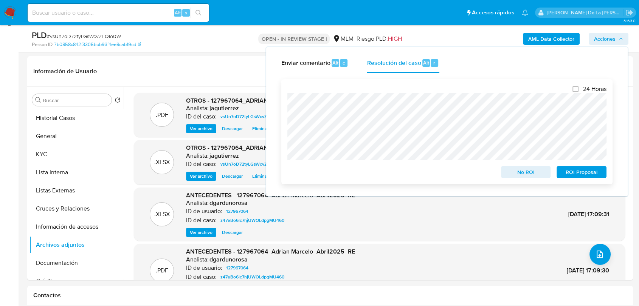
click at [509, 172] on span "No ROI" at bounding box center [525, 172] width 39 height 11
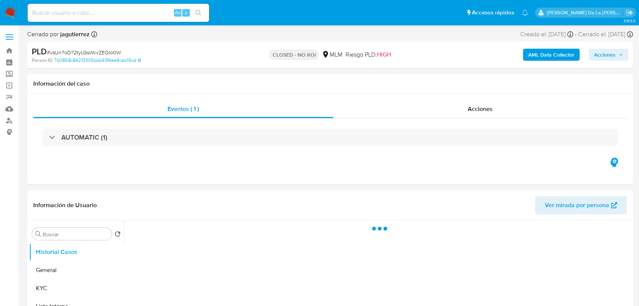
select select "10"
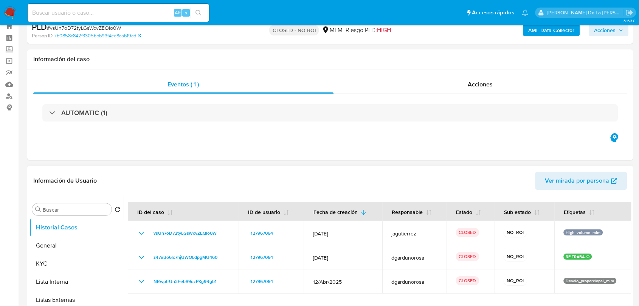
scroll to position [126, 0]
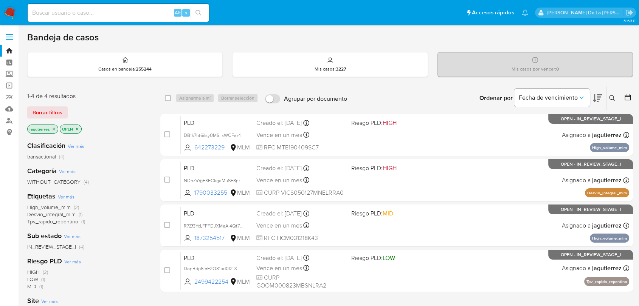
click at [54, 128] on icon "close-filter" at bounding box center [53, 129] width 5 height 5
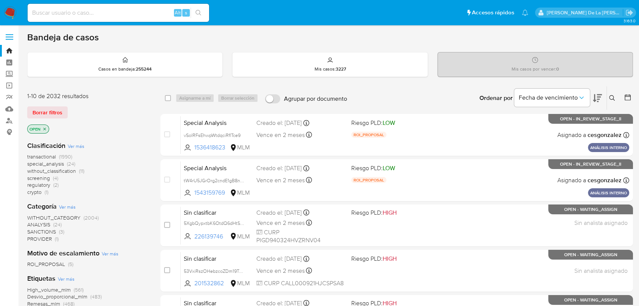
click at [45, 179] on span "screening" at bounding box center [38, 179] width 23 height 8
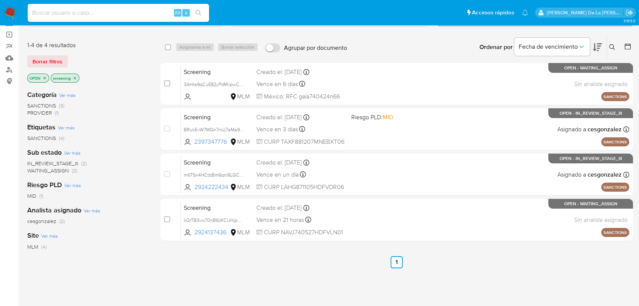
scroll to position [42, 0]
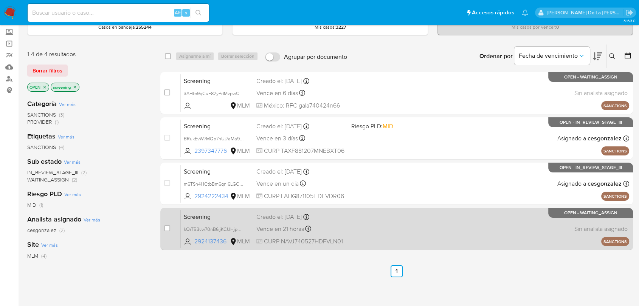
click at [385, 234] on div "Screening kQrTB3vw70nB6IjKCUHjpB5m 2924137436 MLM Creado el: [DATE] Creado el: …" at bounding box center [405, 229] width 448 height 38
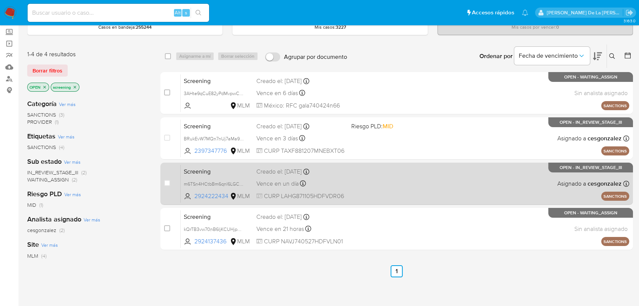
click at [369, 176] on div "Screening m6TSn4HCtbBm6qnl6LGC6gZs 2924222434 MLM Creado el: [DATE] Creado el: …" at bounding box center [405, 184] width 448 height 38
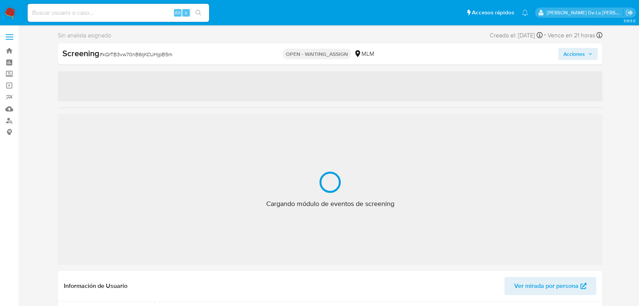
select select "10"
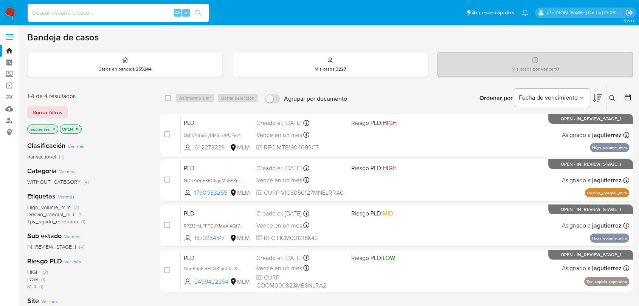
click at [139, 11] on input at bounding box center [118, 13] width 181 height 10
paste input "2444863672"
type input "2444863672"
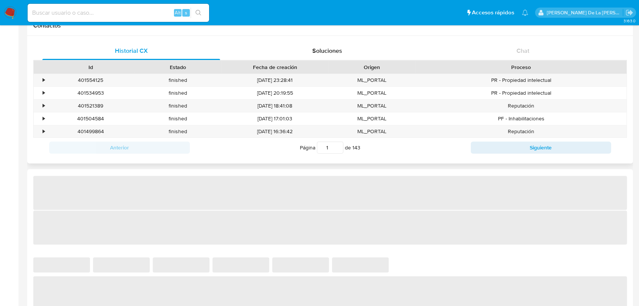
select select "10"
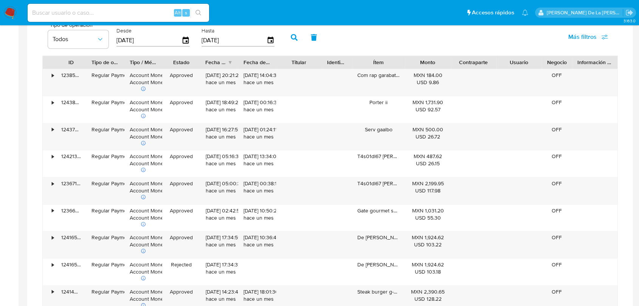
scroll to position [420, 0]
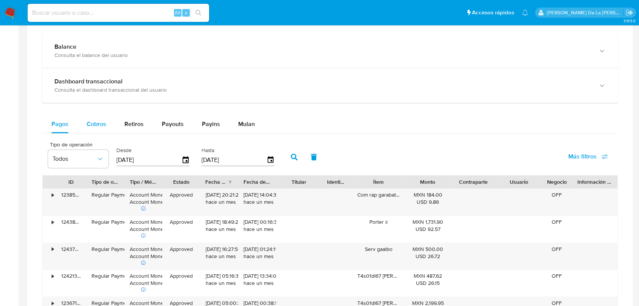
click at [107, 126] on button "Cobros" at bounding box center [96, 124] width 38 height 18
select select "10"
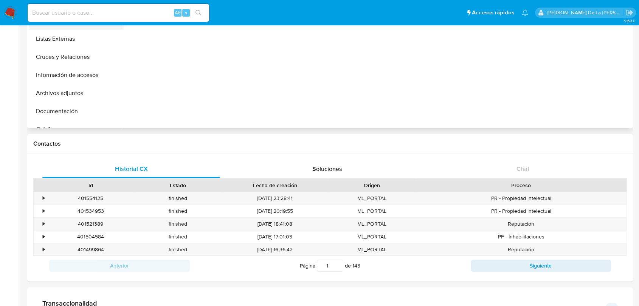
scroll to position [0, 0]
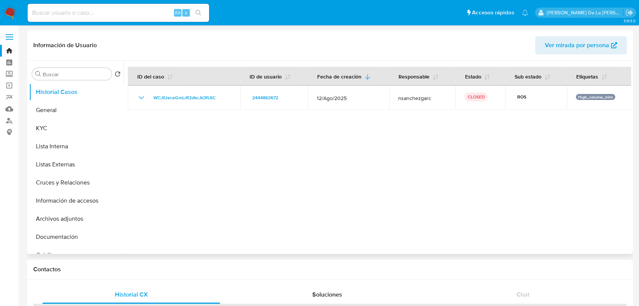
type button "1"
click at [71, 6] on div "Alt s" at bounding box center [118, 13] width 181 height 18
click at [70, 12] on input at bounding box center [118, 13] width 181 height 10
paste input "2253377960"
type input "2253377960"
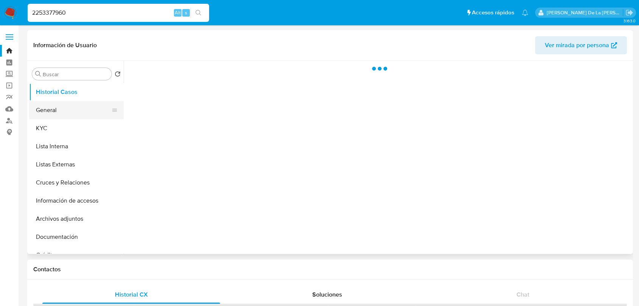
select select "10"
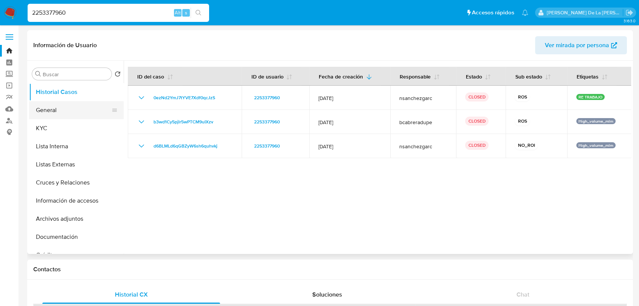
click at [55, 113] on button "General" at bounding box center [73, 110] width 88 height 18
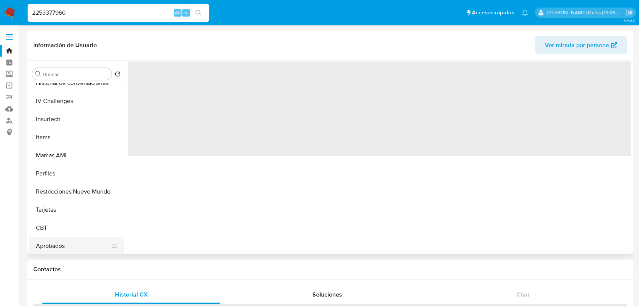
scroll to position [374, 0]
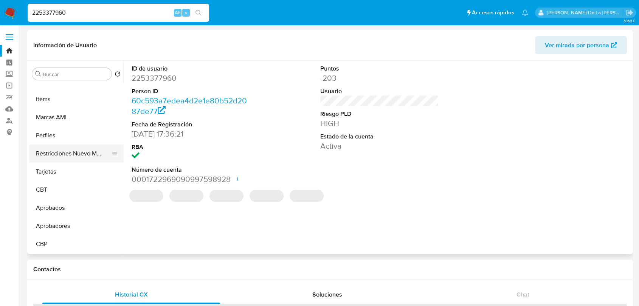
click at [66, 155] on button "Restricciones Nuevo Mundo" at bounding box center [73, 154] width 88 height 18
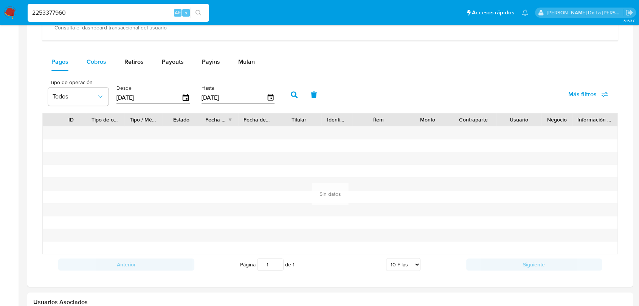
scroll to position [462, 0]
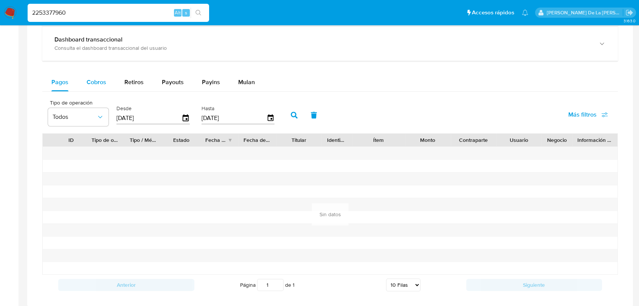
click at [83, 83] on button "Cobros" at bounding box center [96, 82] width 38 height 18
select select "10"
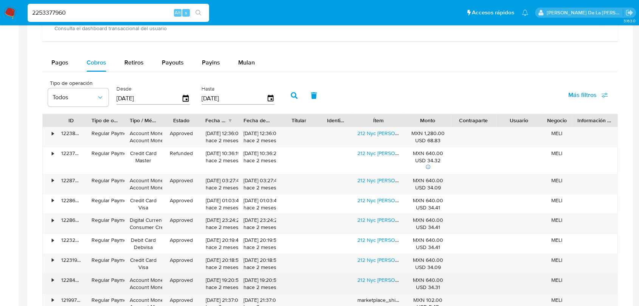
type button "1"
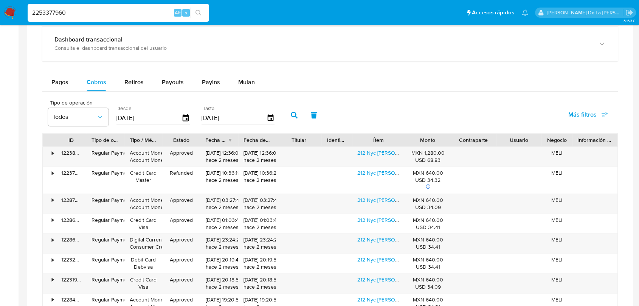
drag, startPoint x: 56, startPoint y: 13, endPoint x: 1, endPoint y: 13, distance: 55.2
click at [1, 13] on nav "Pausado Ver notificaciones 2253377960 Alt s Accesos rápidos Presiona las siguie…" at bounding box center [319, 12] width 639 height 25
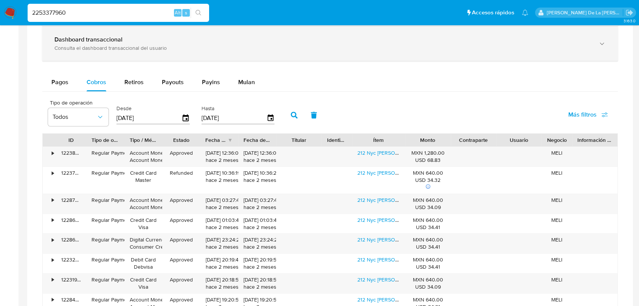
paste input "488617135"
type input "488617135"
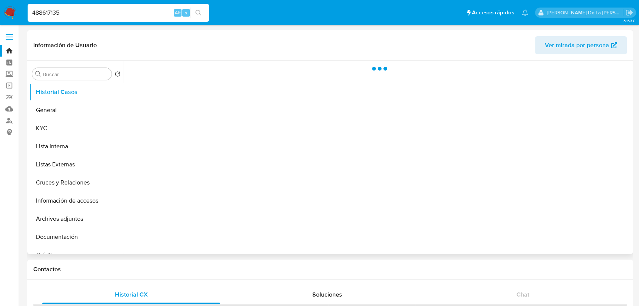
select select "10"
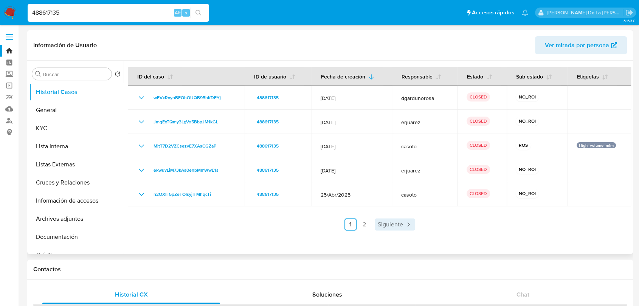
click at [394, 222] on span "Siguiente" at bounding box center [389, 225] width 25 height 6
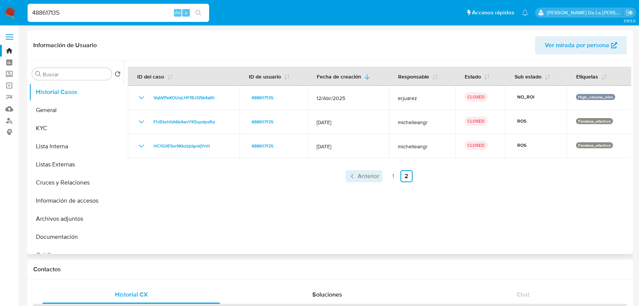
click at [367, 173] on span "Anterior" at bounding box center [368, 176] width 22 height 6
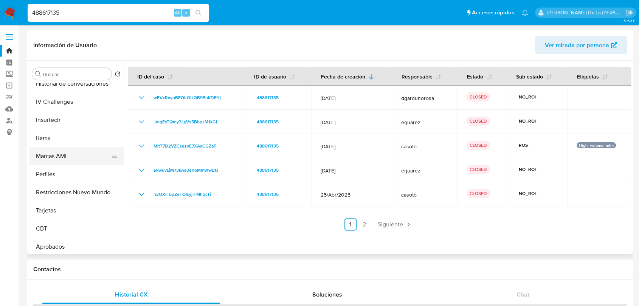
scroll to position [374, 0]
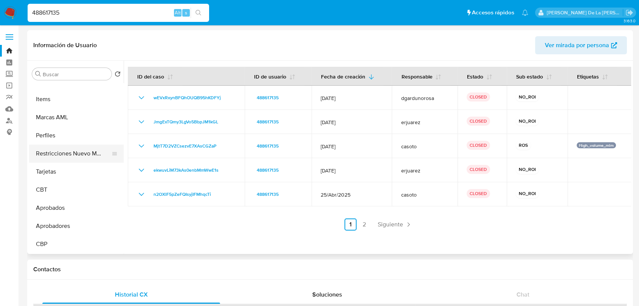
click at [79, 158] on button "Restricciones Nuevo Mundo" at bounding box center [73, 154] width 88 height 18
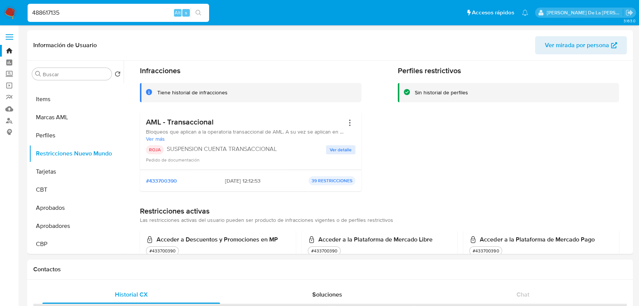
scroll to position [42, 0]
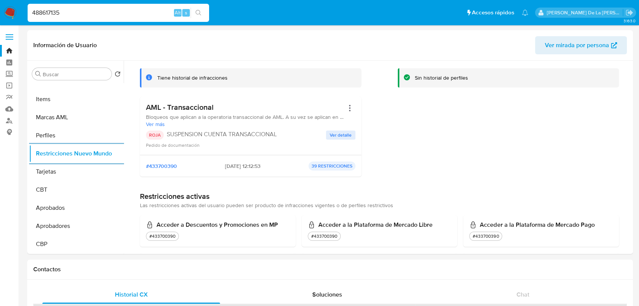
click at [79, 16] on input "488617135" at bounding box center [118, 13] width 181 height 10
paste input "2560330288"
type input "2560330288"
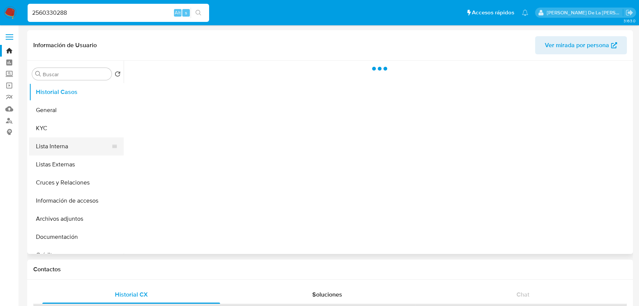
select select "10"
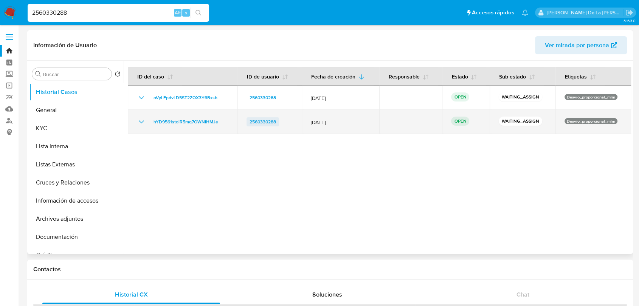
drag, startPoint x: 283, startPoint y: 123, endPoint x: 247, endPoint y: 122, distance: 36.3
click at [247, 122] on div "2560330288" at bounding box center [269, 122] width 46 height 9
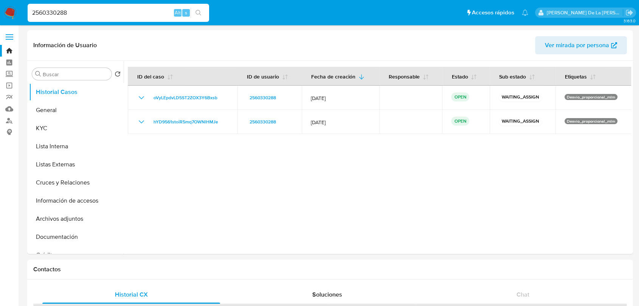
click at [75, 12] on input "2560330288" at bounding box center [118, 13] width 181 height 10
drag, startPoint x: 75, startPoint y: 12, endPoint x: -17, endPoint y: 15, distance: 92.6
paste input "1982721106"
type input "1982721106"
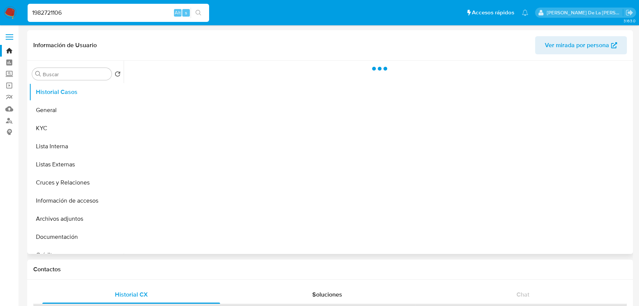
select select "10"
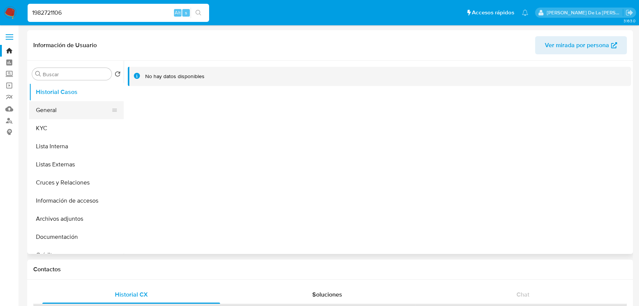
click at [76, 110] on button "General" at bounding box center [73, 110] width 88 height 18
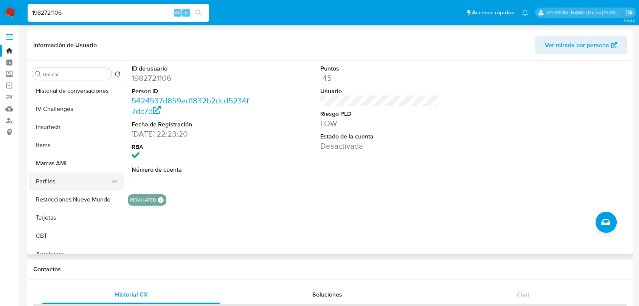
scroll to position [374, 0]
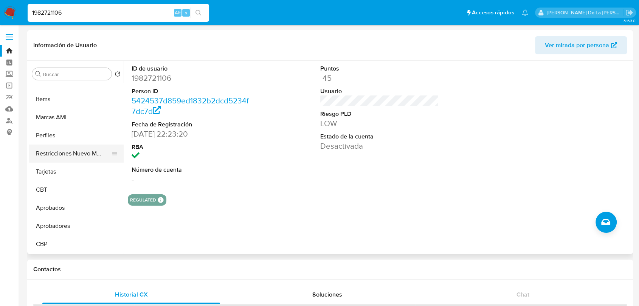
click at [82, 152] on button "Restricciones Nuevo Mundo" at bounding box center [73, 154] width 88 height 18
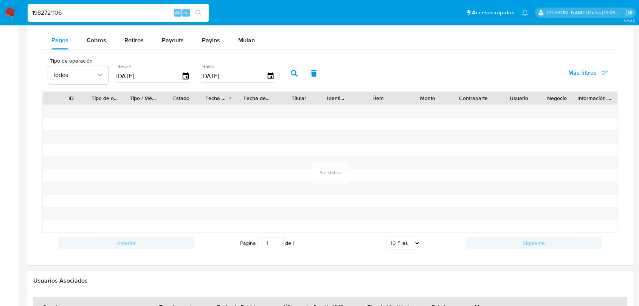
scroll to position [336, 0]
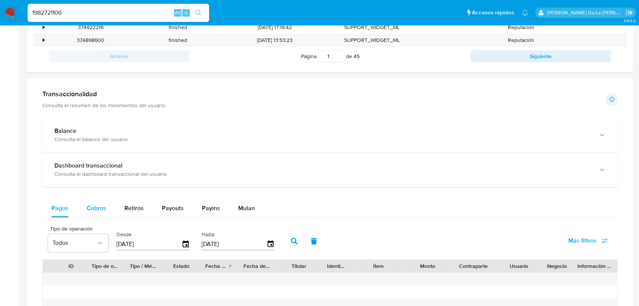
click at [93, 204] on span "Cobros" at bounding box center [97, 208] width 20 height 9
select select "10"
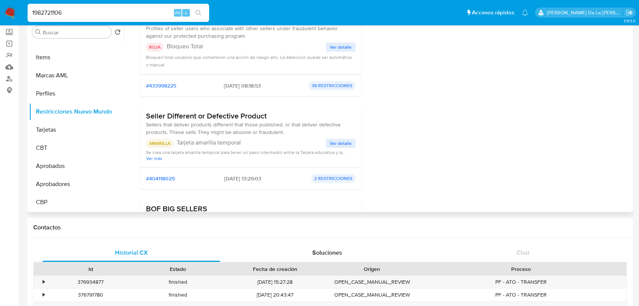
scroll to position [42, 0]
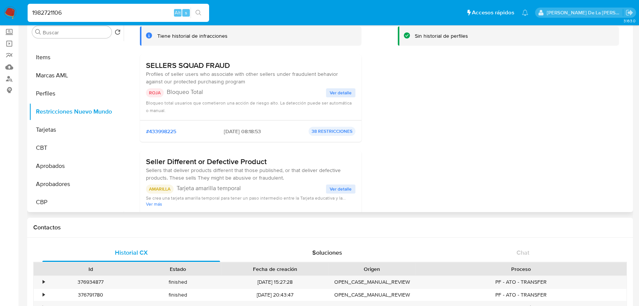
click at [336, 90] on span "Ver detalle" at bounding box center [340, 93] width 22 height 8
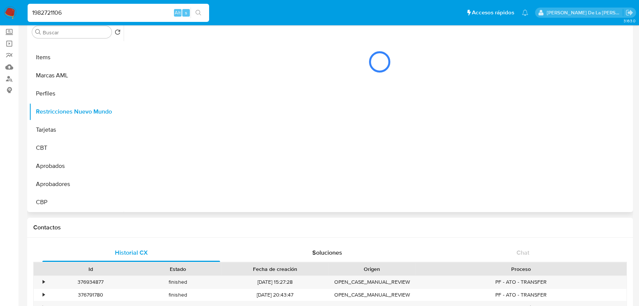
scroll to position [0, 0]
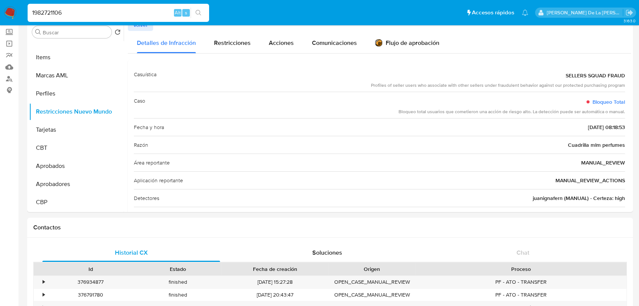
click at [69, 16] on input "1982721106" at bounding box center [118, 13] width 181 height 10
paste input "215456009"
type input "2154560096"
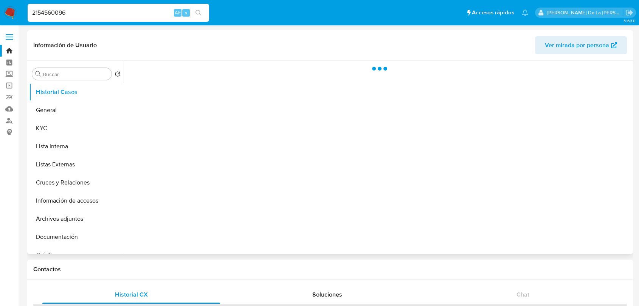
select select "10"
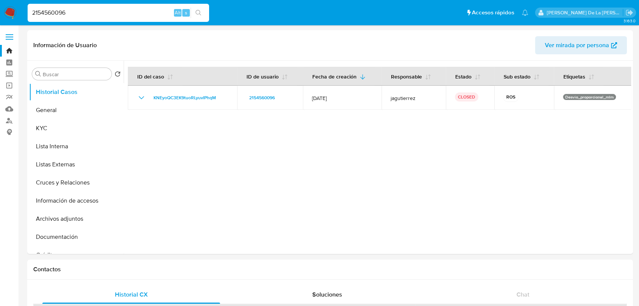
click at [73, 10] on input "2154560096" at bounding box center [118, 13] width 181 height 10
paste input "44271242"
type input "2144271242"
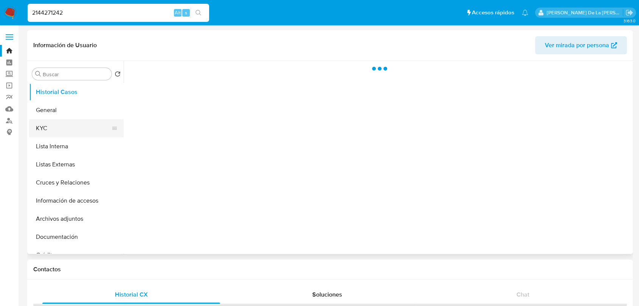
select select "10"
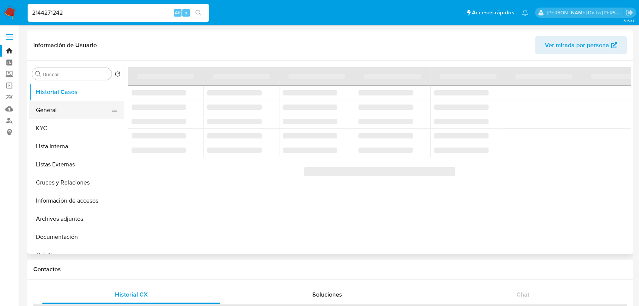
click at [65, 113] on button "General" at bounding box center [73, 110] width 88 height 18
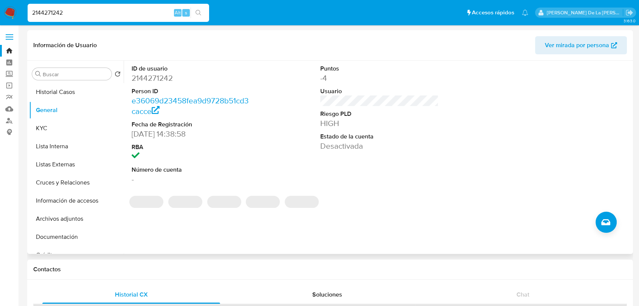
scroll to position [294, 0]
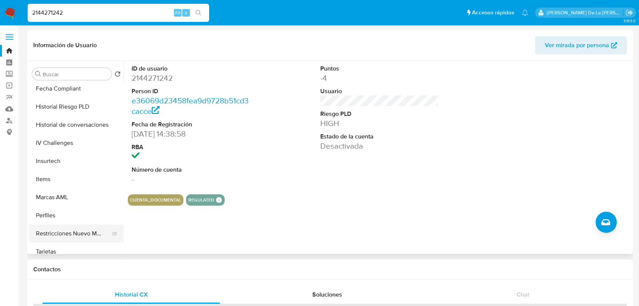
click at [62, 230] on button "Restricciones Nuevo Mundo" at bounding box center [73, 234] width 88 height 18
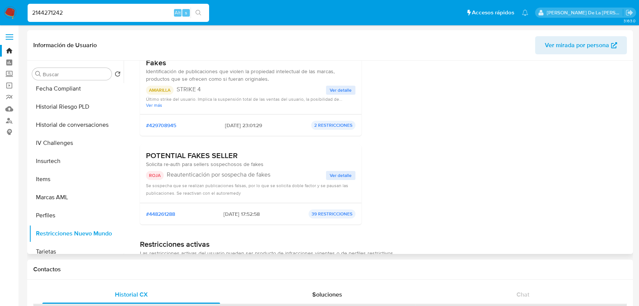
scroll to position [84, 0]
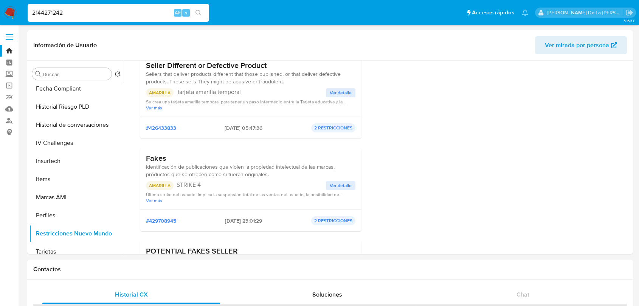
drag, startPoint x: 76, startPoint y: 13, endPoint x: 6, endPoint y: 13, distance: 69.1
click at [6, 13] on nav "Pausado Ver notificaciones 2144271242 Alt s Accesos rápidos Presiona las siguie…" at bounding box center [319, 12] width 639 height 25
paste input "50847046"
type input "2150847046"
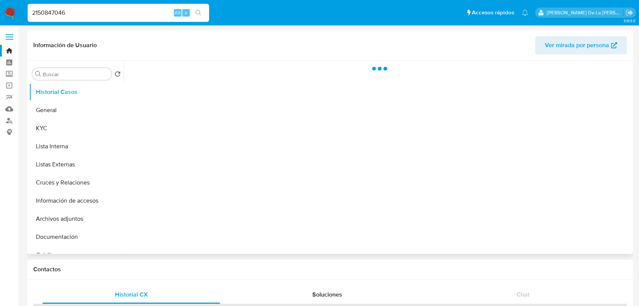
select select "10"
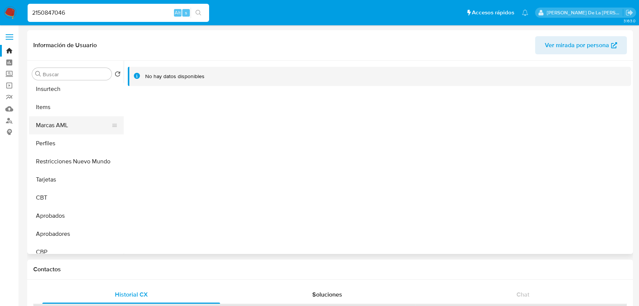
scroll to position [374, 0]
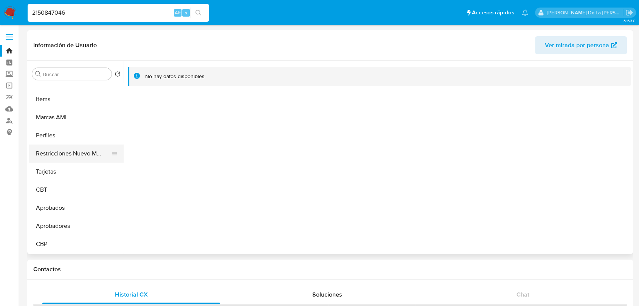
click at [84, 158] on button "Restricciones Nuevo Mundo" at bounding box center [73, 154] width 88 height 18
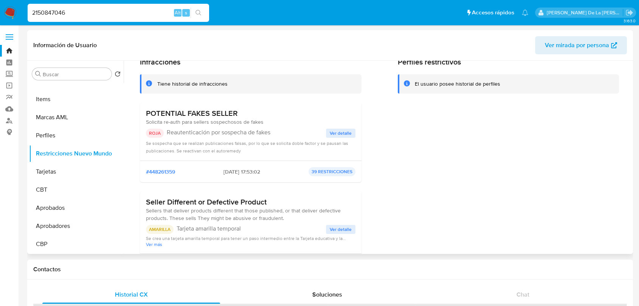
scroll to position [0, 0]
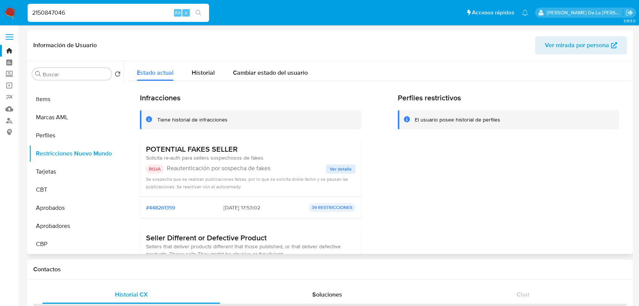
click at [339, 171] on span "Ver detalle" at bounding box center [340, 169] width 22 height 8
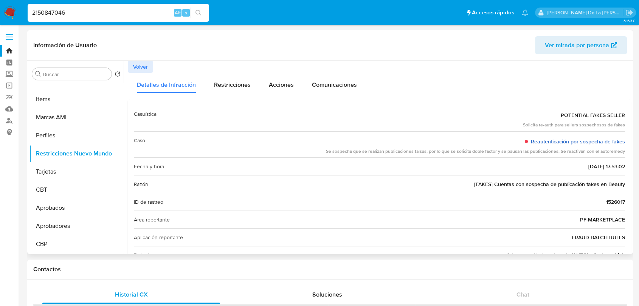
click at [585, 141] on link "Reautenticación por sospecha de fakes" at bounding box center [577, 142] width 94 height 8
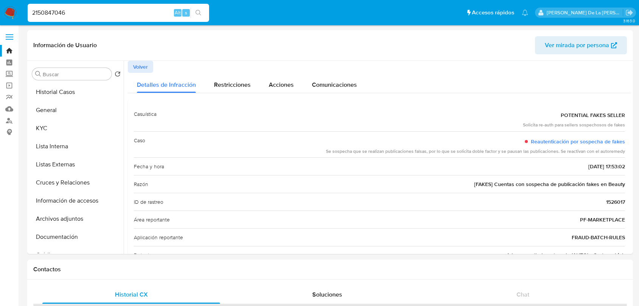
select select "10"
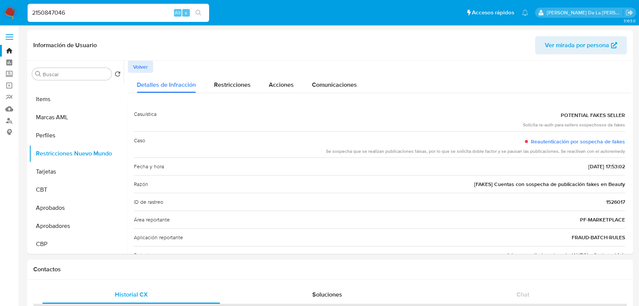
drag, startPoint x: 85, startPoint y: 11, endPoint x: -26, endPoint y: 11, distance: 111.5
paste input "1896156232"
type input "1896156232"
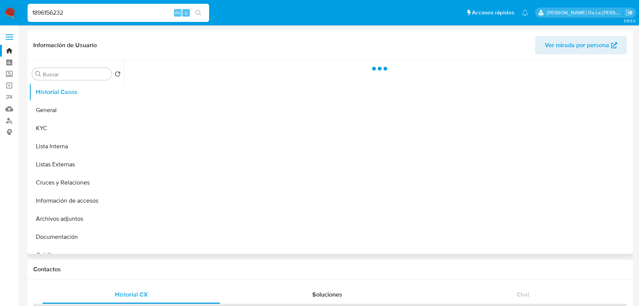
select select "10"
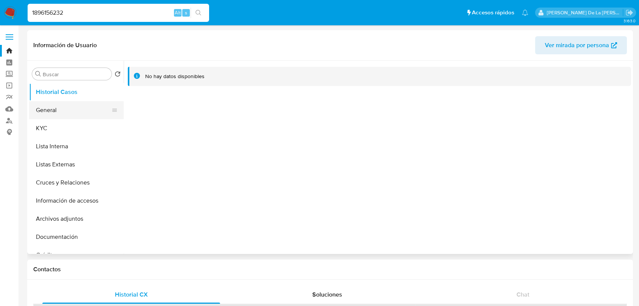
click at [80, 110] on button "General" at bounding box center [73, 110] width 88 height 18
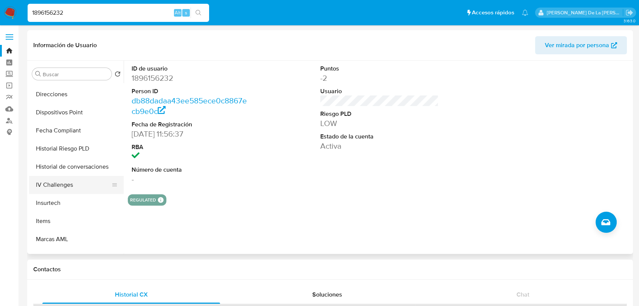
scroll to position [374, 0]
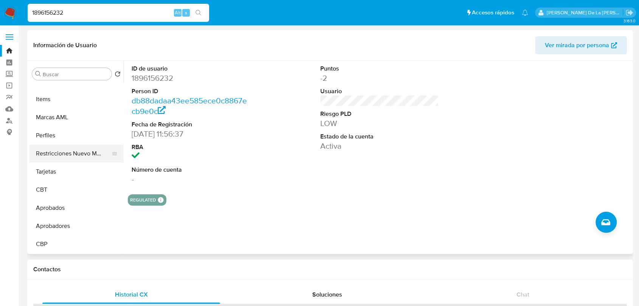
click at [74, 152] on button "Restricciones Nuevo Mundo" at bounding box center [73, 154] width 88 height 18
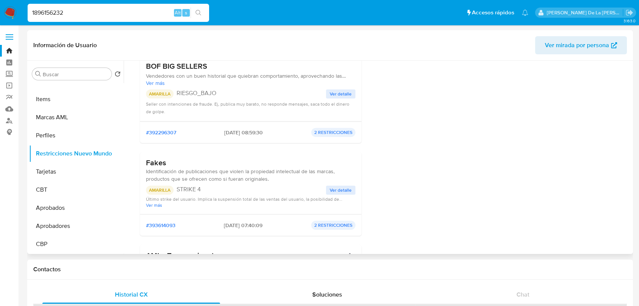
scroll to position [210, 0]
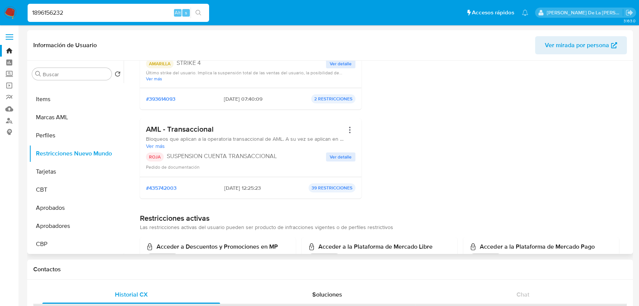
click at [345, 153] on span "Ver detalle" at bounding box center [340, 157] width 22 height 8
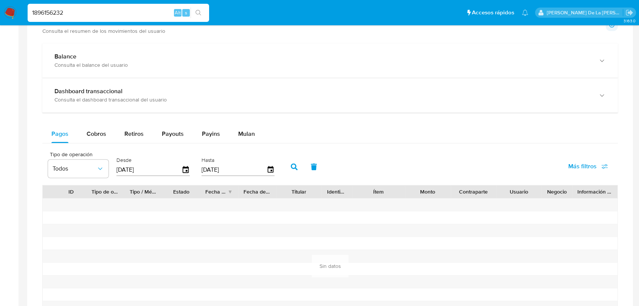
scroll to position [420, 0]
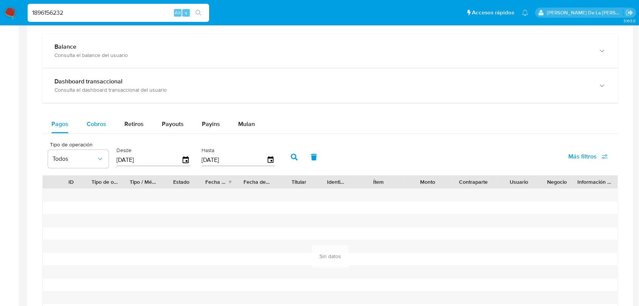
click at [98, 125] on span "Cobros" at bounding box center [97, 124] width 20 height 9
select select "10"
click at [159, 120] on button "Payouts" at bounding box center [173, 124] width 40 height 18
select select "10"
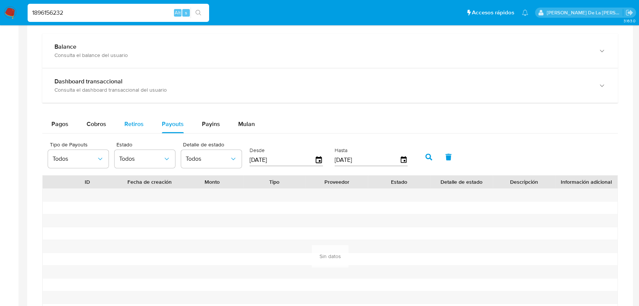
click at [144, 125] on button "Retiros" at bounding box center [133, 124] width 37 height 18
select select "10"
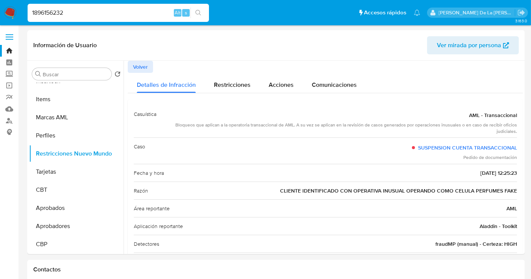
scroll to position [373, 0]
click at [11, 8] on img at bounding box center [10, 12] width 13 height 13
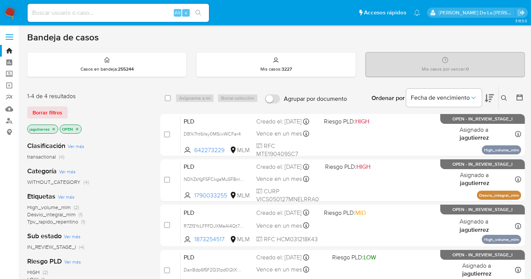
click at [52, 127] on icon "close-filter" at bounding box center [53, 129] width 5 height 5
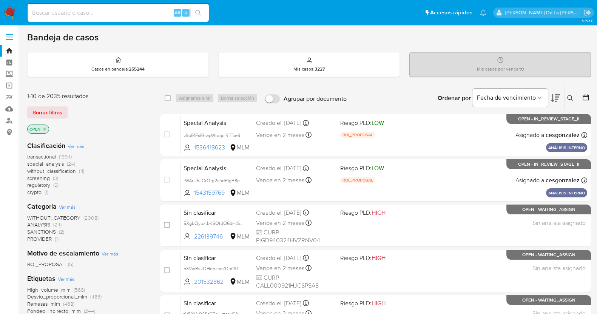
click at [40, 178] on span "screening" at bounding box center [38, 179] width 23 height 8
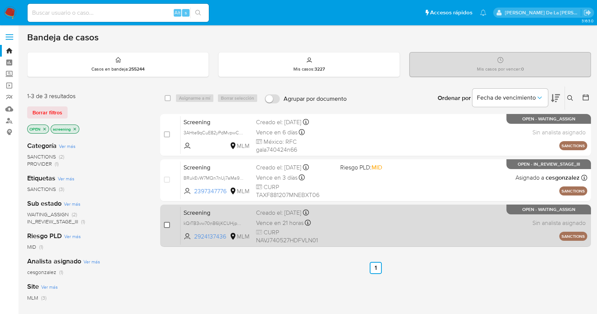
click at [168, 224] on input "checkbox" at bounding box center [167, 225] width 6 height 6
checkbox input "true"
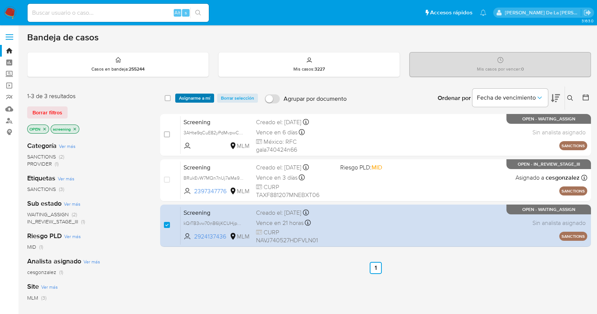
click at [184, 99] on span "Asignarme a mí" at bounding box center [194, 98] width 31 height 8
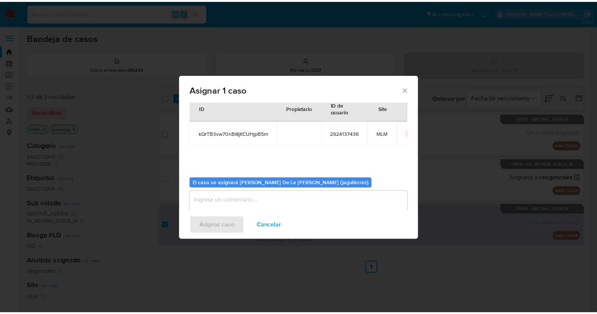
scroll to position [39, 0]
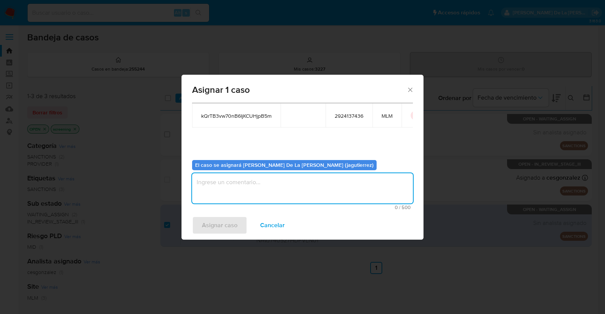
click at [259, 184] on textarea "assign-modal" at bounding box center [302, 188] width 221 height 30
type textarea "JG"
click at [213, 218] on span "Asignar caso" at bounding box center [220, 225] width 36 height 17
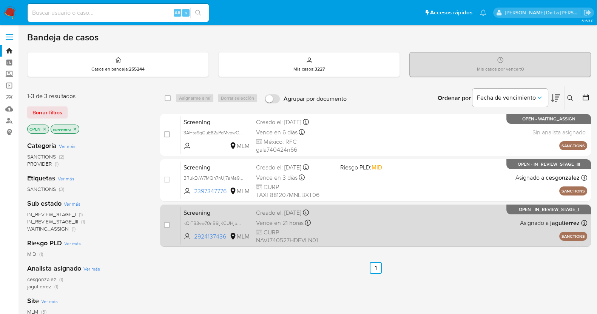
click at [441, 235] on div "Screening kQrTB3vw70nB6IjKCUHjpB5m 2924137436 MLM Creado el: 13/10/2025 Creado …" at bounding box center [384, 226] width 407 height 38
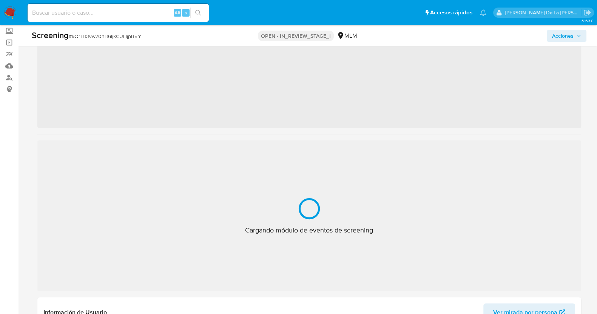
scroll to position [94, 0]
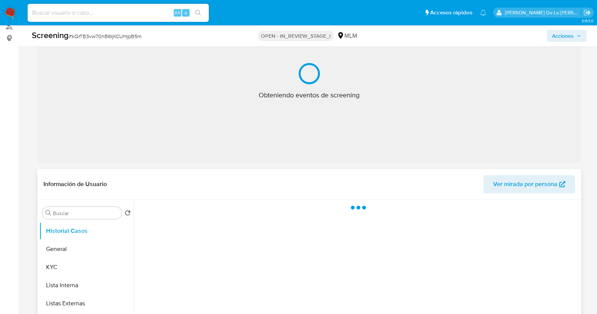
select select "10"
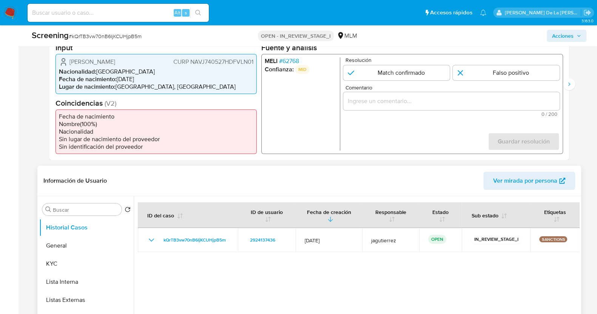
scroll to position [189, 0]
drag, startPoint x: 72, startPoint y: 246, endPoint x: 76, endPoint y: 244, distance: 4.2
click at [73, 246] on button "General" at bounding box center [83, 246] width 88 height 18
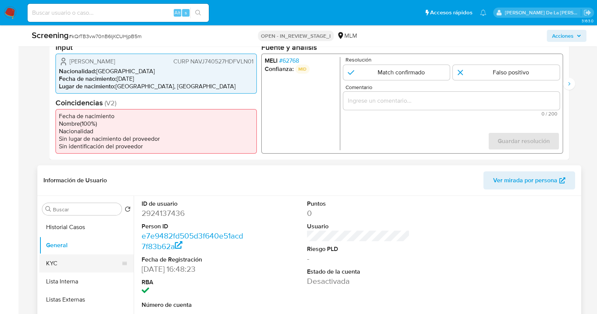
click at [58, 261] on button "KYC" at bounding box center [83, 264] width 88 height 18
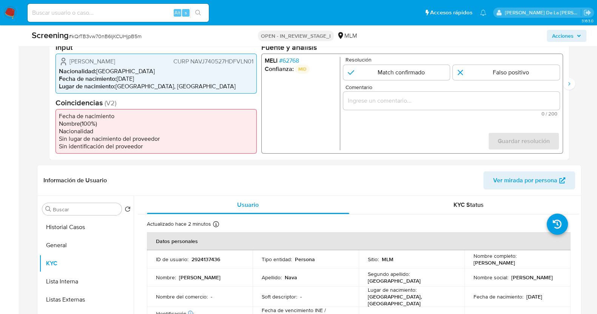
click at [293, 59] on span "# 62768" at bounding box center [289, 61] width 20 height 8
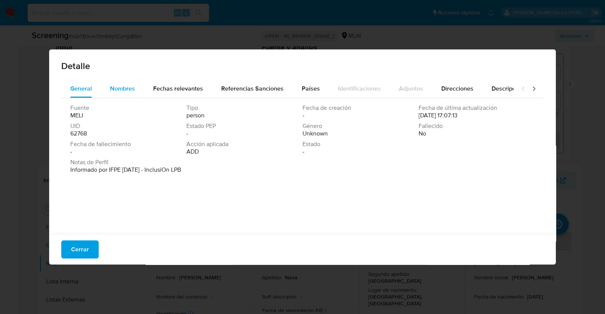
click at [118, 87] on span "Nombres" at bounding box center [122, 88] width 25 height 9
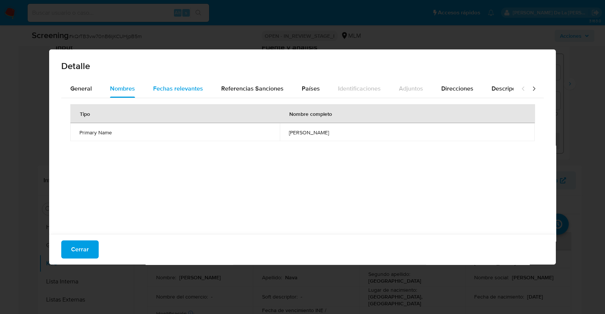
click at [167, 93] on div "Fechas relevantes" at bounding box center [178, 89] width 50 height 18
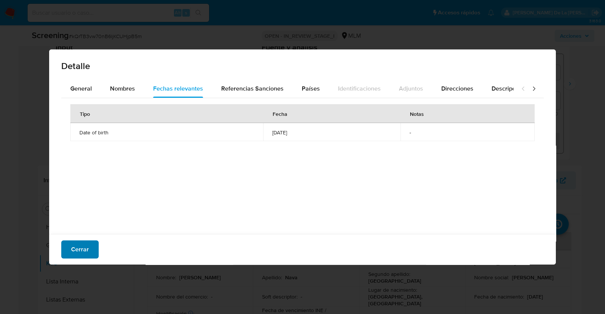
click at [87, 255] on span "Cerrar" at bounding box center [80, 249] width 18 height 17
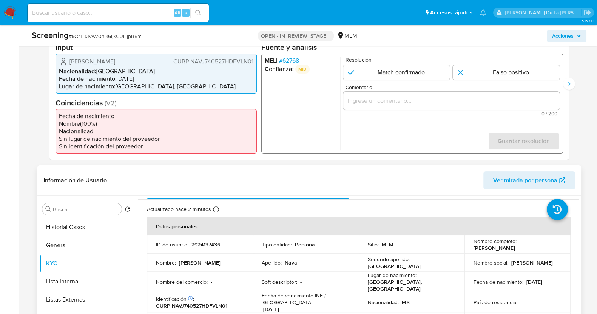
scroll to position [0, 0]
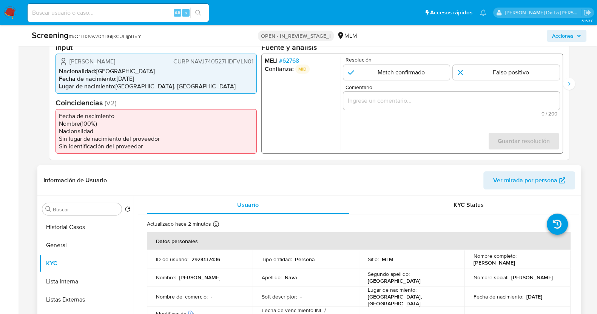
drag, startPoint x: 474, startPoint y: 260, endPoint x: 533, endPoint y: 265, distance: 59.9
click at [515, 265] on p "[PERSON_NAME]" at bounding box center [495, 263] width 42 height 7
copy p "[PERSON_NAME]"
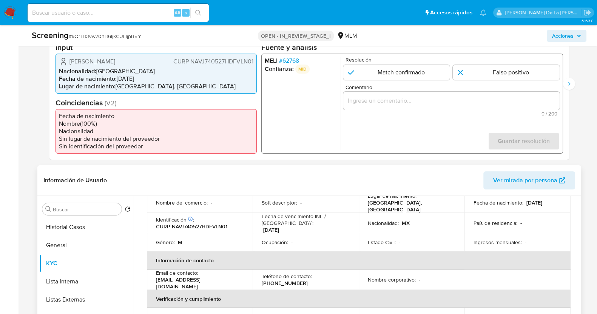
click at [210, 226] on p "CURP NAVJ740527HDFVLN01" at bounding box center [191, 226] width 71 height 7
copy p "NAVJ740527HDFVLN01"
click at [60, 250] on button "General" at bounding box center [83, 246] width 88 height 18
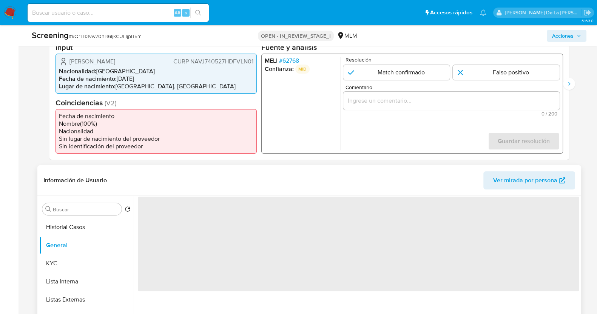
scroll to position [0, 0]
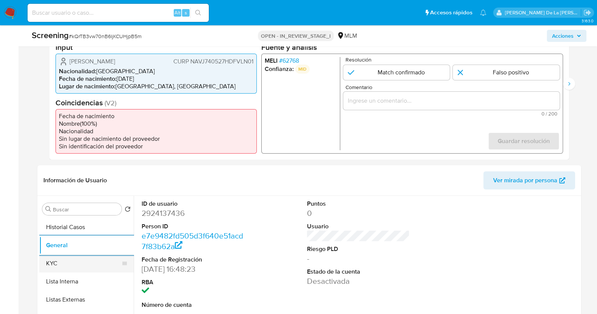
click at [39, 260] on div "Buscar Volver al orden por defecto Historial Casos General KYC Lista Interna Li…" at bounding box center [309, 292] width 544 height 193
click at [51, 259] on button "KYC" at bounding box center [83, 264] width 88 height 18
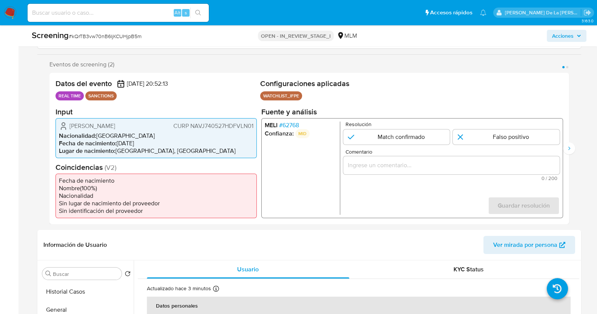
scroll to position [47, 0]
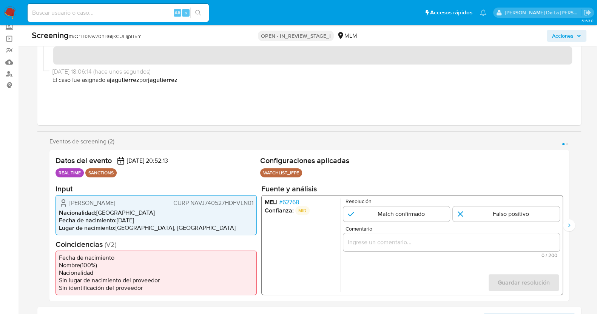
click at [289, 199] on span "# 62768" at bounding box center [289, 202] width 20 height 8
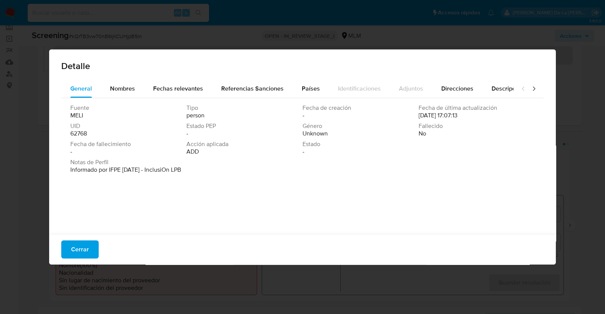
click at [119, 78] on div "Detalle" at bounding box center [302, 64] width 506 height 30
click at [120, 85] on span "Nombres" at bounding box center [122, 88] width 25 height 9
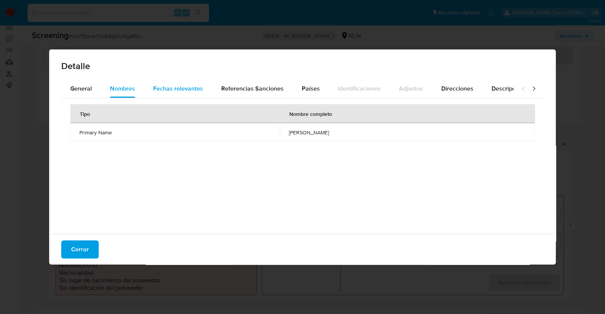
click at [169, 91] on span "Fechas relevantes" at bounding box center [178, 88] width 50 height 9
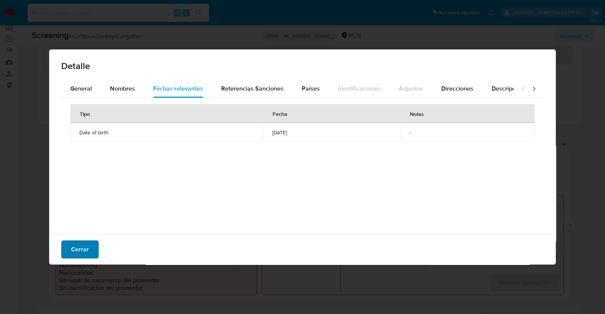
click at [93, 247] on button "Cerrar" at bounding box center [79, 250] width 37 height 18
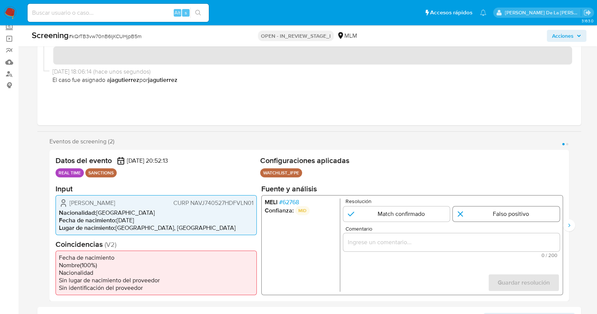
click at [501, 209] on input "1 de 2" at bounding box center [506, 213] width 107 height 15
radio input "true"
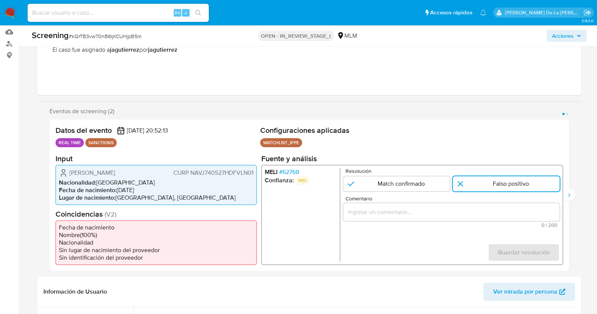
scroll to position [142, 0]
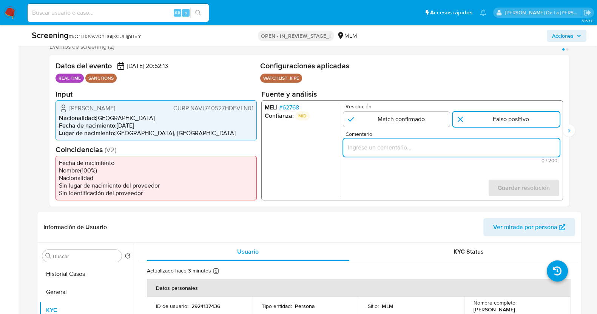
click at [390, 146] on input "Comentario" at bounding box center [451, 147] width 216 height 10
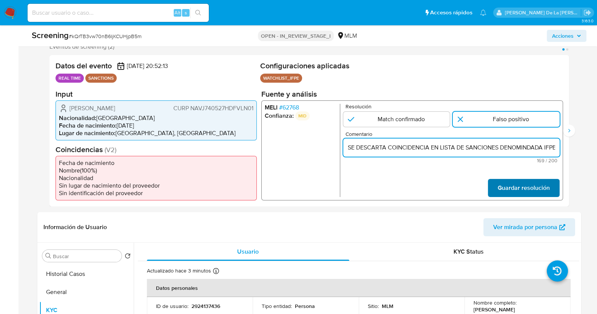
scroll to position [0, 343]
type input "SE DESCARTA COINCIDENCIA EN LISTA DE SANCIONES DENOMINDADA IFPE POR FECHA DE NA…"
click at [499, 186] on span "Guardar resolución" at bounding box center [524, 187] width 52 height 17
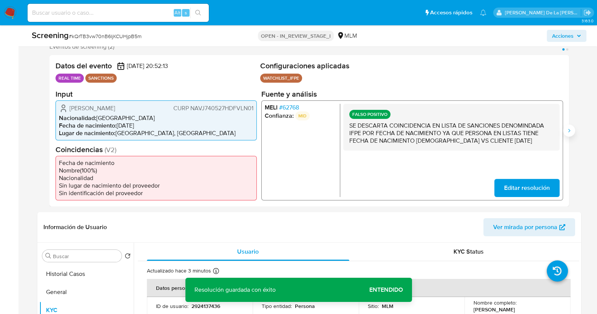
click at [569, 128] on icon "Siguiente" at bounding box center [569, 131] width 6 height 6
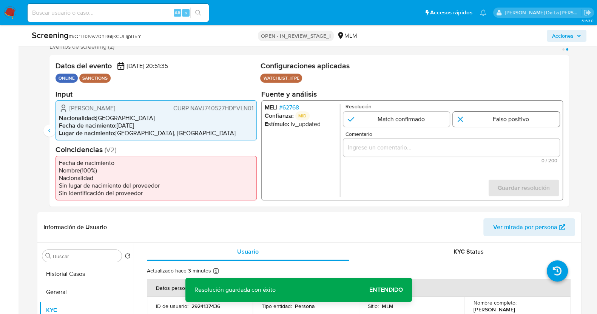
click at [491, 118] on input "2 de 2" at bounding box center [506, 118] width 107 height 15
radio input "true"
click at [424, 157] on div "Comentario 0 / 200 200 caracteres restantes" at bounding box center [451, 147] width 216 height 32
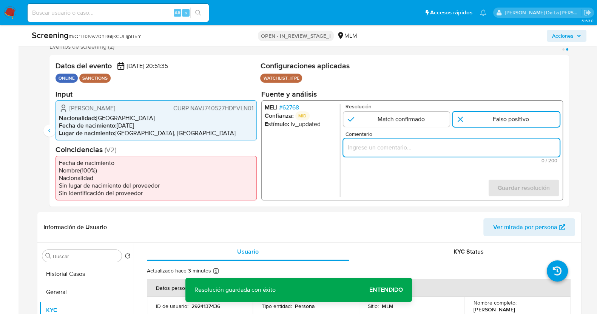
click at [428, 150] on input "Comentario" at bounding box center [451, 147] width 216 height 10
paste input "SE DESCARTA COINCIDENCIA EN LISTA DE SANCIONES DENOMINDADA IFPE POR FECHA DE NA…"
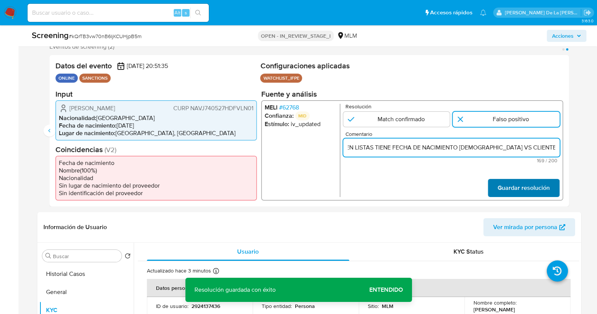
type input "SE DESCARTA COINCIDENCIA EN LISTA DE SANCIONES DENOMINDADA IFPE POR FECHA DE NA…"
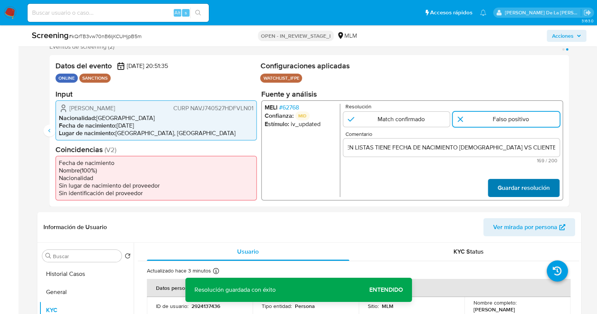
click at [510, 190] on span "Guardar resolución" at bounding box center [524, 187] width 52 height 17
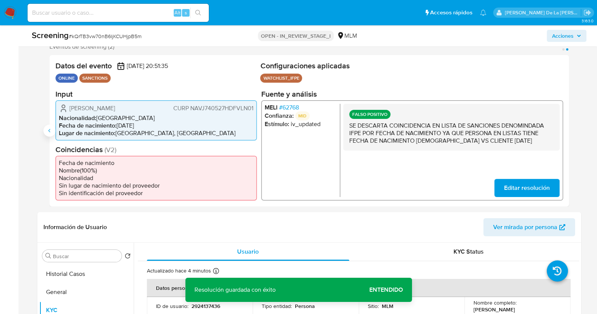
click at [48, 128] on icon "Anterior" at bounding box center [49, 131] width 6 height 6
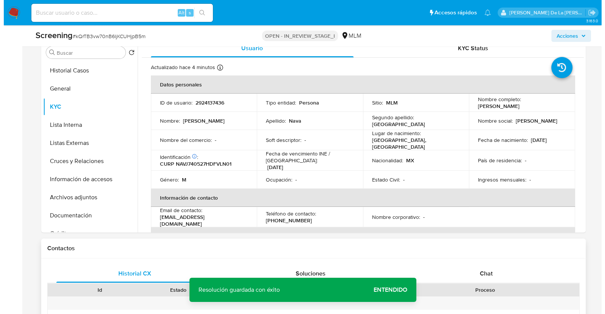
scroll to position [330, 0]
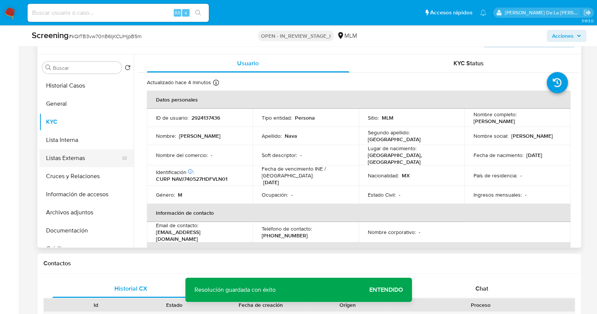
click at [87, 157] on button "Listas Externas" at bounding box center [83, 158] width 88 height 18
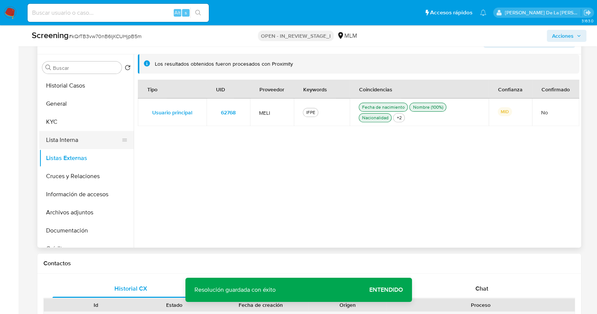
click at [91, 139] on button "Lista Interna" at bounding box center [83, 140] width 88 height 18
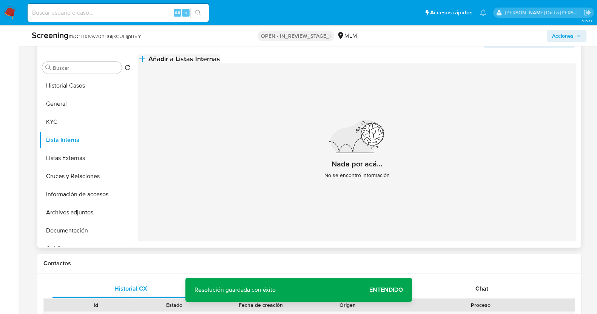
click at [220, 54] on button "Añadir a Listas Internas" at bounding box center [179, 58] width 82 height 9
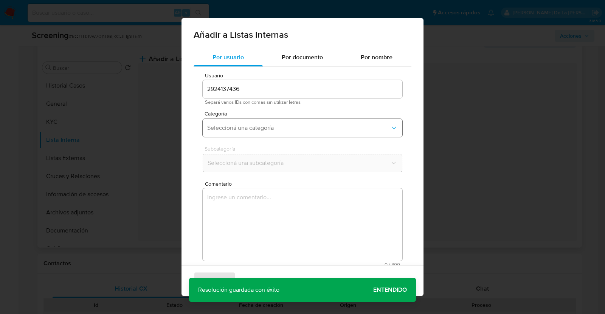
click at [264, 137] on button "Seleccioná una categoría" at bounding box center [302, 128] width 199 height 18
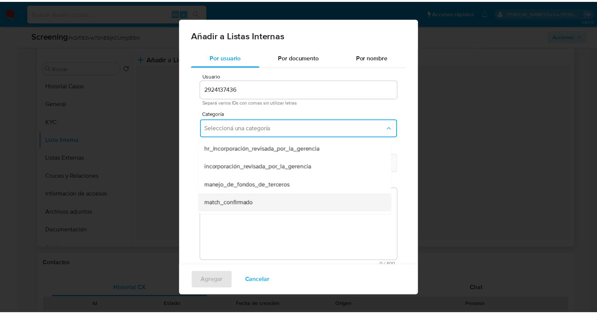
scroll to position [47, 0]
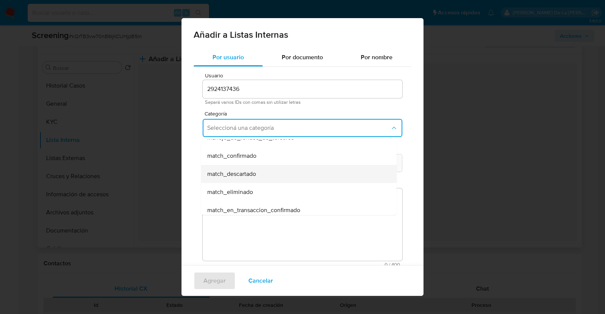
click at [249, 173] on span "match_descartado" at bounding box center [231, 174] width 49 height 8
click at [252, 156] on button "Seleccioná una subcategoría" at bounding box center [302, 163] width 199 height 18
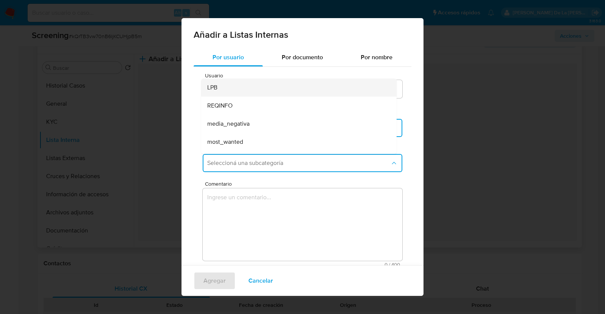
click at [241, 83] on div "LPB" at bounding box center [296, 88] width 179 height 18
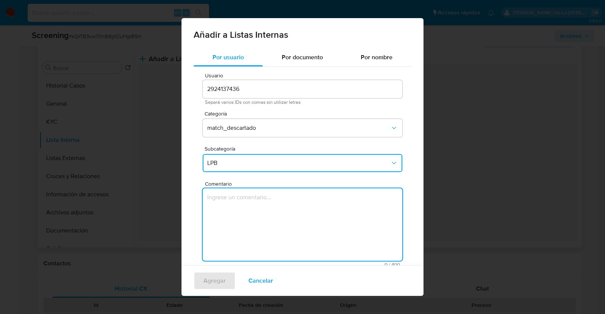
drag, startPoint x: 241, startPoint y: 218, endPoint x: 245, endPoint y: 212, distance: 6.8
click at [242, 217] on textarea "Comentario" at bounding box center [302, 225] width 199 height 73
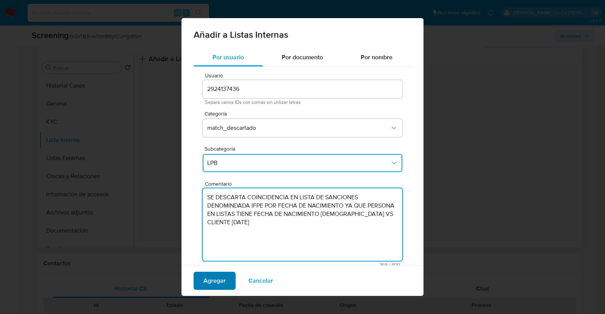
type textarea "SE DESCARTA COINCIDENCIA EN LISTA DE SANCIONES DENOMINDADA IFPE POR FECHA DE NA…"
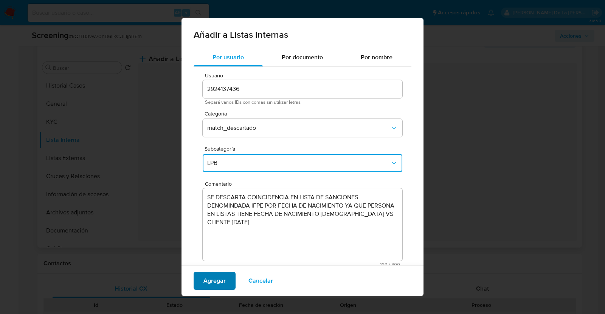
click at [213, 277] on span "Agregar" at bounding box center [214, 281] width 22 height 17
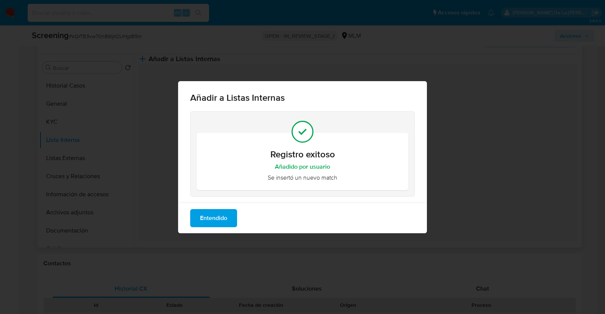
click at [225, 221] on span "Entendido" at bounding box center [213, 218] width 27 height 17
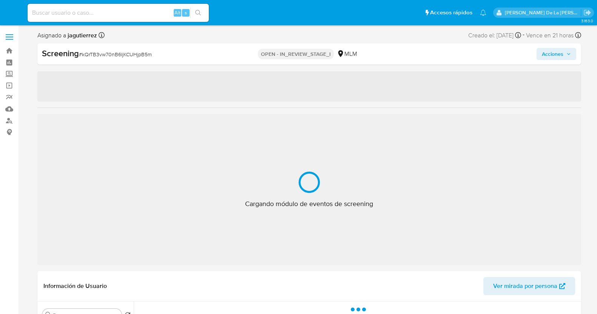
select select "10"
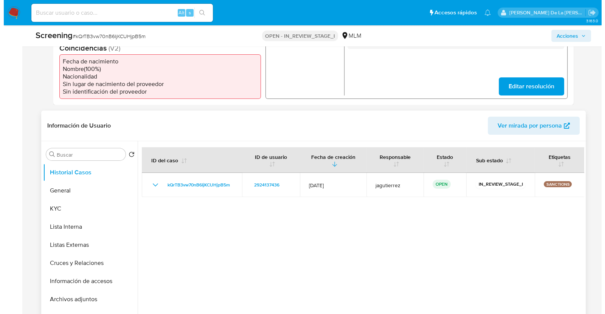
scroll to position [310, 0]
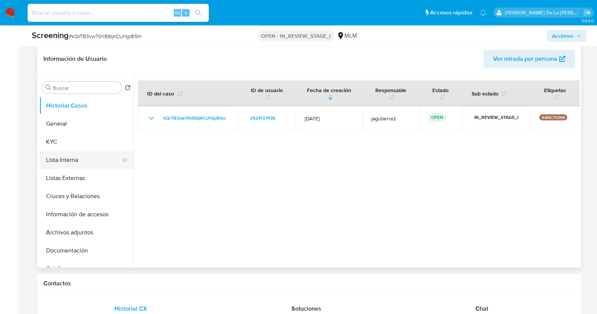
click at [81, 159] on button "Lista Interna" at bounding box center [83, 160] width 88 height 18
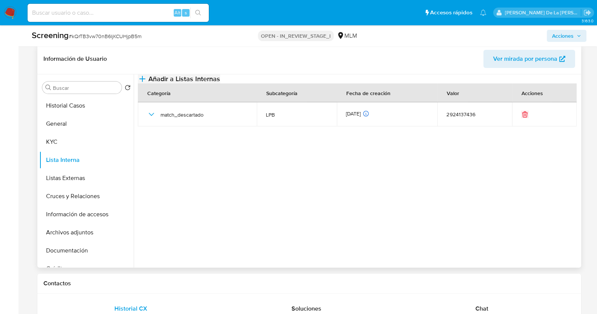
click at [220, 83] on span "Añadir a Listas Internas" at bounding box center [184, 79] width 72 height 8
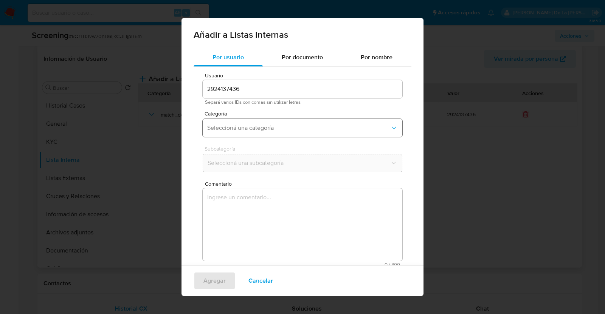
click at [238, 123] on button "Seleccioná una categoría" at bounding box center [302, 128] width 199 height 18
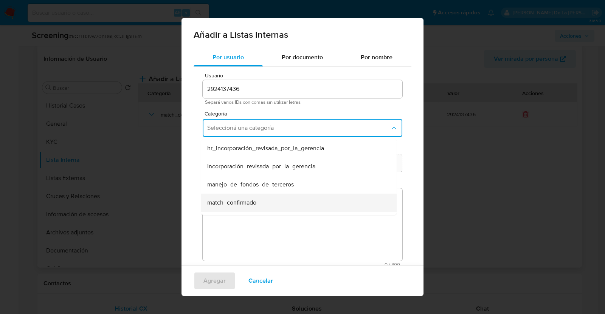
scroll to position [47, 0]
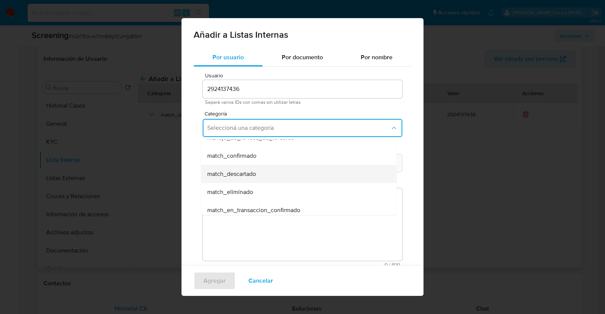
click at [255, 170] on span "match_descartado" at bounding box center [231, 174] width 49 height 8
click at [256, 159] on span "Seleccioná una subcategoría" at bounding box center [298, 163] width 183 height 8
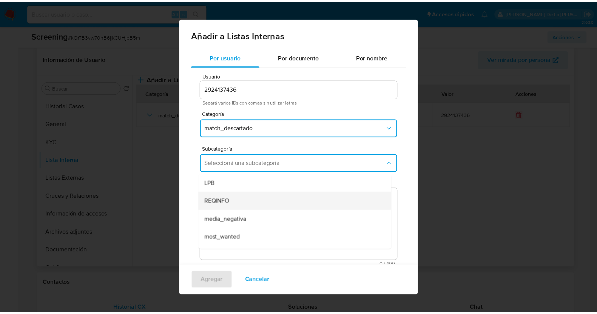
scroll to position [51, 0]
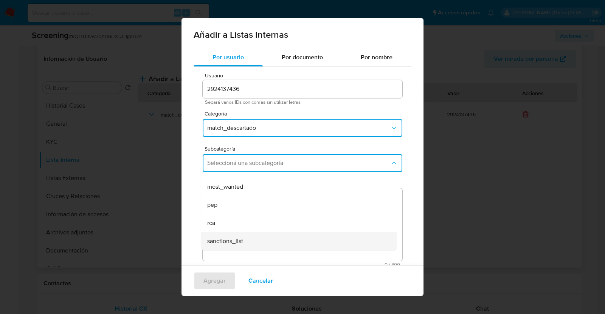
click at [240, 244] on span "sanctions_list" at bounding box center [225, 242] width 36 height 8
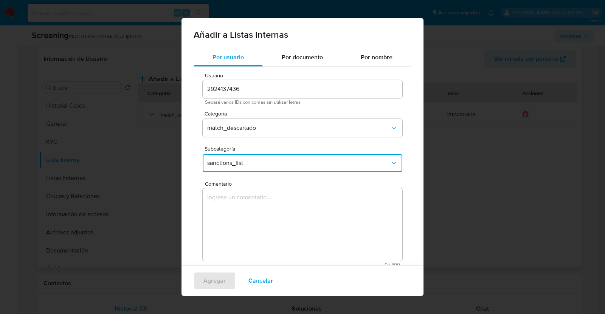
click at [250, 218] on textarea "Comentario" at bounding box center [302, 225] width 199 height 73
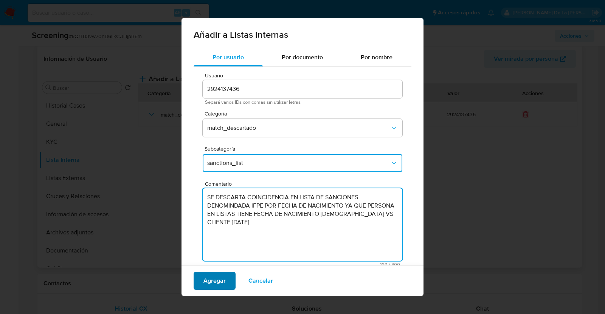
type textarea "SE DESCARTA COINCIDENCIA EN LISTA DE SANCIONES DENOMINDADA IFPE POR FECHA DE NA…"
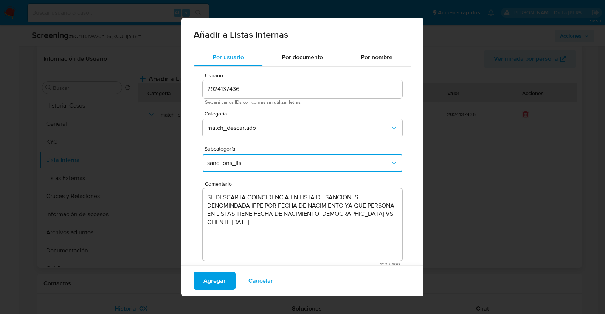
drag, startPoint x: 223, startPoint y: 275, endPoint x: 222, endPoint y: 271, distance: 4.2
click at [222, 275] on span "Agregar" at bounding box center [214, 281] width 22 height 17
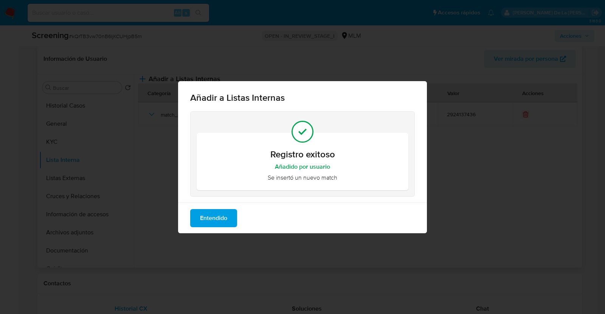
click at [230, 218] on button "Entendido" at bounding box center [213, 218] width 47 height 18
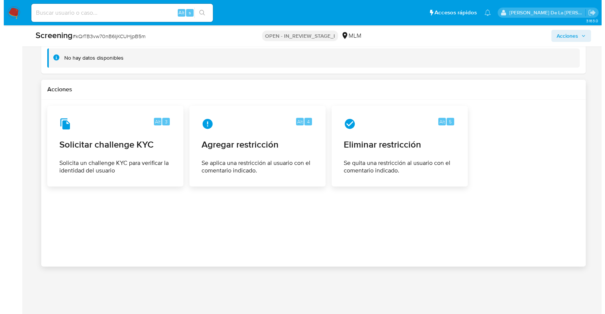
scroll to position [1102, 0]
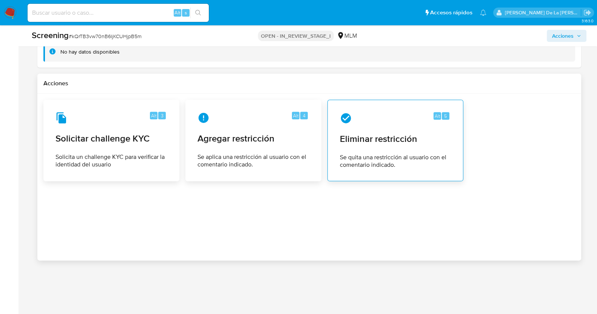
click at [399, 122] on div "Alt 5 Eliminar restricción Se quita una restricción al usuario con el comentari…" at bounding box center [395, 140] width 123 height 69
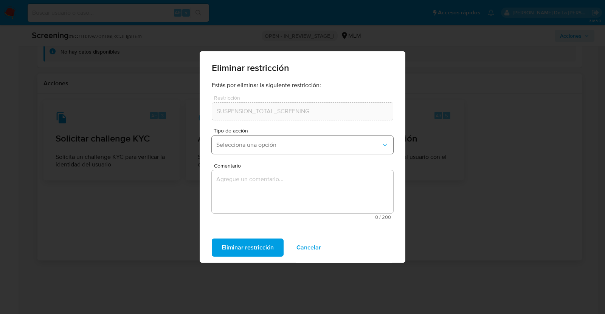
click at [256, 143] on span "Selecciona una opción" at bounding box center [298, 145] width 165 height 8
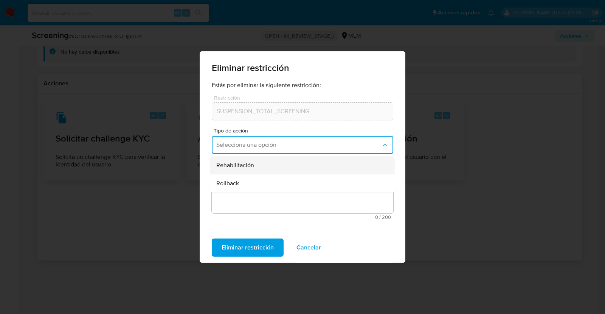
click at [254, 165] on div "Rehabilitación" at bounding box center [300, 165] width 168 height 18
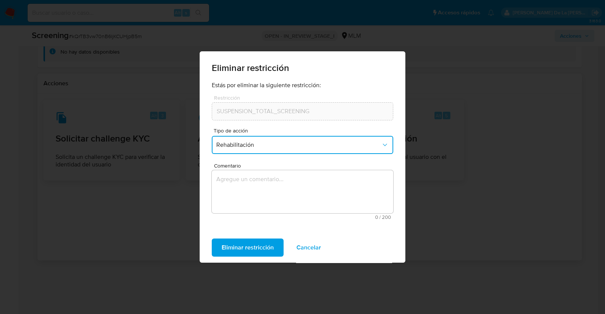
click at [241, 199] on textarea "Comentario" at bounding box center [302, 191] width 181 height 43
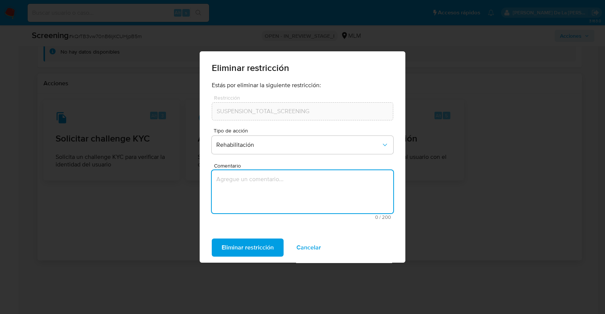
paste textarea "SE DESCARTA COINCIDENCIA EN LISTA DE SANCIONES DENOMINDADA IFPE POR FECHA DE NA…"
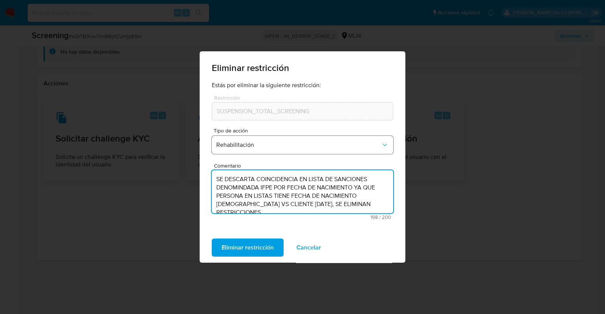
type textarea "SE DESCARTA COINCIDENCIA EN LISTA DE SANCIONES DENOMINDADA IFPE POR FECHA DE NA…"
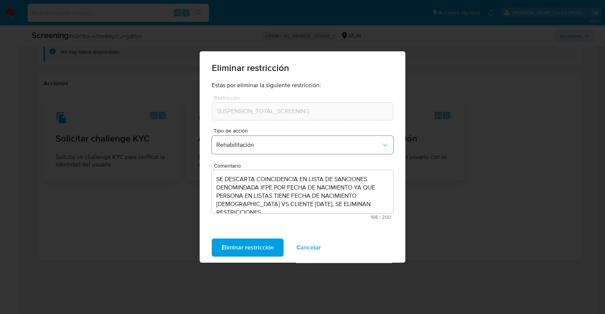
click at [268, 148] on span "Rehabilitación" at bounding box center [298, 145] width 165 height 8
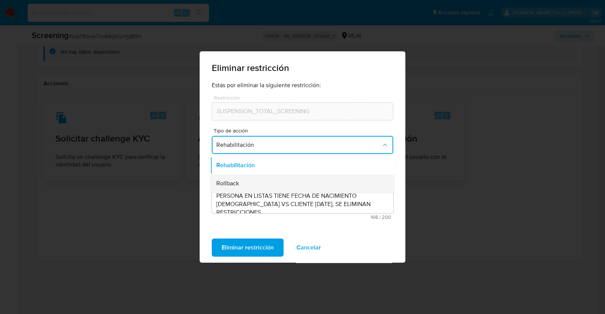
click at [256, 181] on div "Rollback" at bounding box center [300, 184] width 168 height 18
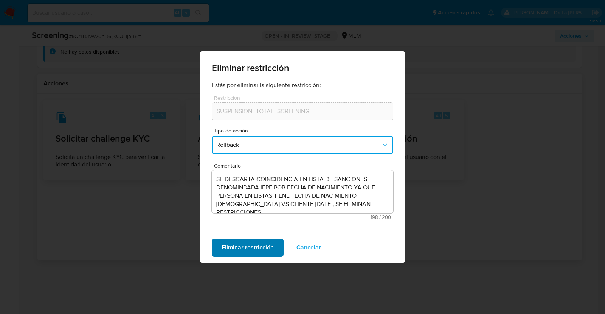
click at [246, 250] on span "Eliminar restricción" at bounding box center [247, 248] width 52 height 17
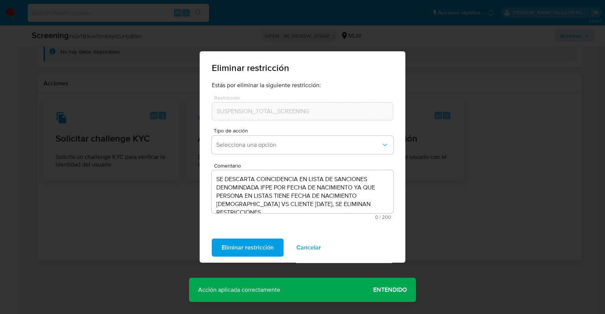
click at [386, 290] on span "Entendido" at bounding box center [390, 290] width 34 height 0
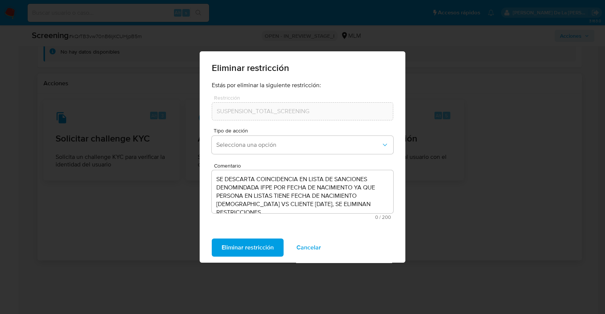
click at [171, 233] on div "Eliminar restricción Estás por eliminar la siguiente restricción: Restricción S…" at bounding box center [302, 157] width 605 height 314
click at [239, 244] on span "Eliminar restricción" at bounding box center [247, 248] width 52 height 17
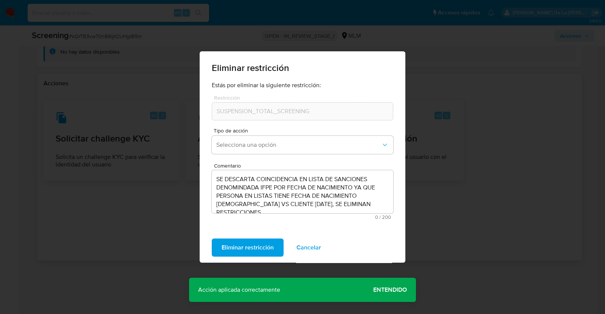
click at [388, 290] on span "Entendido" at bounding box center [390, 290] width 34 height 0
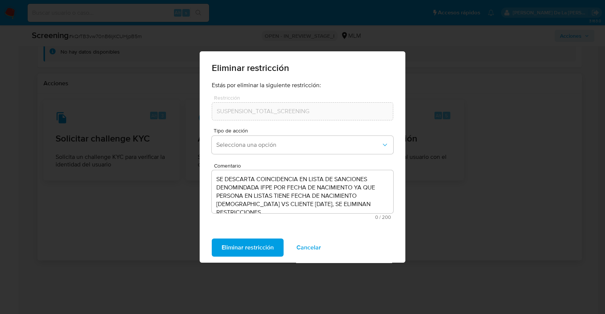
click at [480, 239] on div "Eliminar restricción Estás por eliminar la siguiente restricción: Restricción S…" at bounding box center [302, 157] width 605 height 314
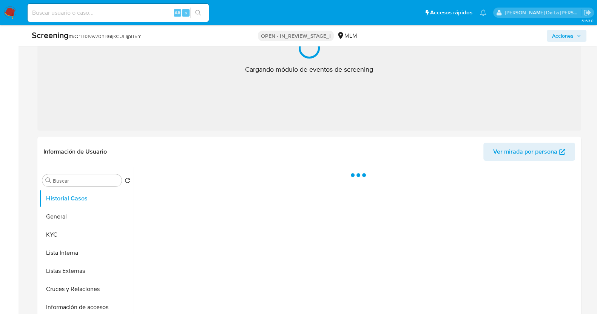
scroll to position [216, 0]
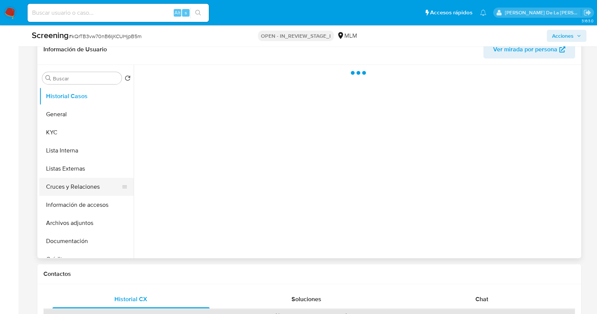
select select "10"
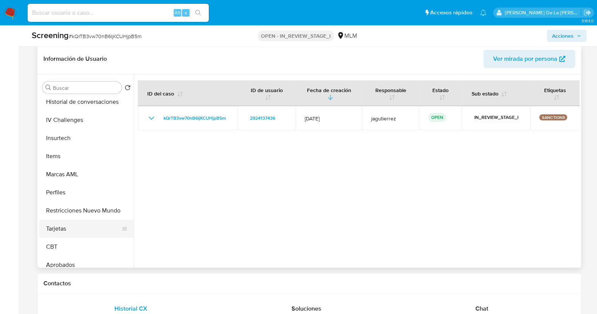
scroll to position [374, 0]
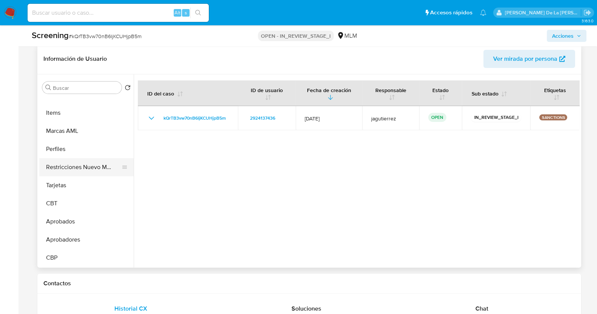
click at [99, 173] on button "Restricciones Nuevo Mundo" at bounding box center [83, 167] width 88 height 18
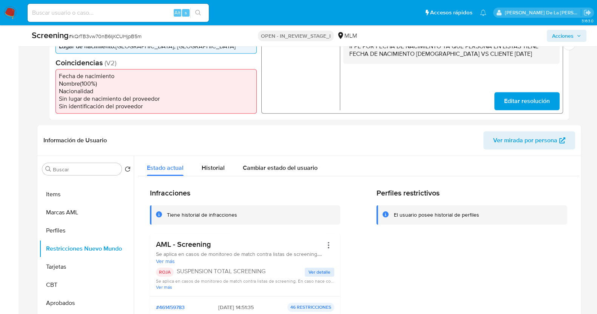
scroll to position [74, 0]
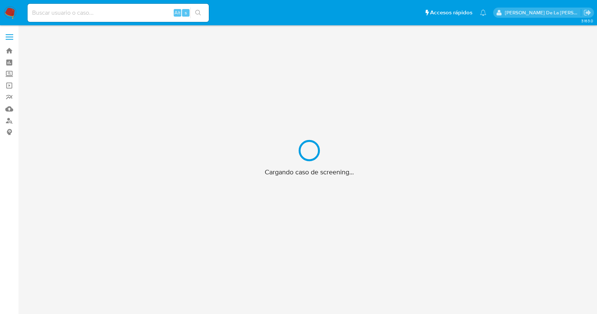
scroll to position [27, 0]
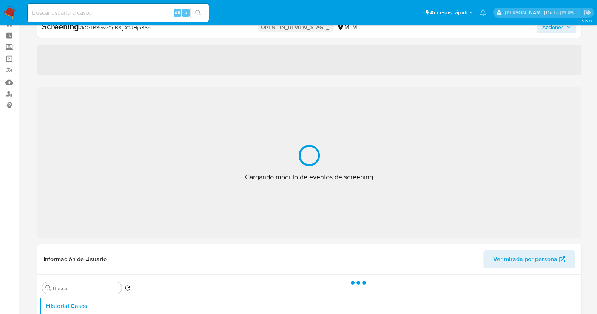
select select "10"
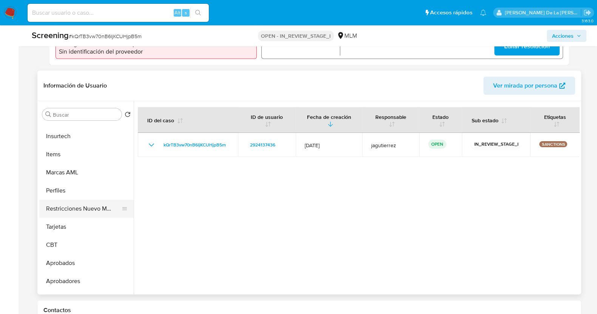
scroll to position [374, 0]
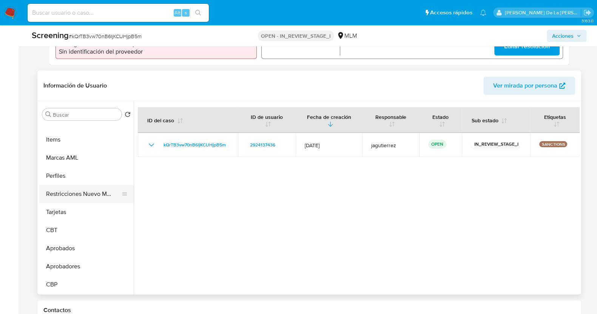
click at [103, 195] on button "Restricciones Nuevo Mundo" at bounding box center [83, 194] width 88 height 18
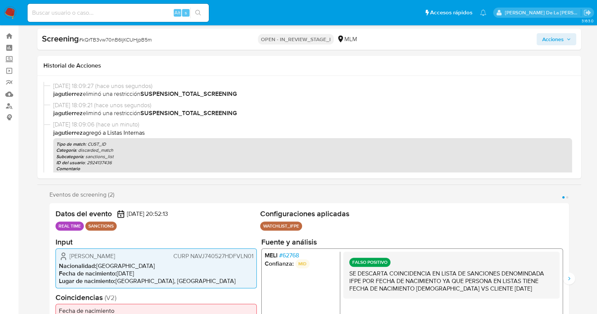
scroll to position [0, 0]
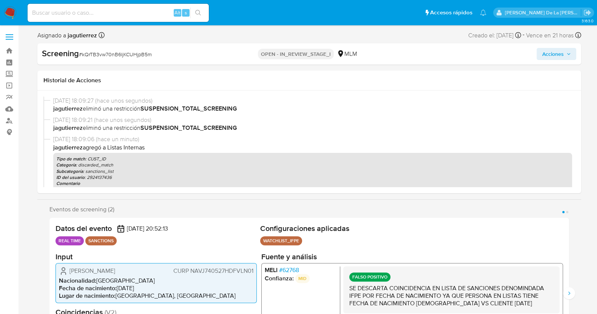
click at [551, 56] on span "Acciones" at bounding box center [553, 54] width 22 height 12
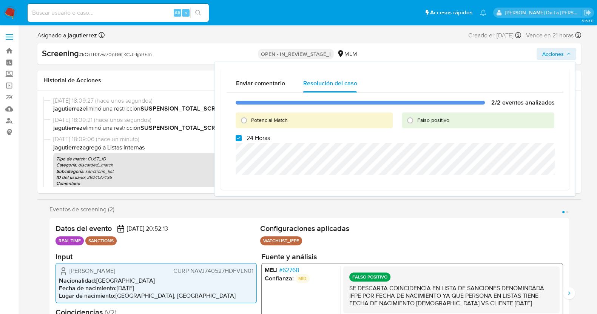
click at [289, 116] on div "Potencial Match" at bounding box center [314, 121] width 157 height 16
click at [416, 116] on input "Falso positivo" at bounding box center [410, 120] width 12 height 12
radio input "true"
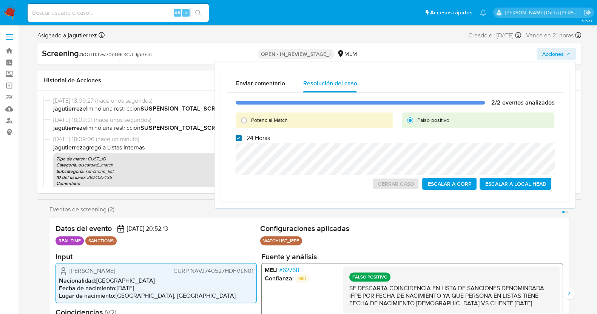
click at [241, 138] on input "24 Horas" at bounding box center [239, 138] width 6 height 6
checkbox input "false"
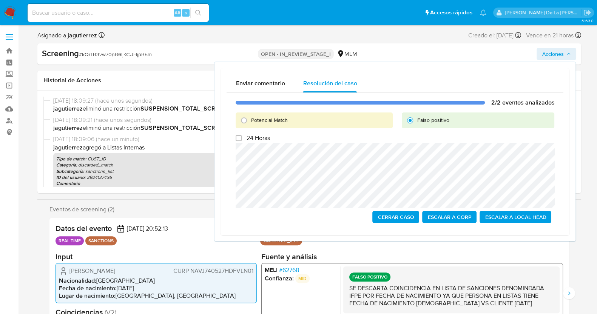
click at [391, 218] on span "Cerrar Caso" at bounding box center [396, 217] width 36 height 11
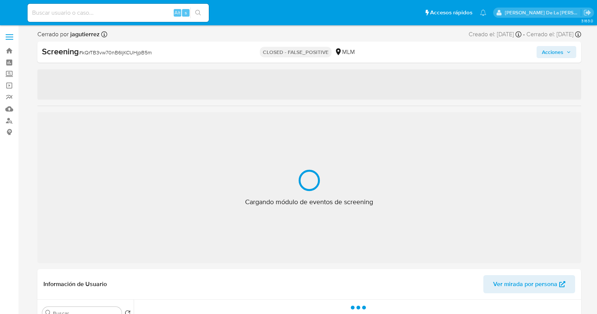
select select "10"
